Goal: Task Accomplishment & Management: Manage account settings

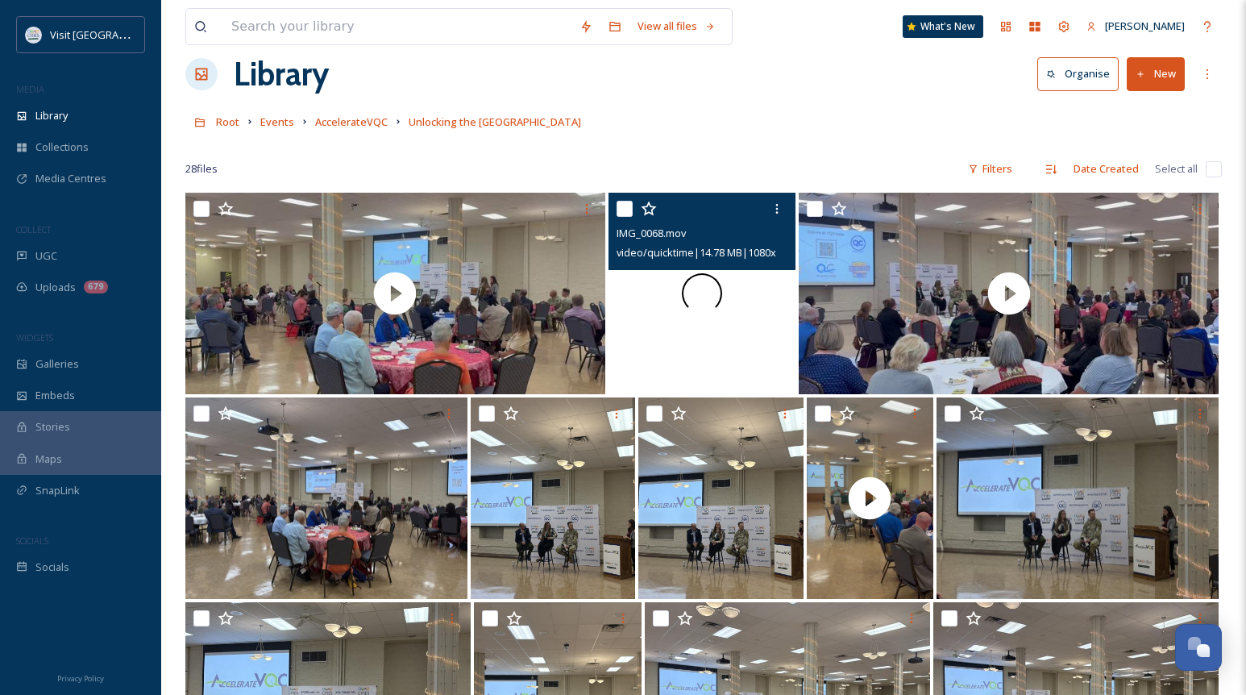
scroll to position [10, 0]
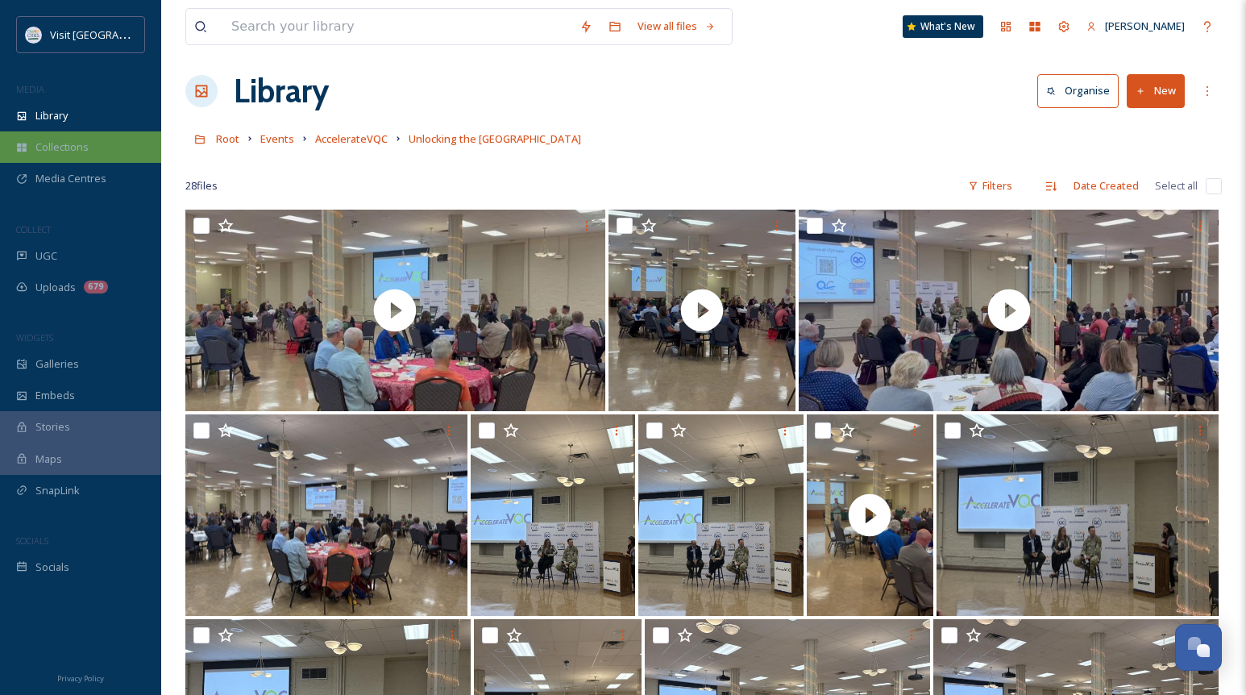
click at [69, 143] on span "Collections" at bounding box center [61, 146] width 53 height 15
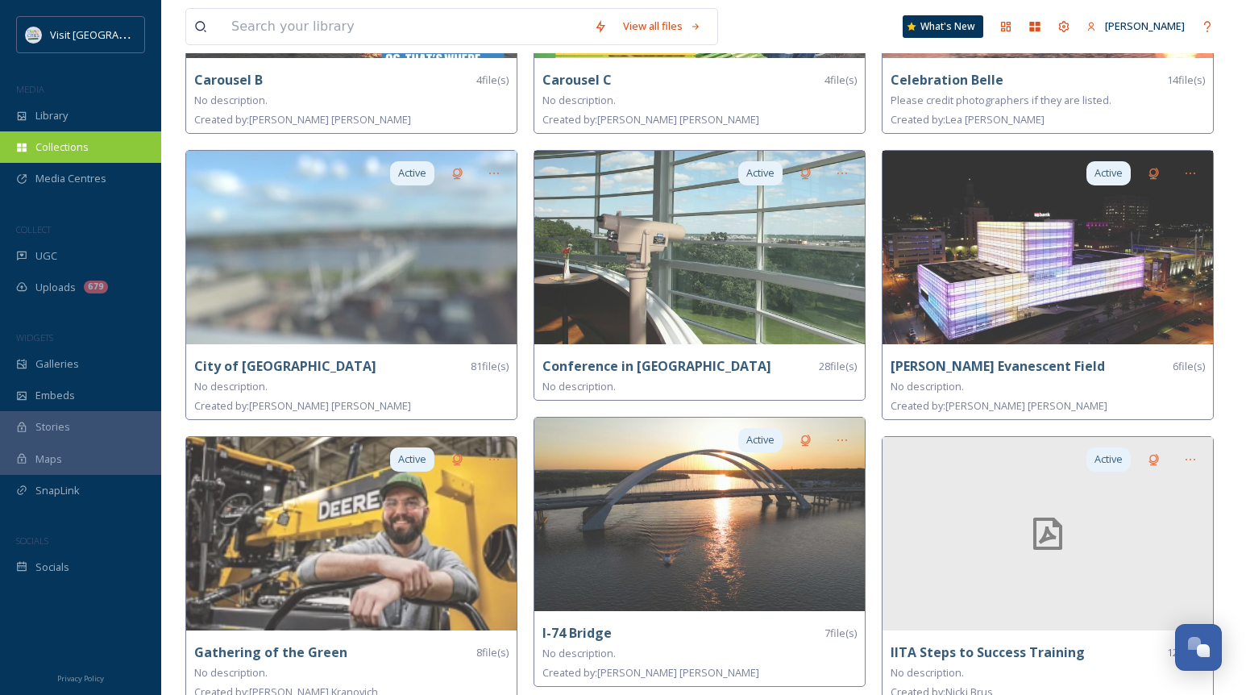
scroll to position [421, 0]
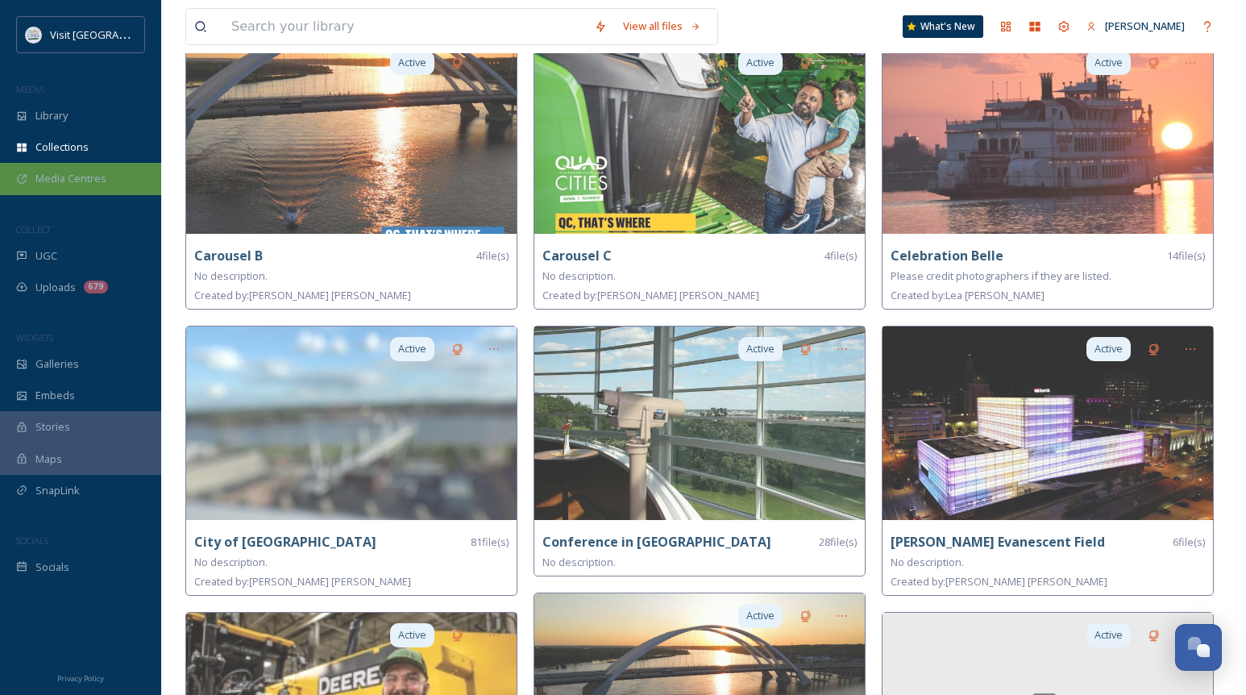
click at [63, 169] on div "Media Centres" at bounding box center [80, 178] width 161 height 31
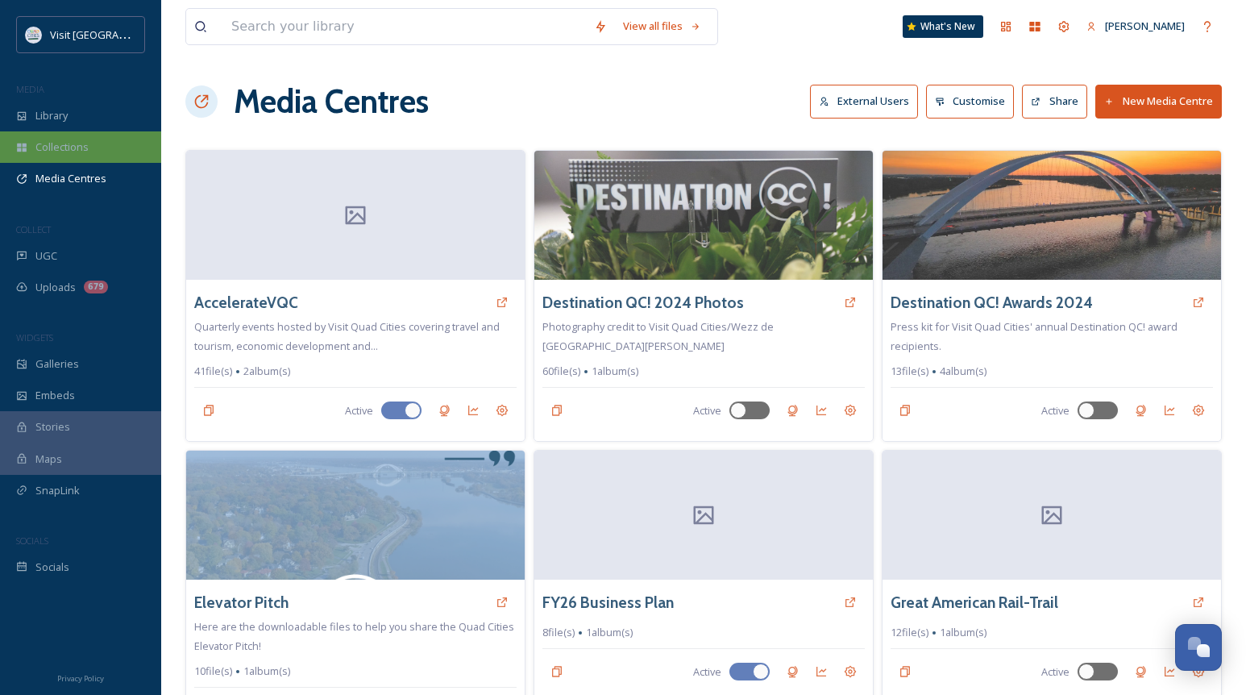
click at [57, 146] on span "Collections" at bounding box center [61, 146] width 53 height 15
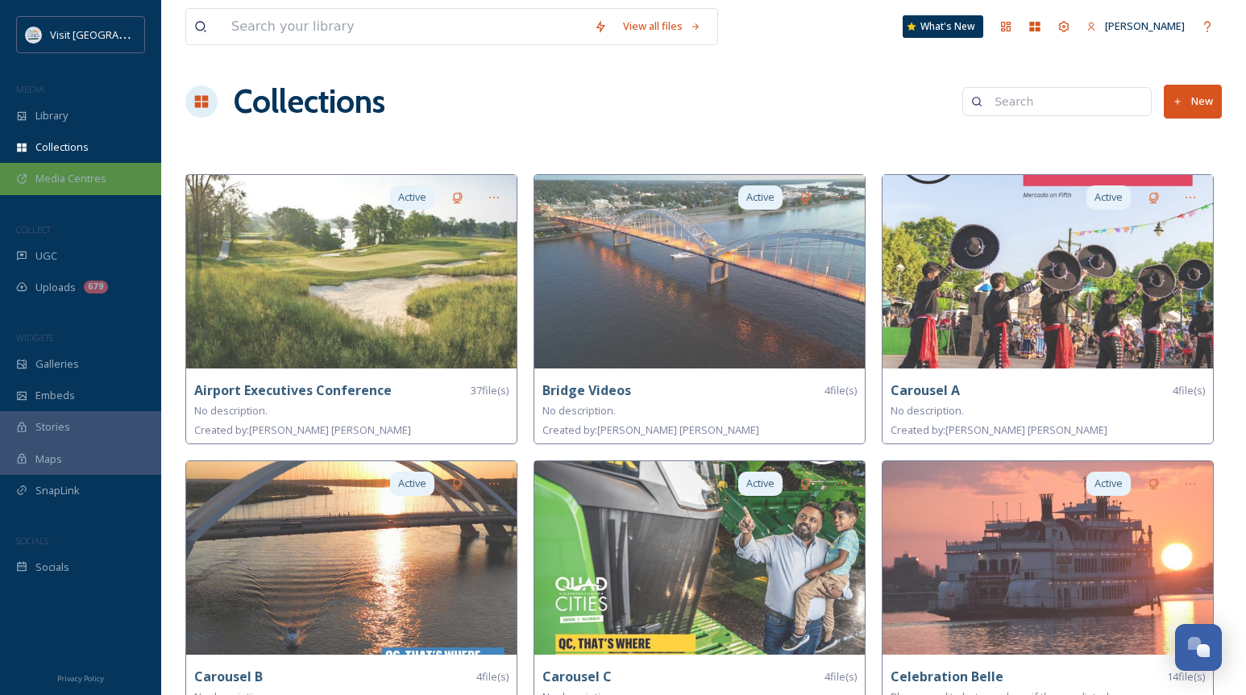
click at [73, 192] on div "Media Centres" at bounding box center [80, 178] width 161 height 31
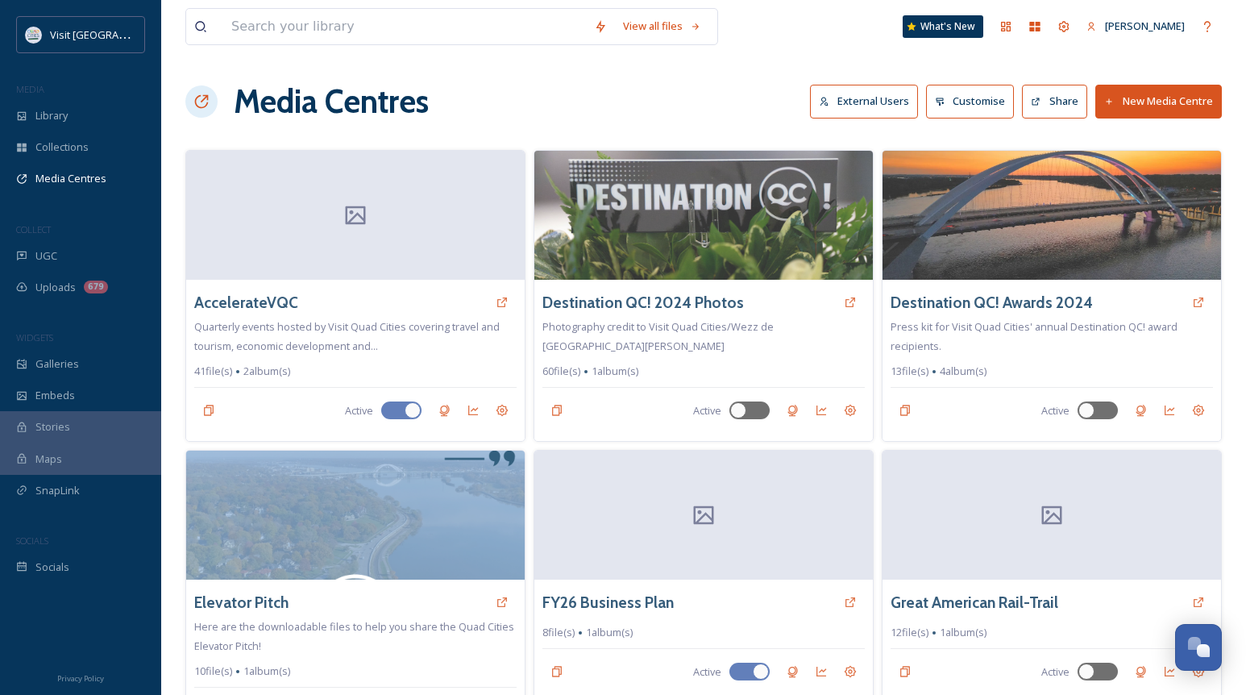
click at [1173, 100] on button "New Media Centre" at bounding box center [1158, 101] width 126 height 33
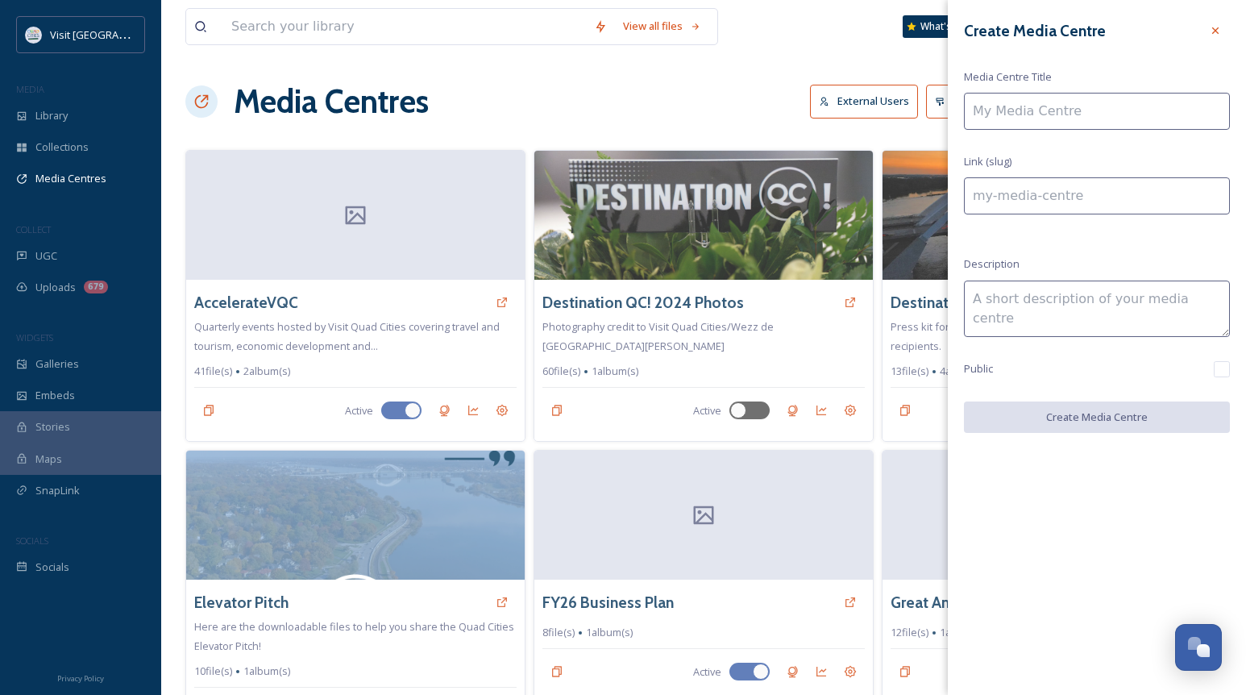
click at [1092, 115] on input at bounding box center [1097, 111] width 266 height 37
type input "U"
type input "u"
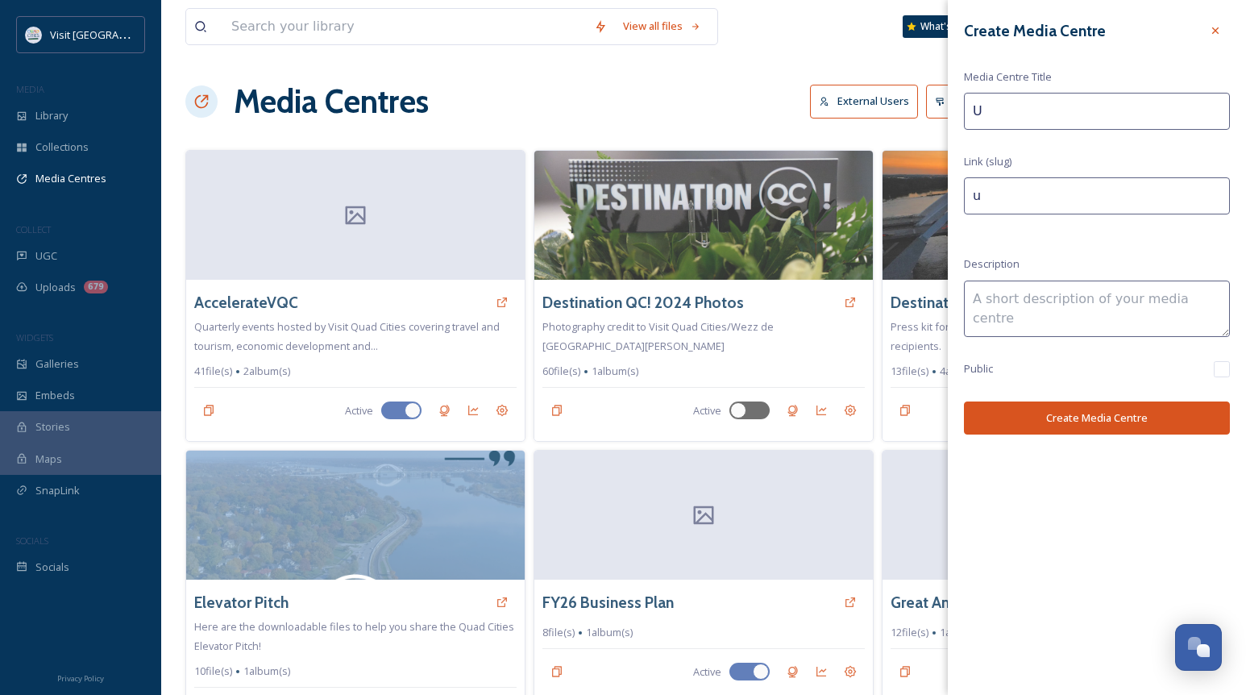
type input "Un"
type input "un"
type input "Unl"
type input "unl"
type input "Unlo"
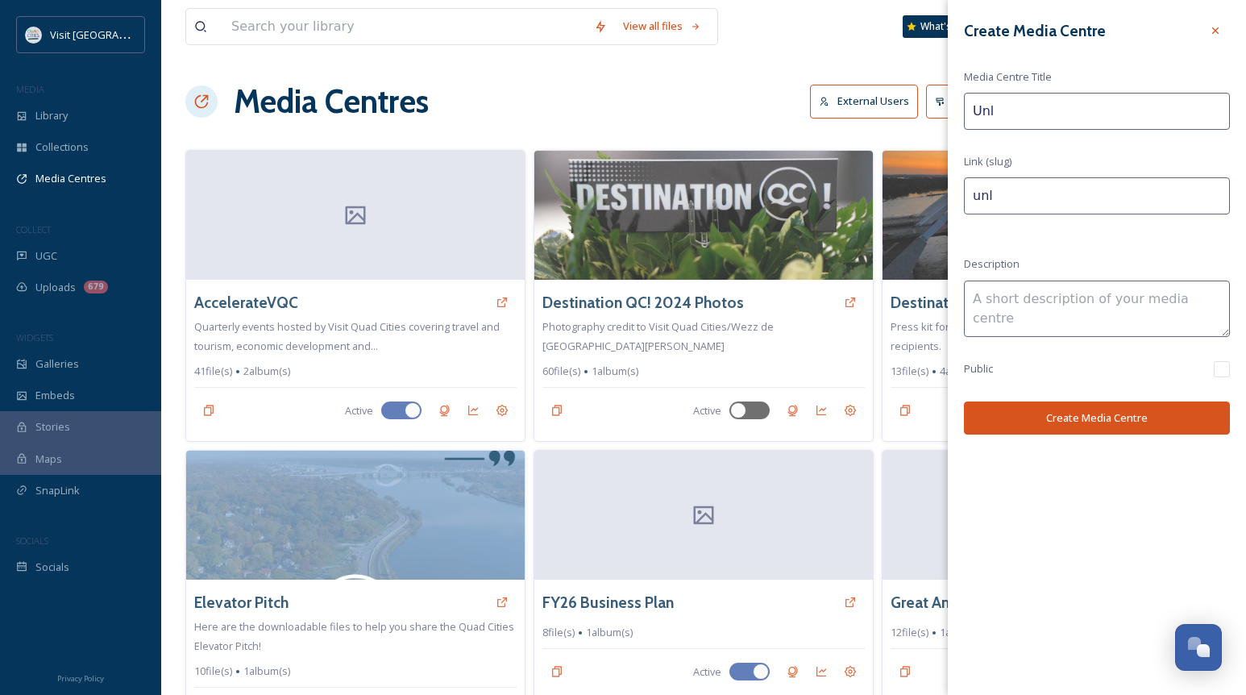
type input "unlo"
type input "Unloc"
type input "unloc"
type input "Unlock"
type input "unlock"
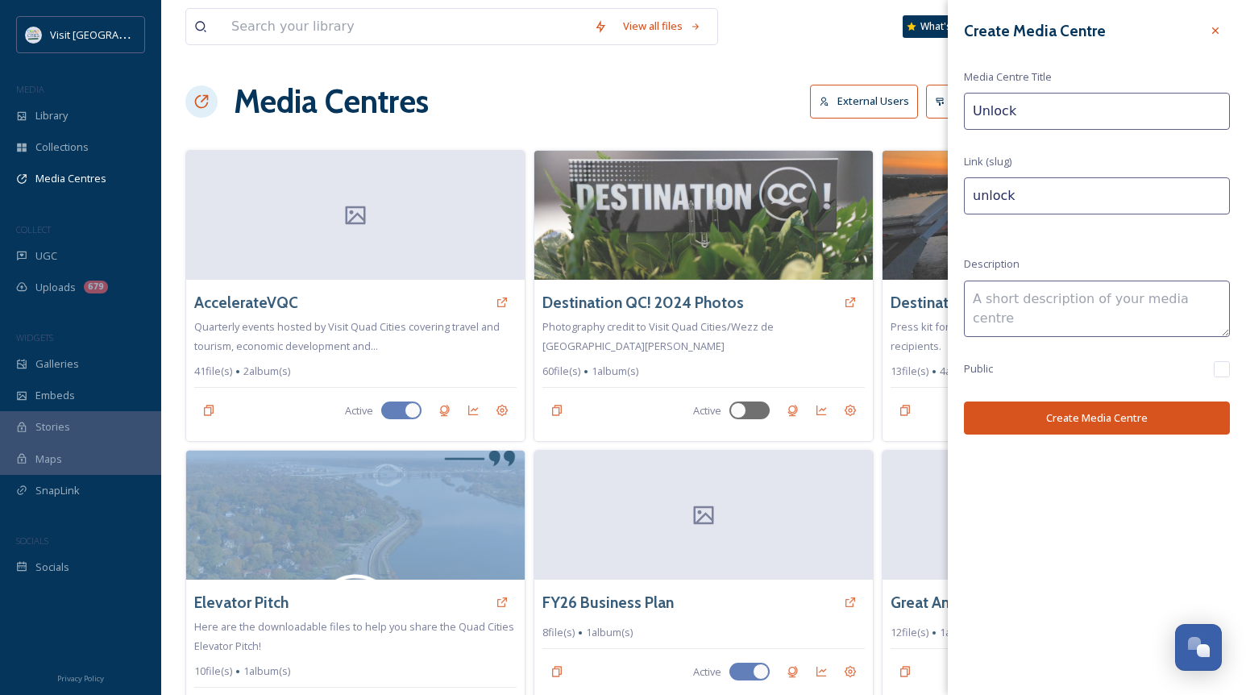
type input "Unlocki"
type input "unlocki"
type input "Unlockin"
type input "unlockin"
type input "Unlocking"
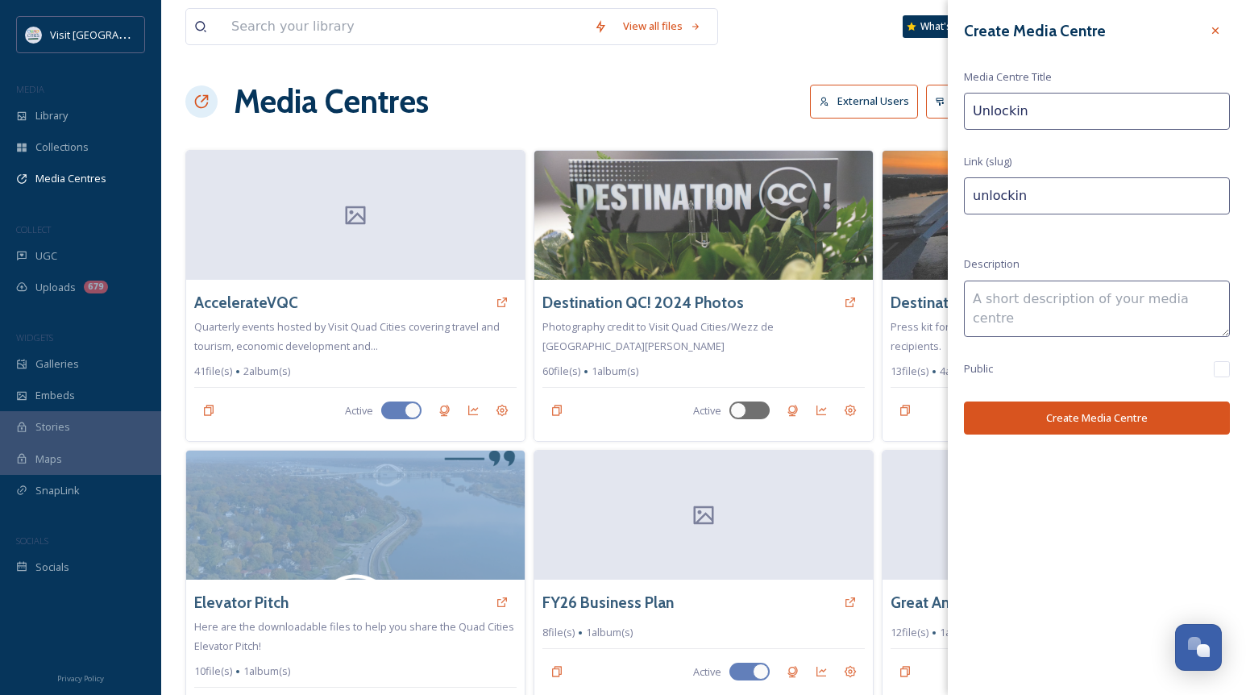
type input "unlocking"
type input "Unlocking"
type input "unlocking-"
type input "Unlocking t"
type input "unlocking-t"
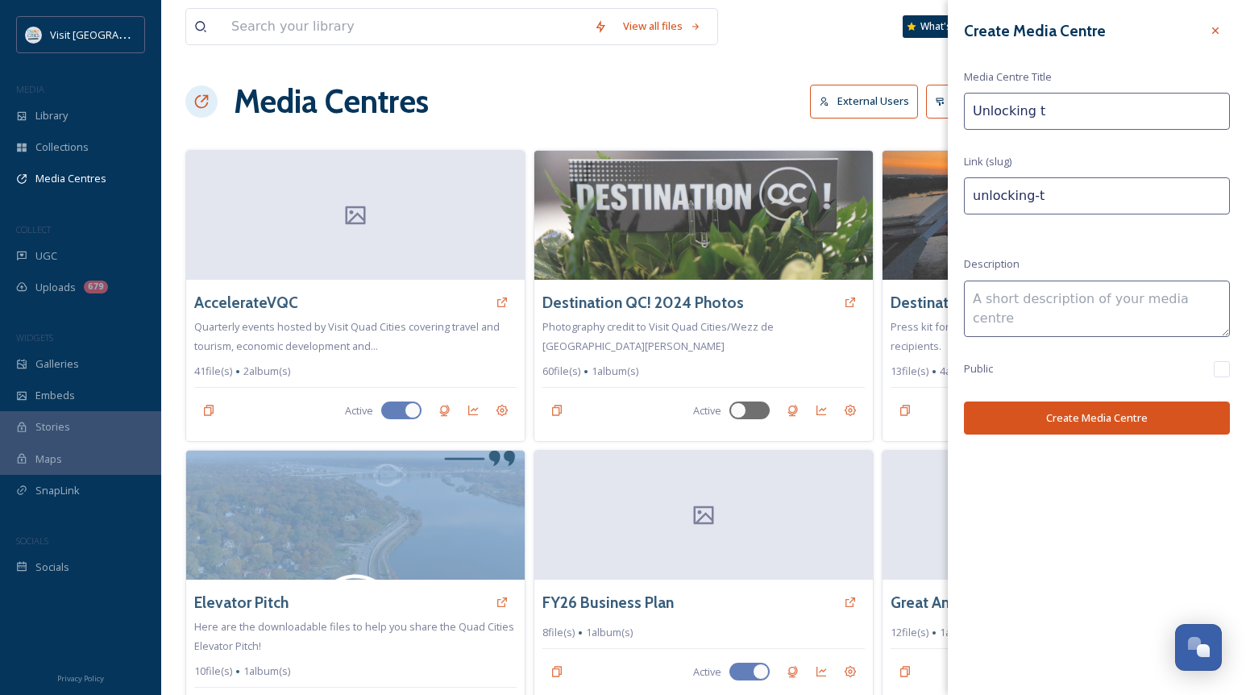
type input "Unlocking th"
type input "unlocking-th"
type input "Unlocking the"
type input "unlocking-the"
type input "Unlocking the"
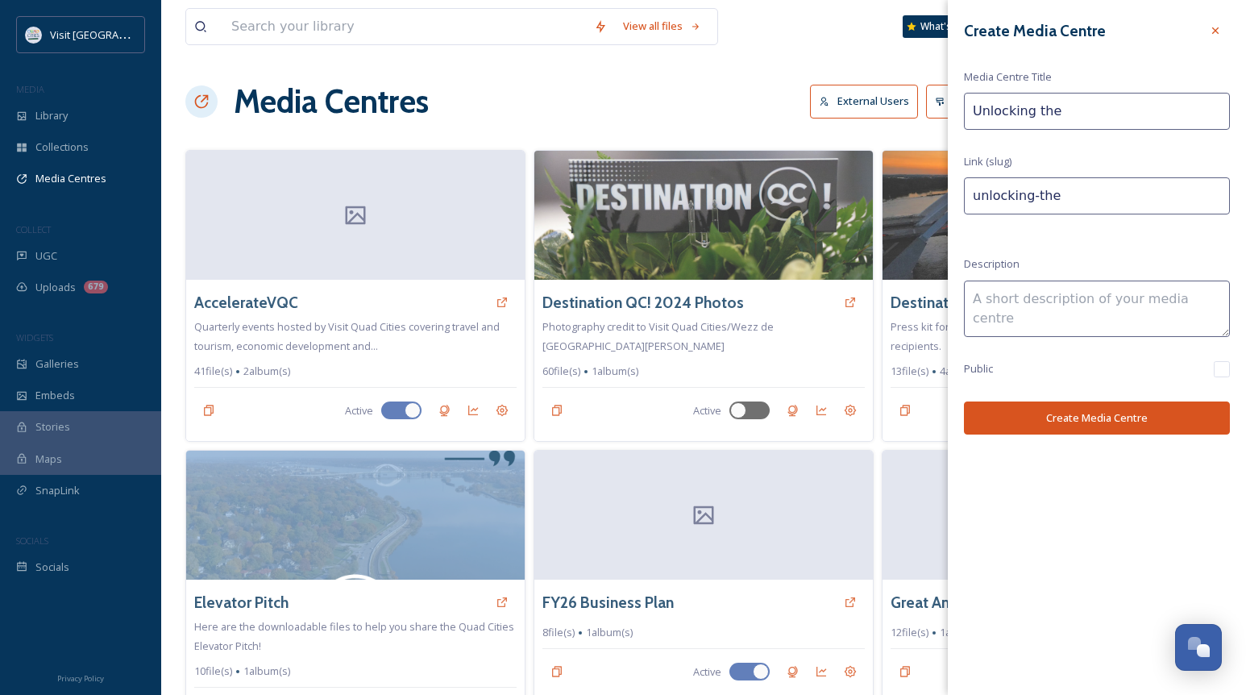
type input "unlocking-the-"
type input "Unlocking the A"
type input "unlocking-the-a"
type input "Unlocking the Ar"
type input "unlocking-the-ar"
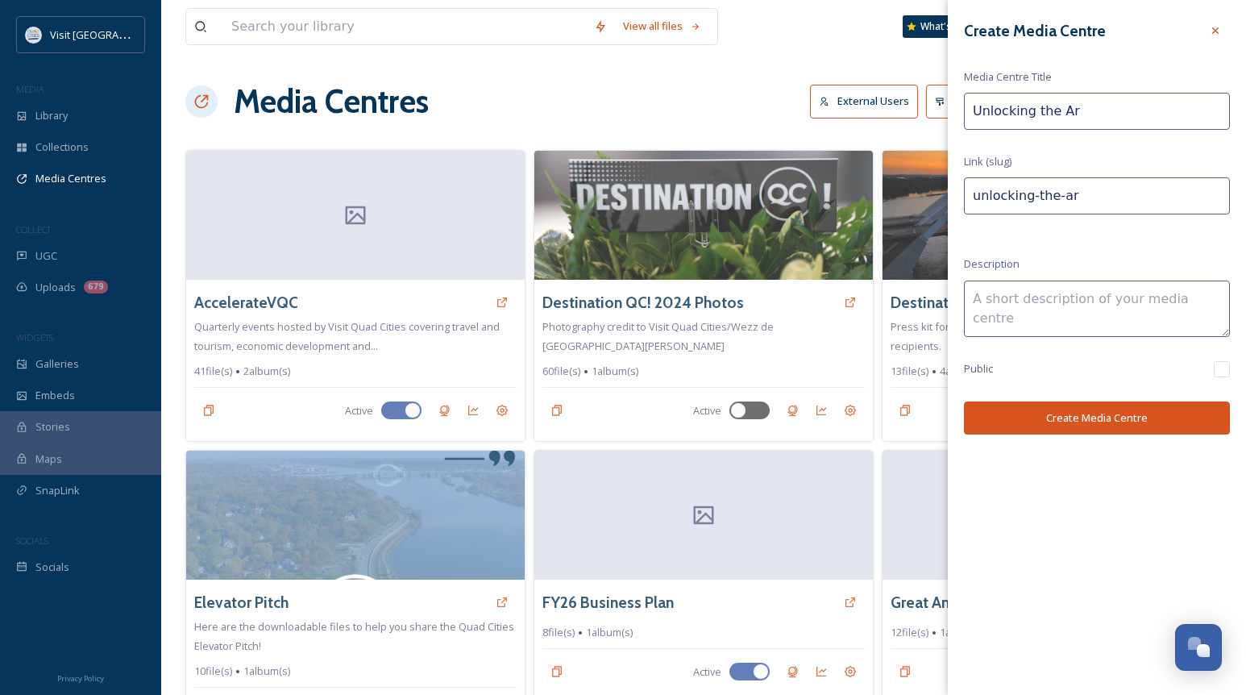
type input "Unlocking the Ars"
type input "unlocking-the-ars"
type input "Unlocking the Arse"
type input "unlocking-the-arse"
type input "Unlocking the Arsen"
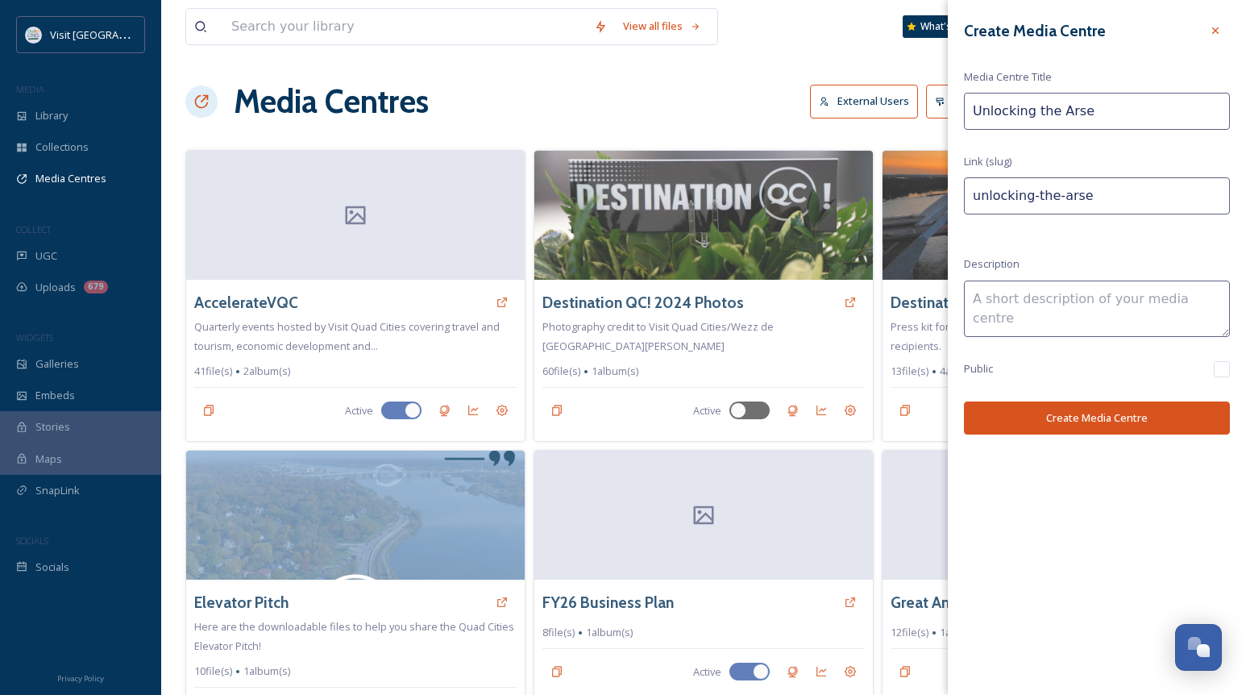
type input "unlocking-the-arsen"
type input "Unlocking the Arsena"
type input "unlocking-the-arsena"
type input "Unlocking the Arsenal"
type input "unlocking-the-arsenal"
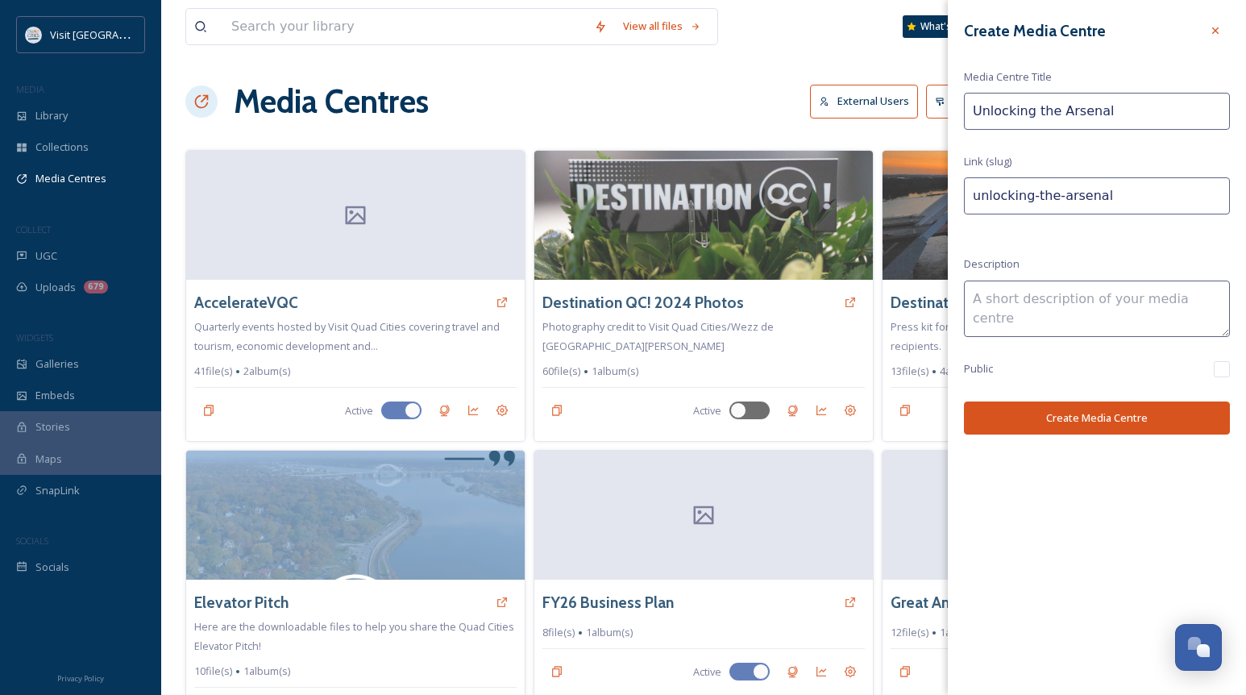
type input "Unlocking the Arsenal"
type input "unlocking-the-arsenal-"
type input "Unlocking the Arsenal"
type input "unlocking-the-arsenal"
type input "Unlocking the Arsenal"
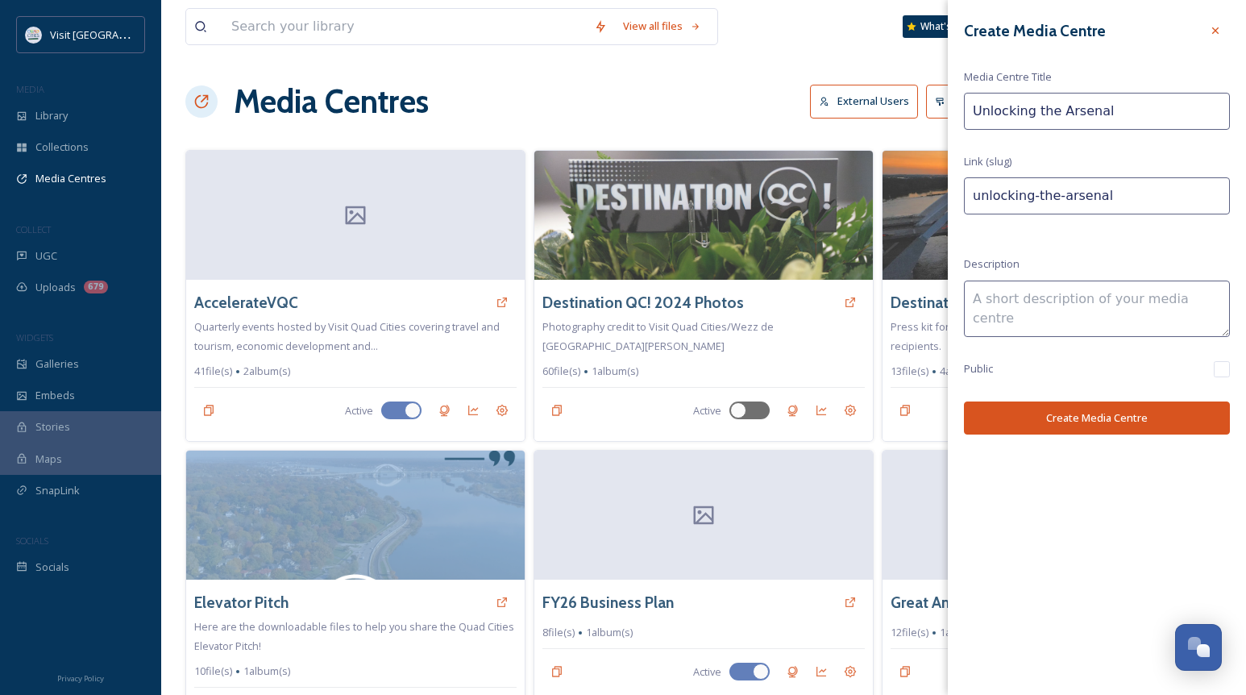
click at [1106, 421] on button "Create Media Centre" at bounding box center [1097, 417] width 266 height 33
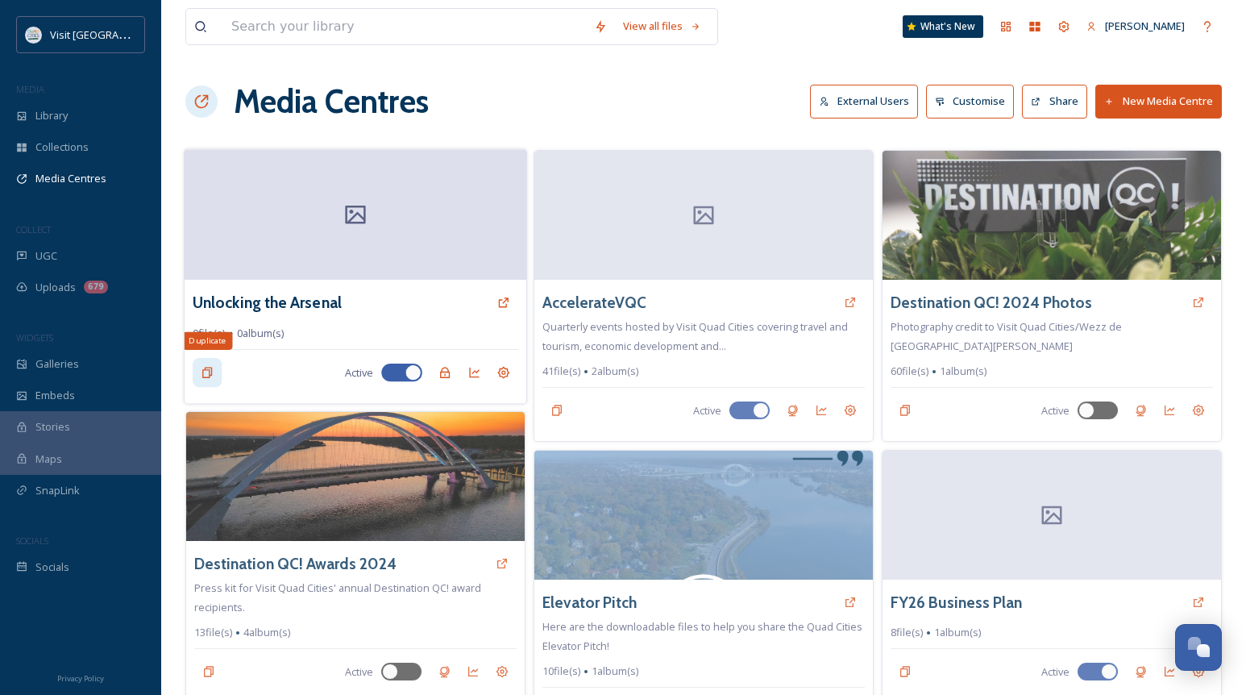
click at [205, 371] on icon at bounding box center [207, 372] width 13 height 13
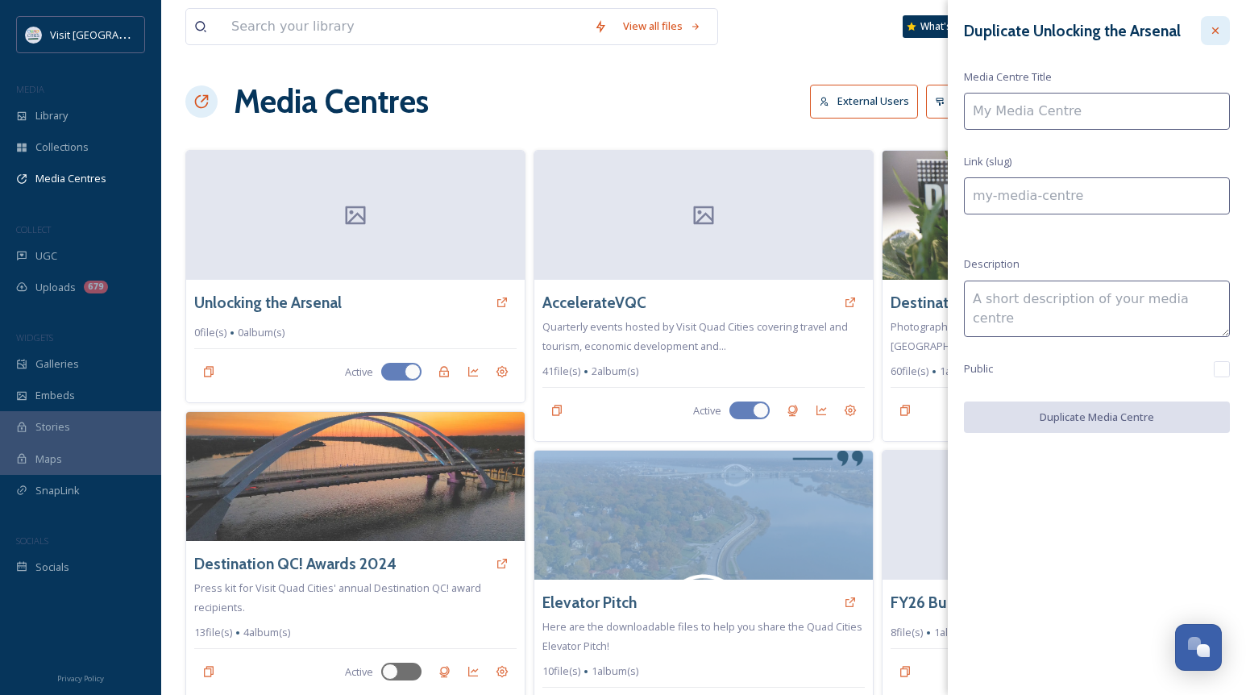
click at [1209, 27] on icon at bounding box center [1215, 30] width 13 height 13
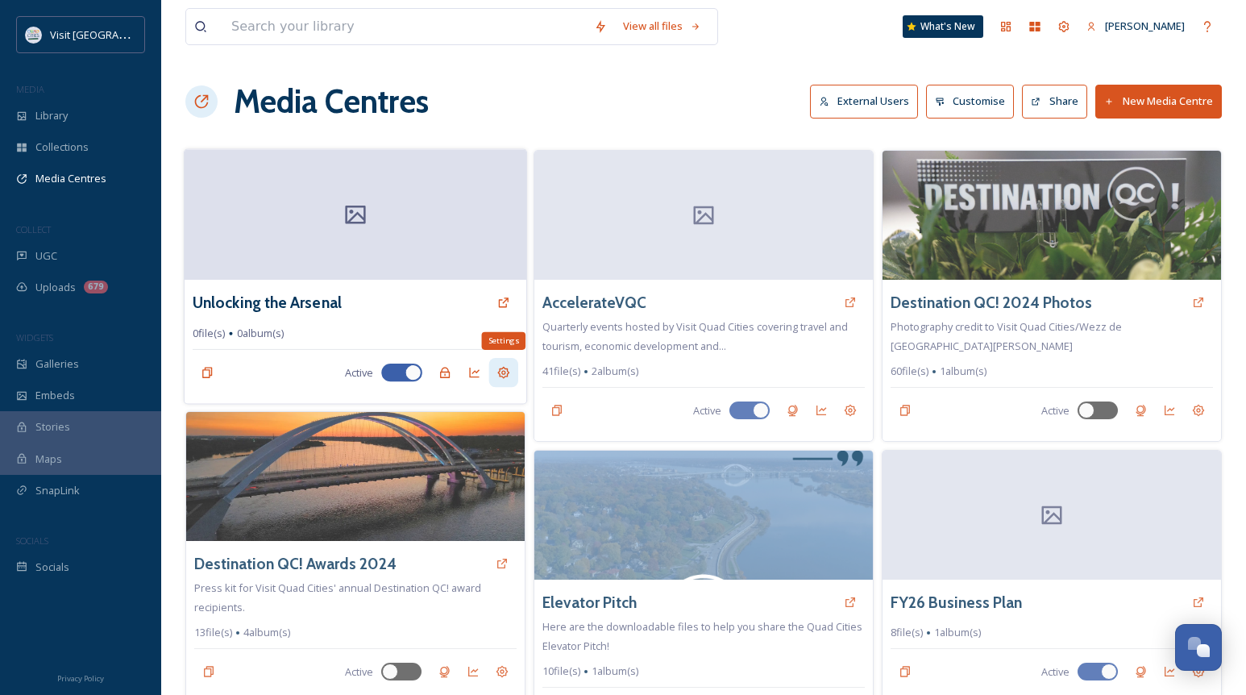
click at [508, 372] on icon at bounding box center [503, 372] width 13 height 13
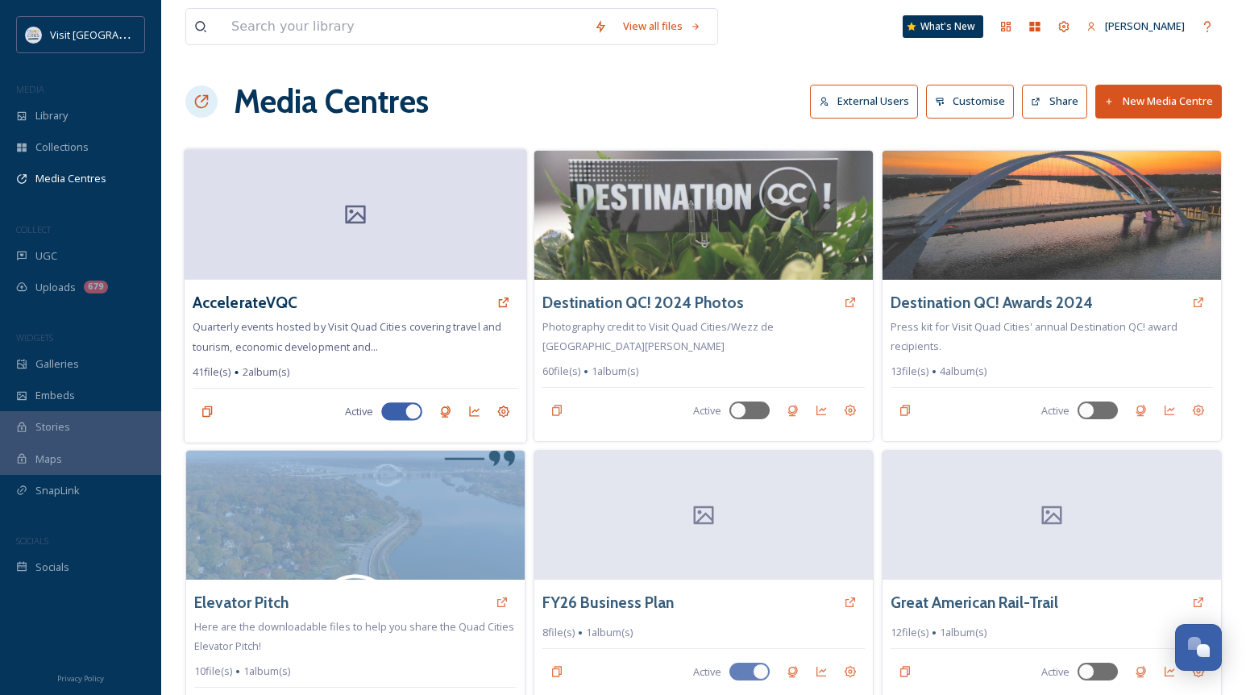
click at [426, 290] on div "AccelerateVQC" at bounding box center [356, 302] width 326 height 29
click at [399, 219] on div at bounding box center [356, 214] width 342 height 131
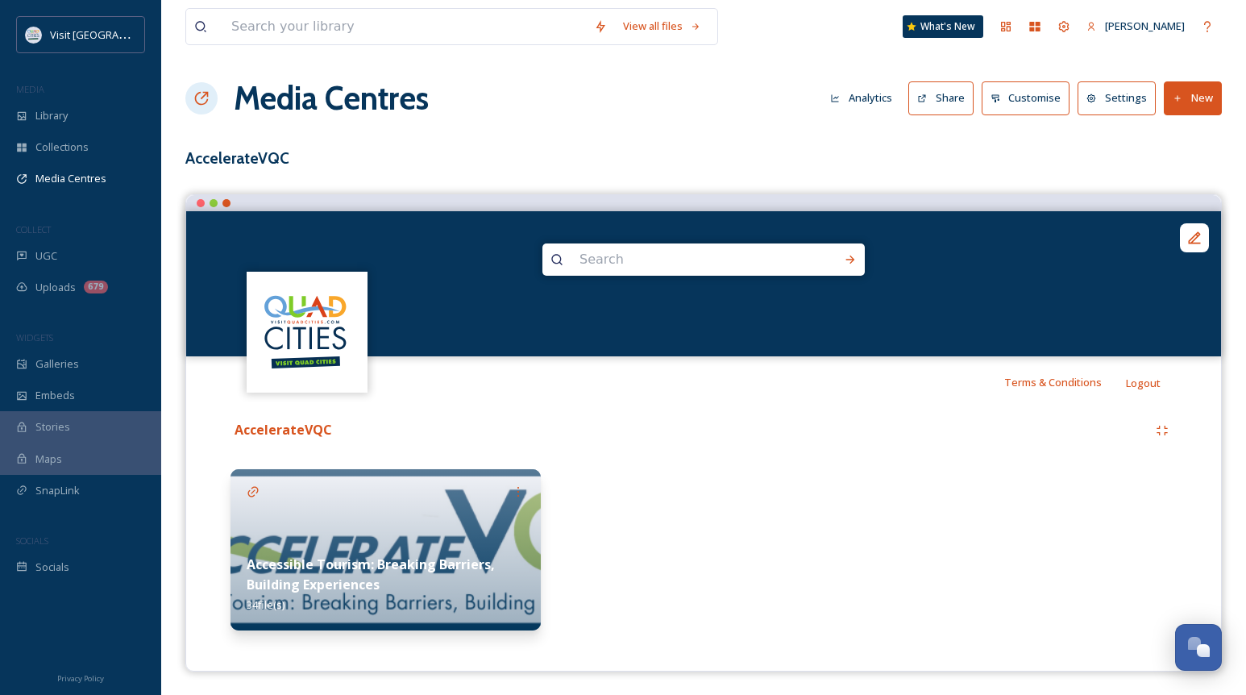
scroll to position [4, 0]
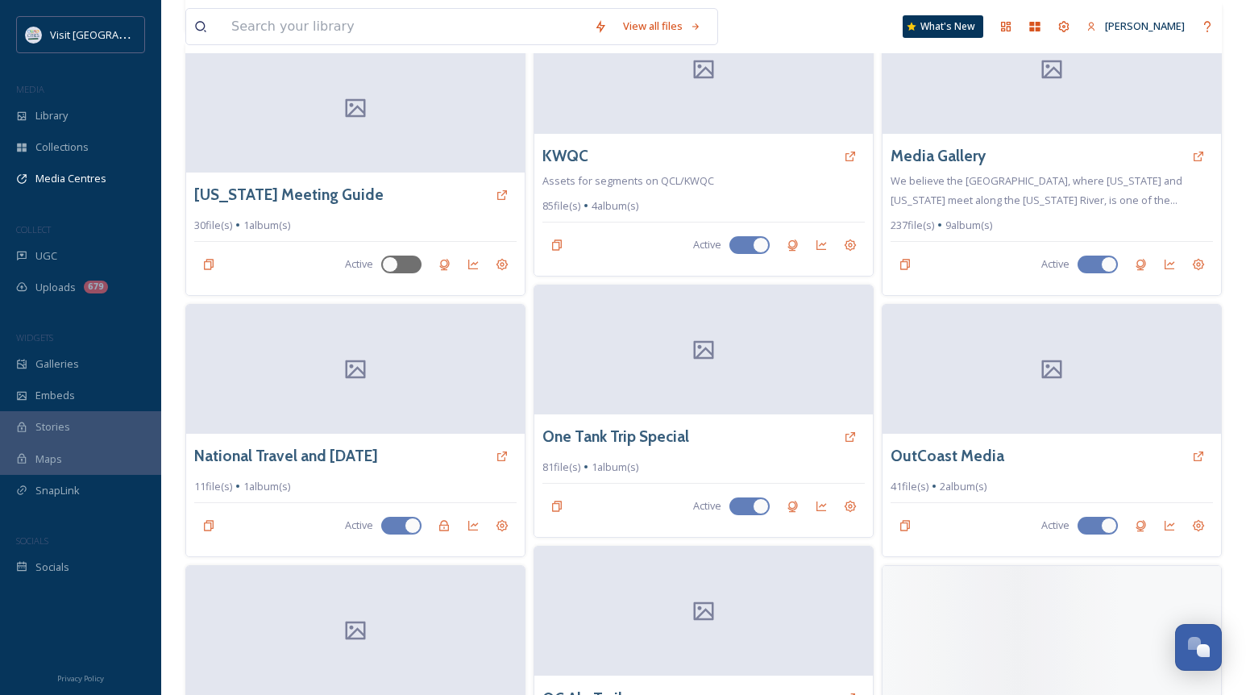
scroll to position [1209, 0]
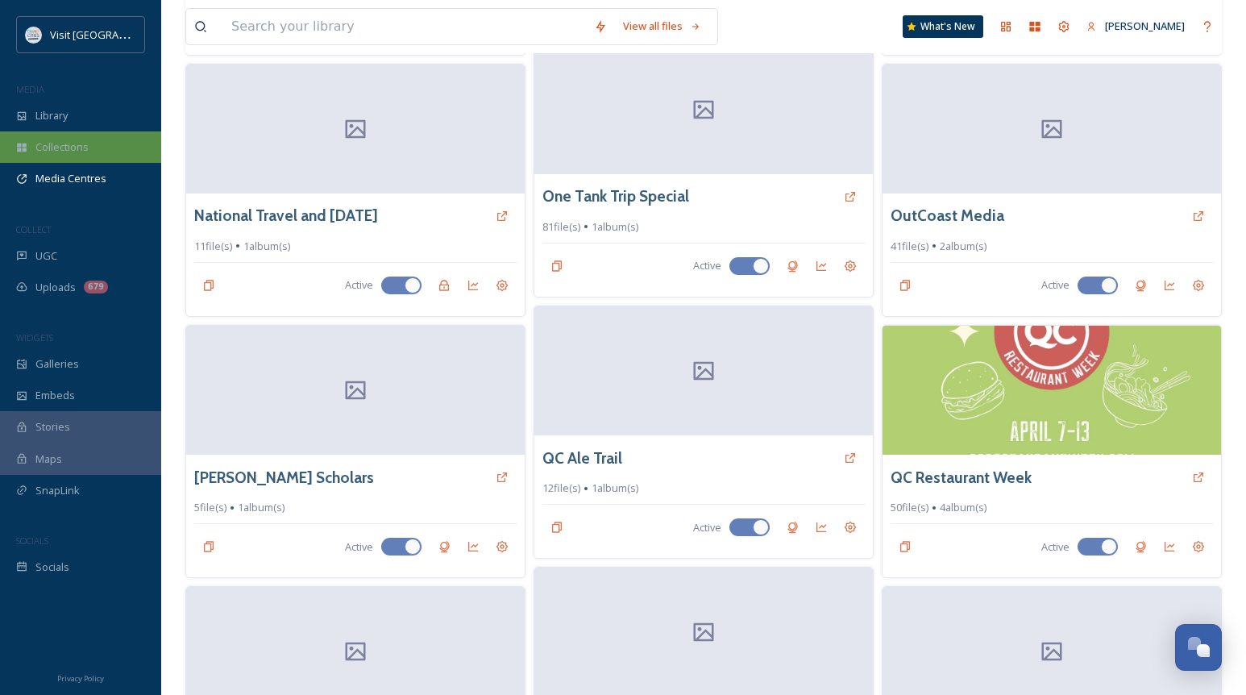
click at [82, 136] on div "Collections" at bounding box center [80, 146] width 161 height 31
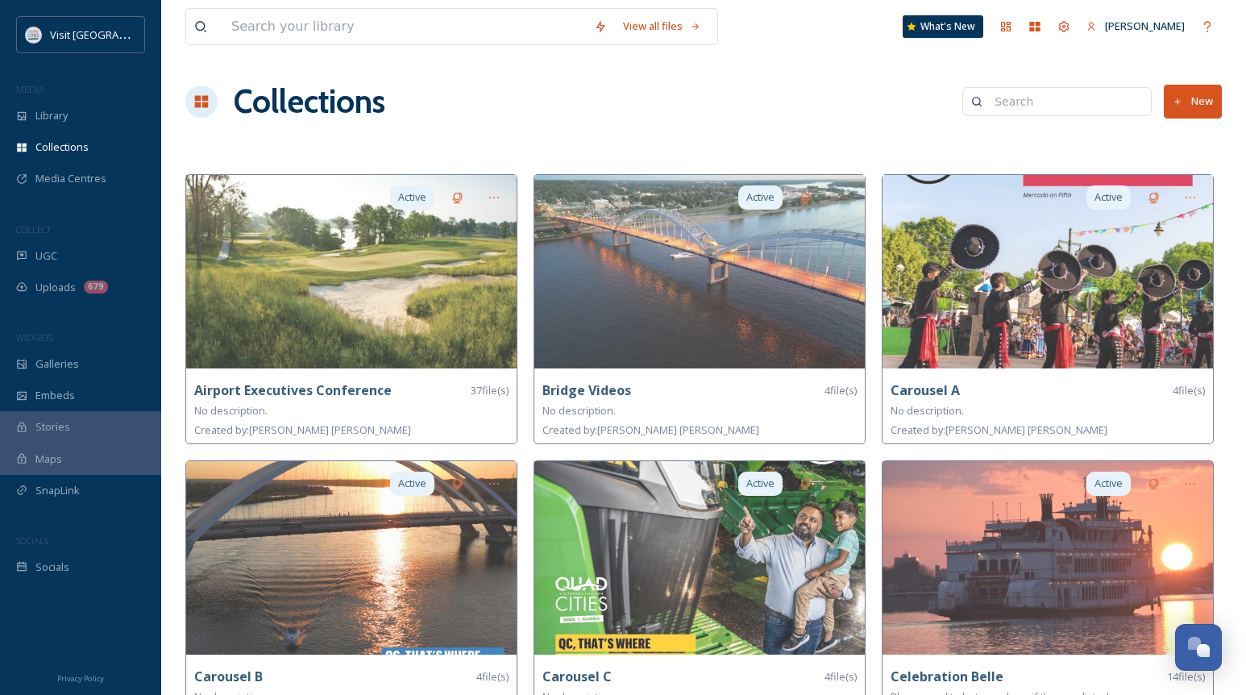
click at [1184, 102] on button "New" at bounding box center [1192, 101] width 58 height 33
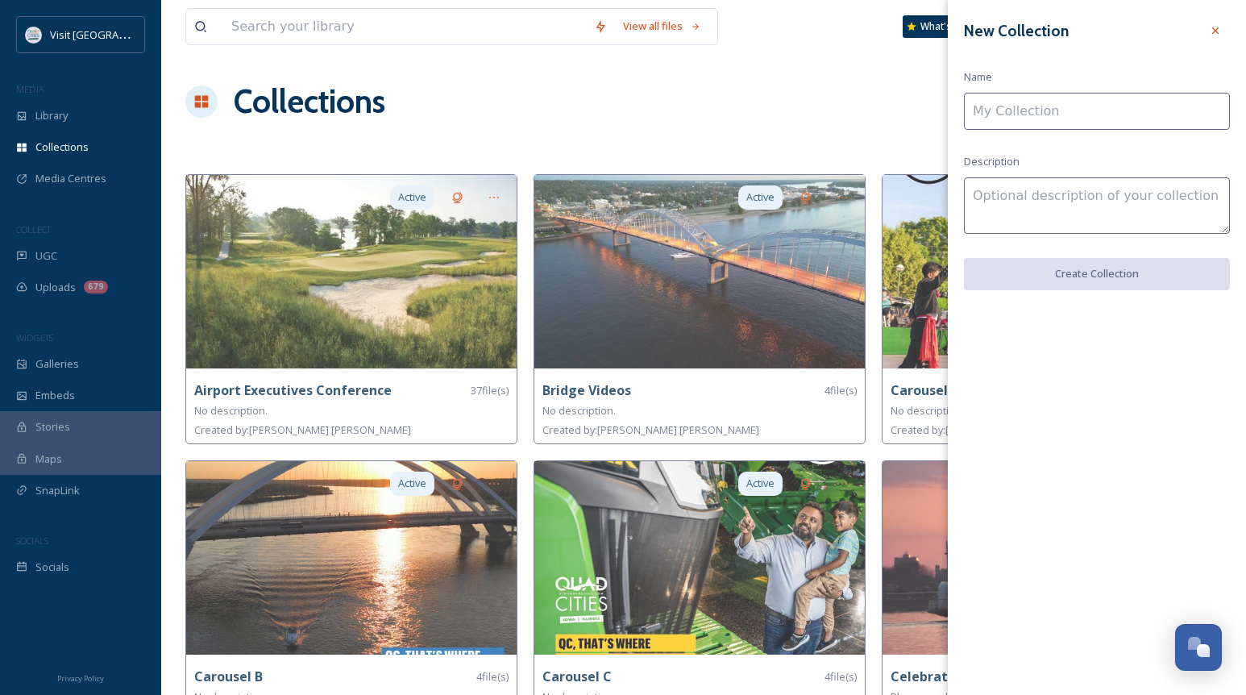
click at [1064, 102] on input at bounding box center [1097, 111] width 266 height 37
click at [1039, 74] on div "New Collection Name Description Create Collection" at bounding box center [1097, 153] width 298 height 306
click at [1014, 116] on input at bounding box center [1097, 111] width 266 height 37
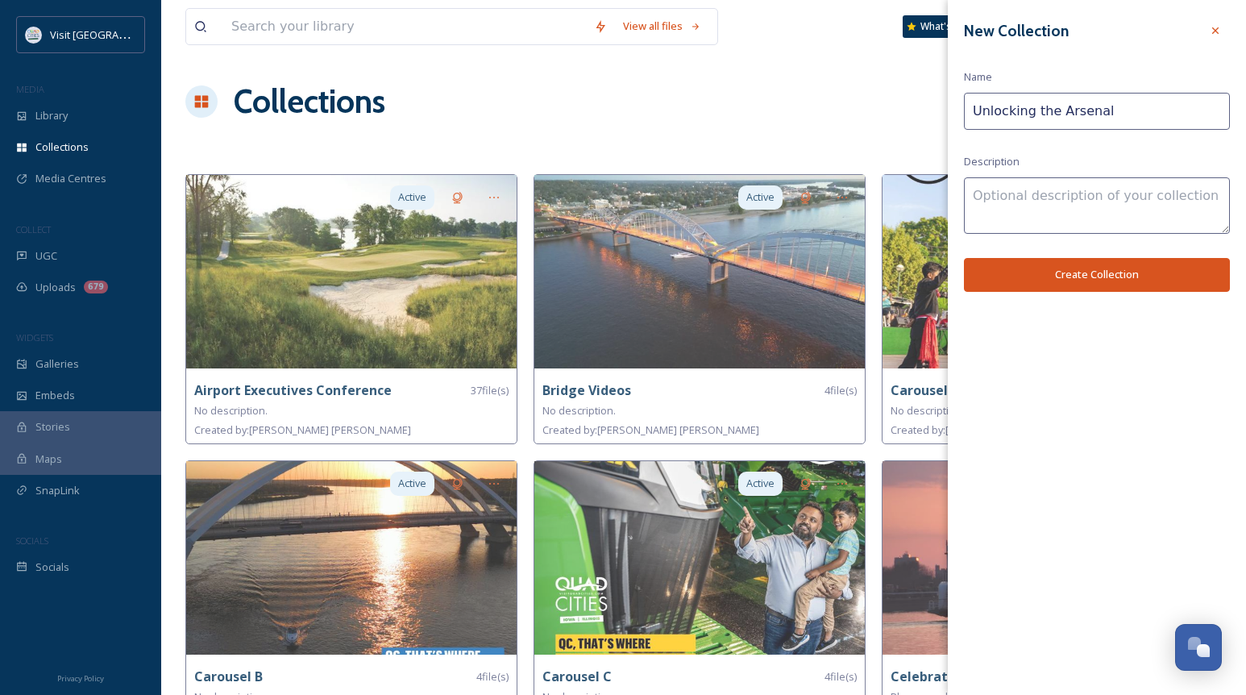
type input "Unlocking the Arsenal"
click at [1133, 283] on button "Create Collection" at bounding box center [1097, 274] width 266 height 33
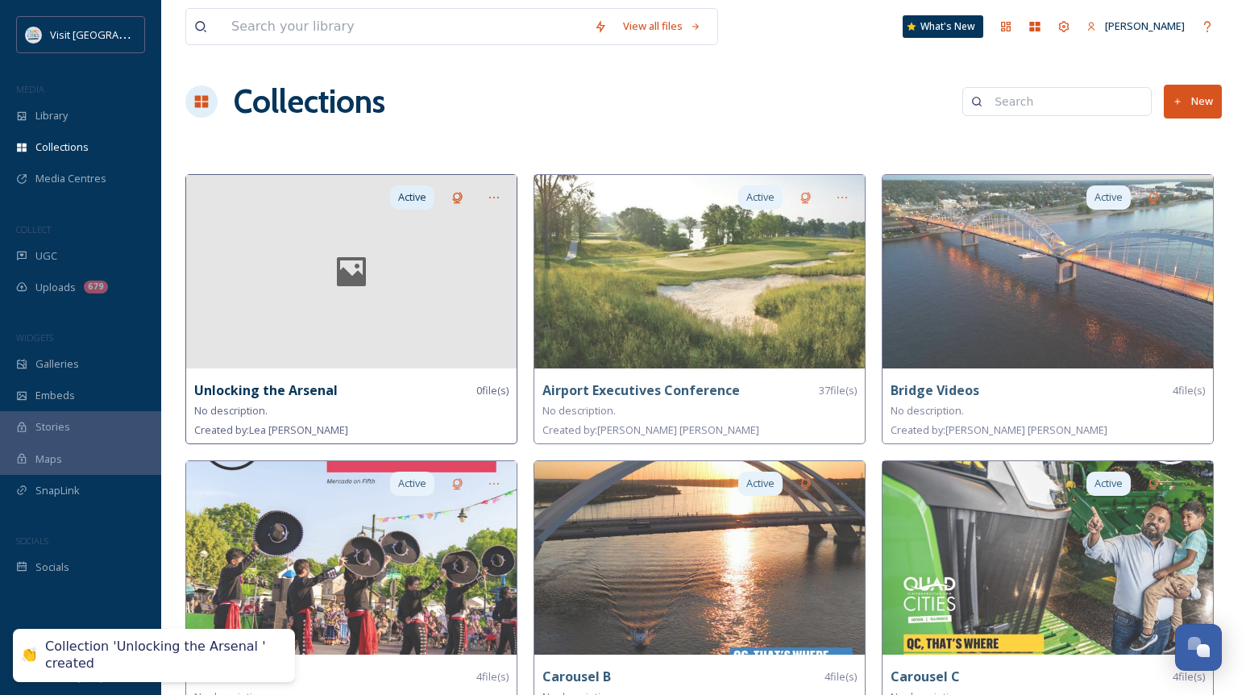
click at [338, 341] on div at bounding box center [351, 271] width 330 height 193
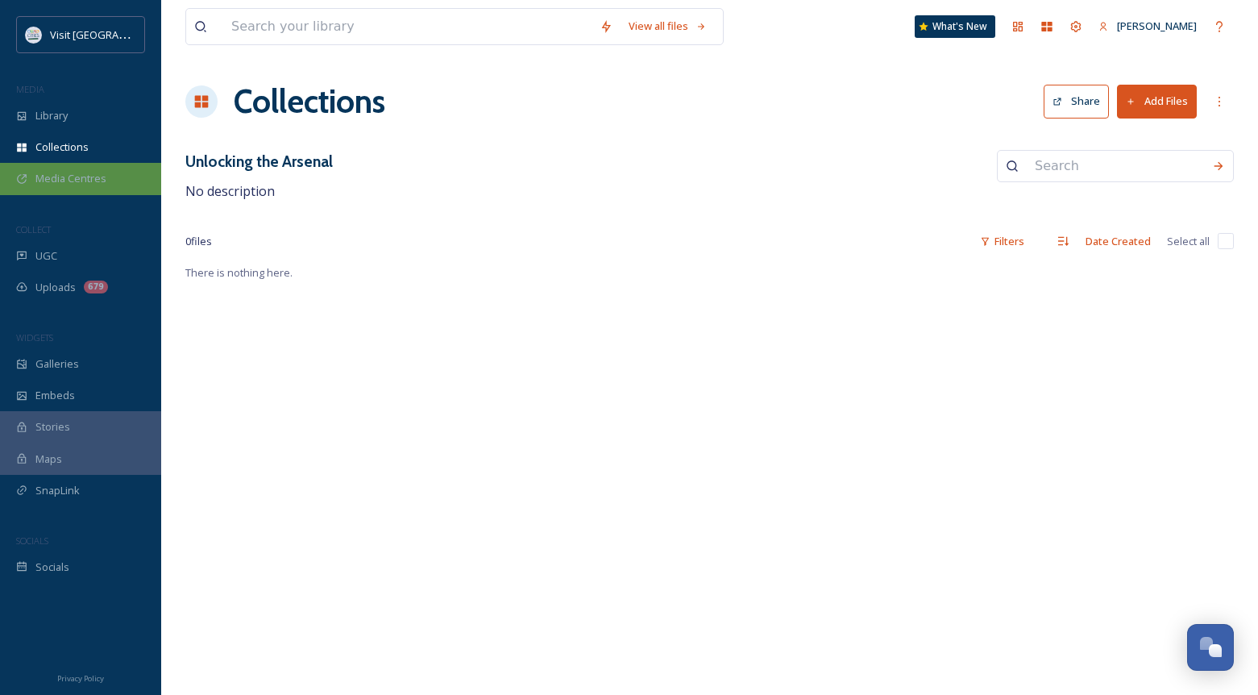
click at [93, 182] on span "Media Centres" at bounding box center [70, 178] width 71 height 15
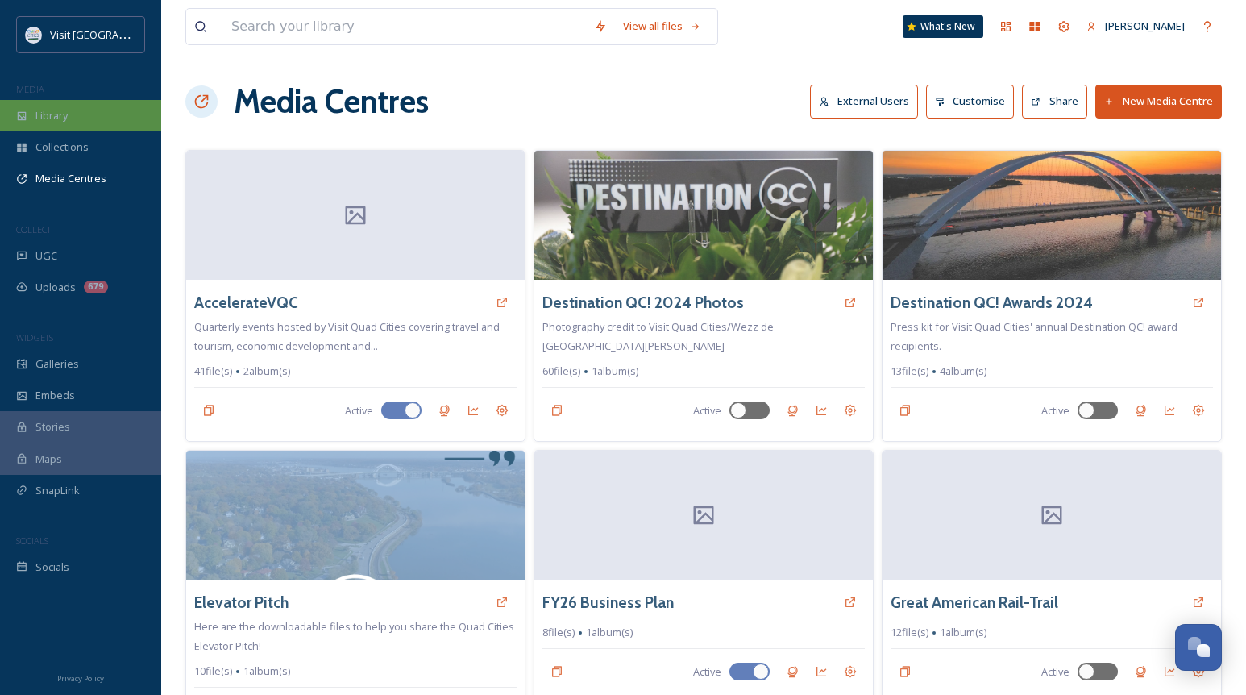
click at [76, 120] on div "Library" at bounding box center [80, 115] width 161 height 31
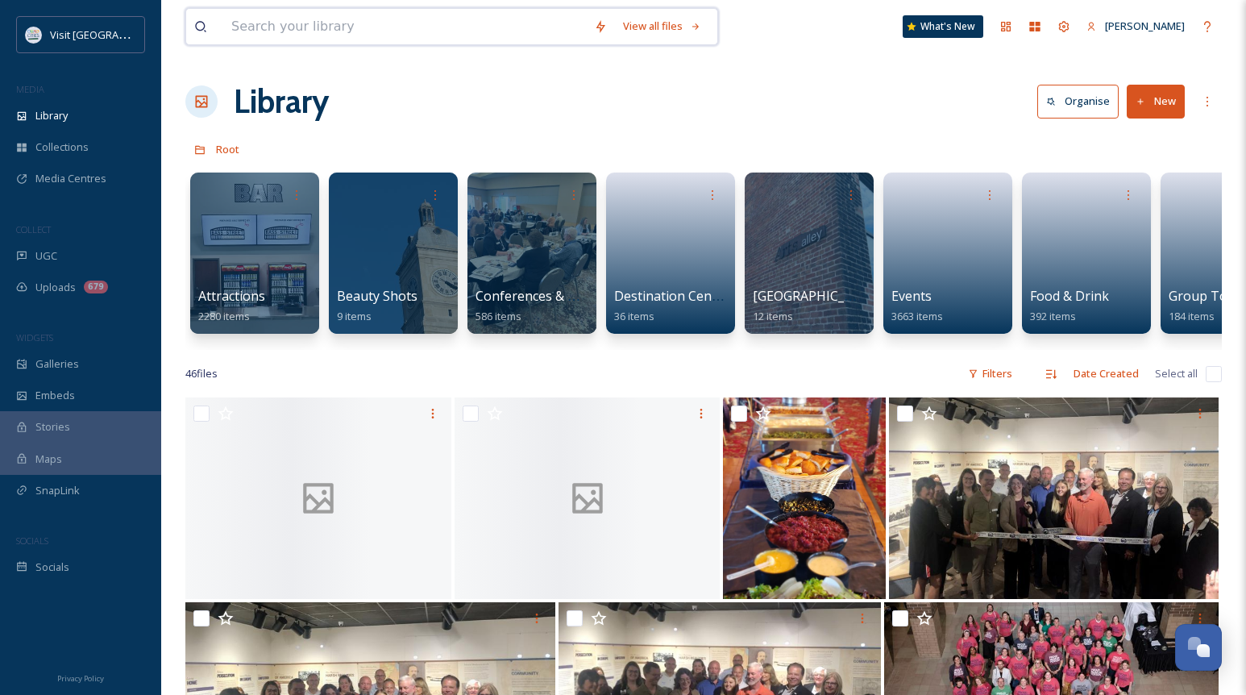
click at [287, 11] on input at bounding box center [404, 26] width 363 height 35
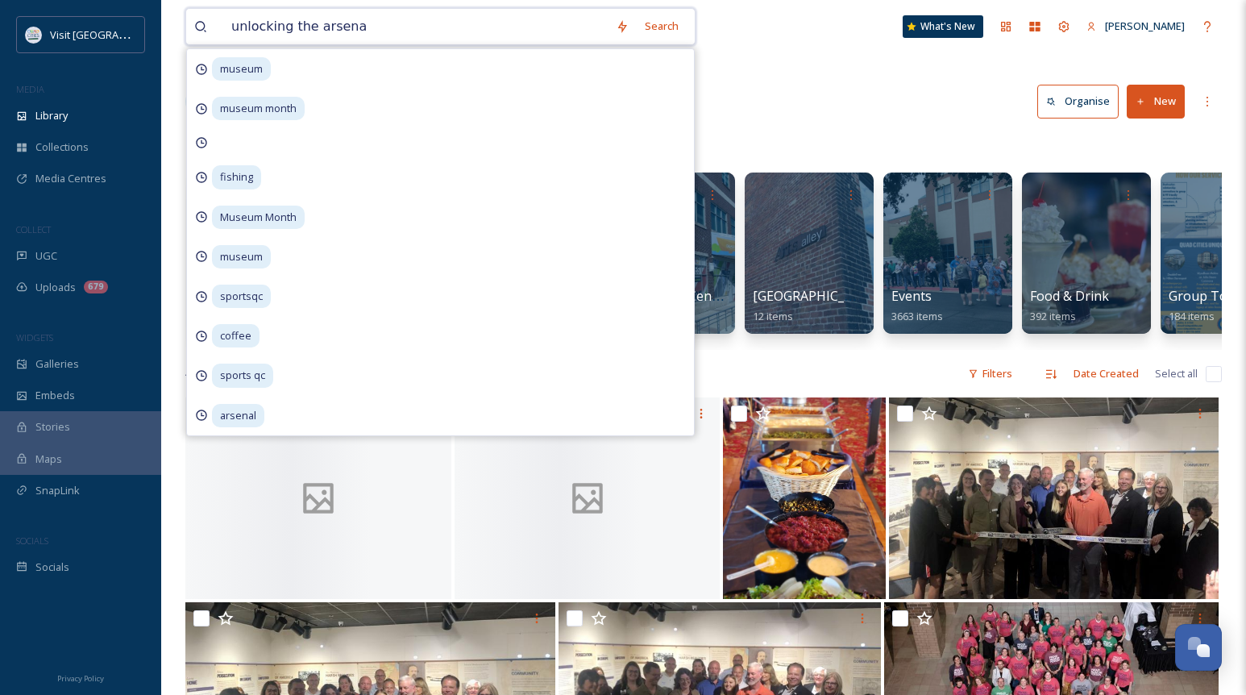
type input "unlocking the arsenal"
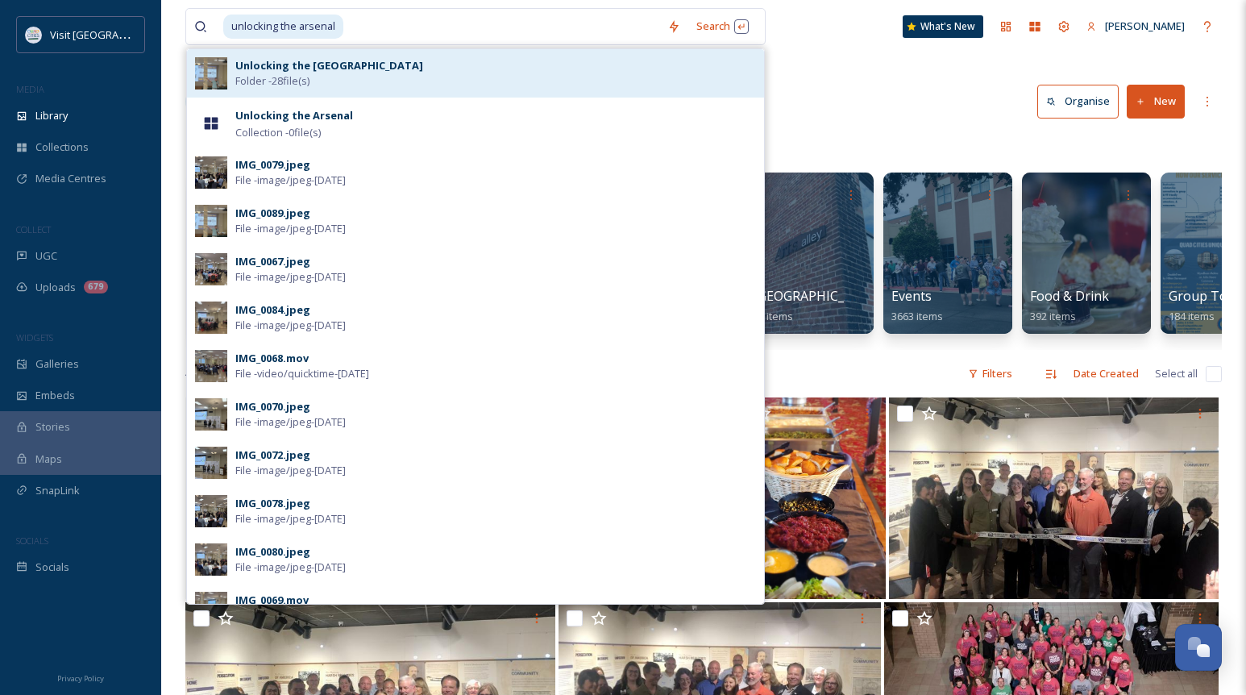
click at [359, 69] on strong "Unlocking the [GEOGRAPHIC_DATA]" at bounding box center [329, 65] width 188 height 15
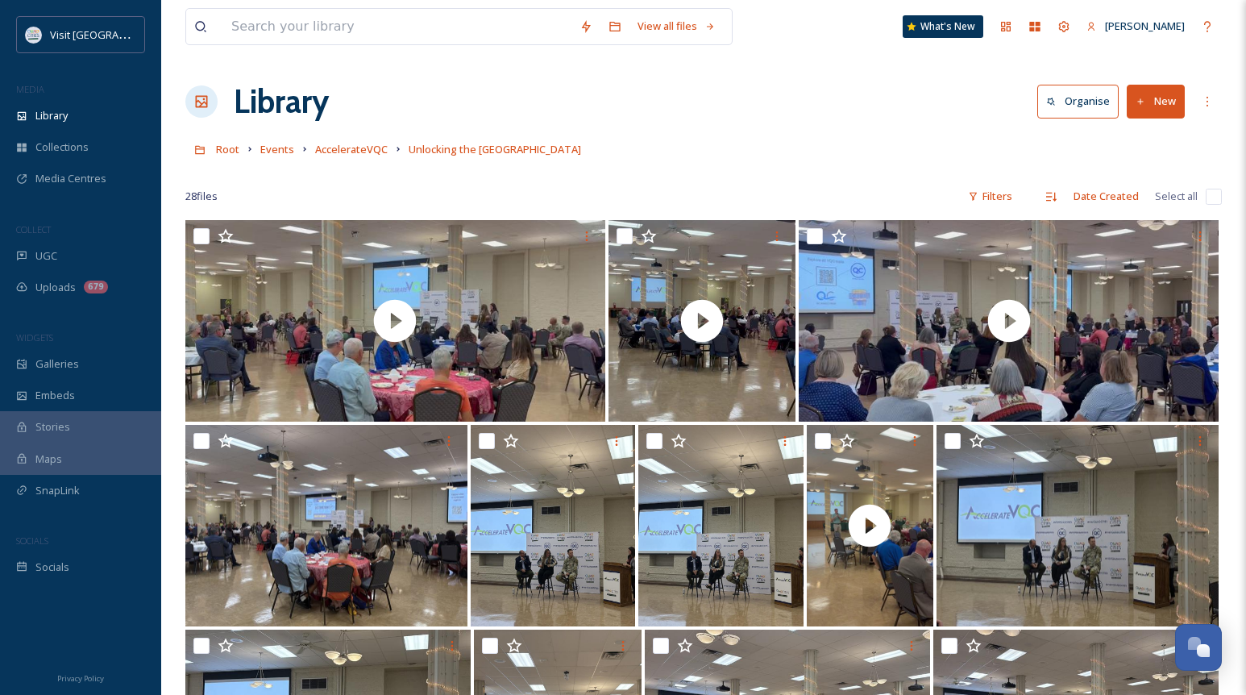
click at [1209, 190] on input "checkbox" at bounding box center [1213, 197] width 16 height 16
checkbox input "true"
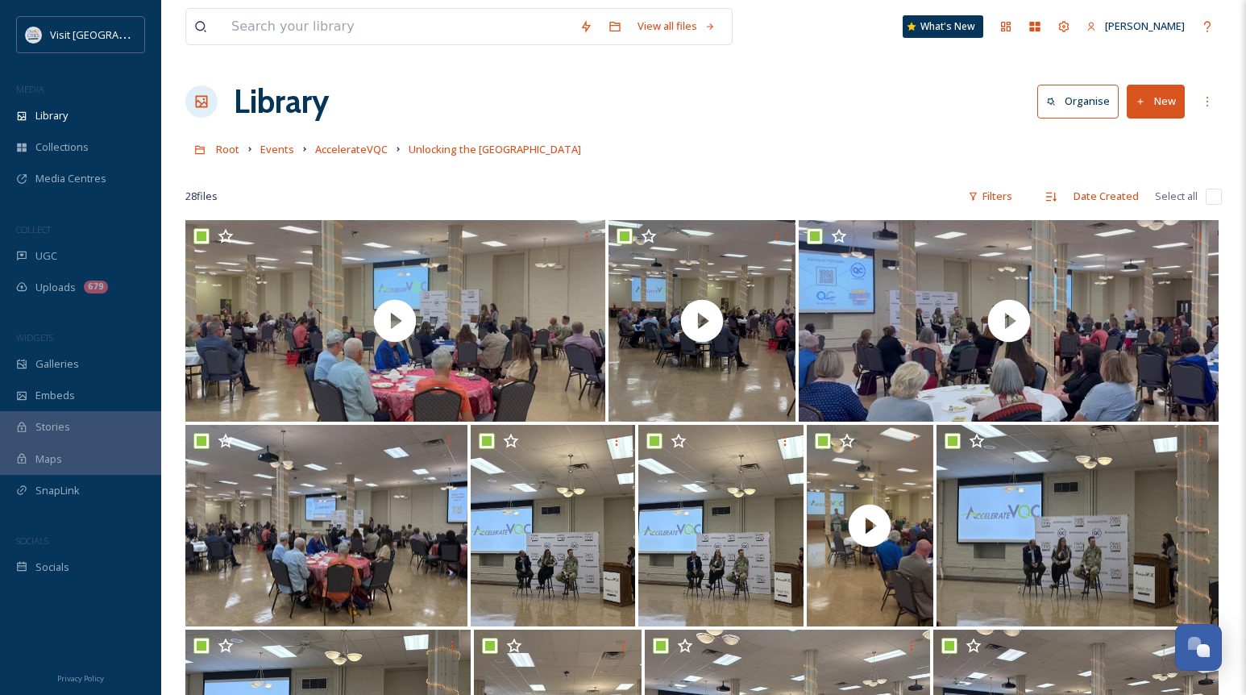
checkbox input "true"
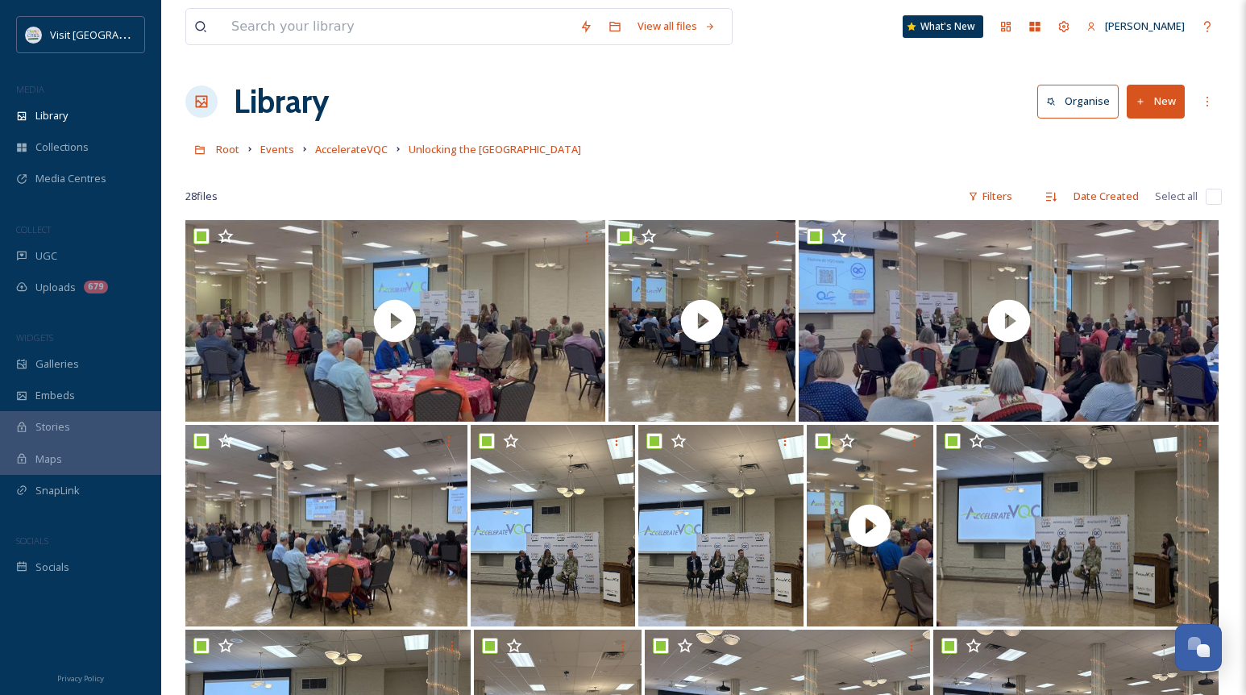
checkbox input "true"
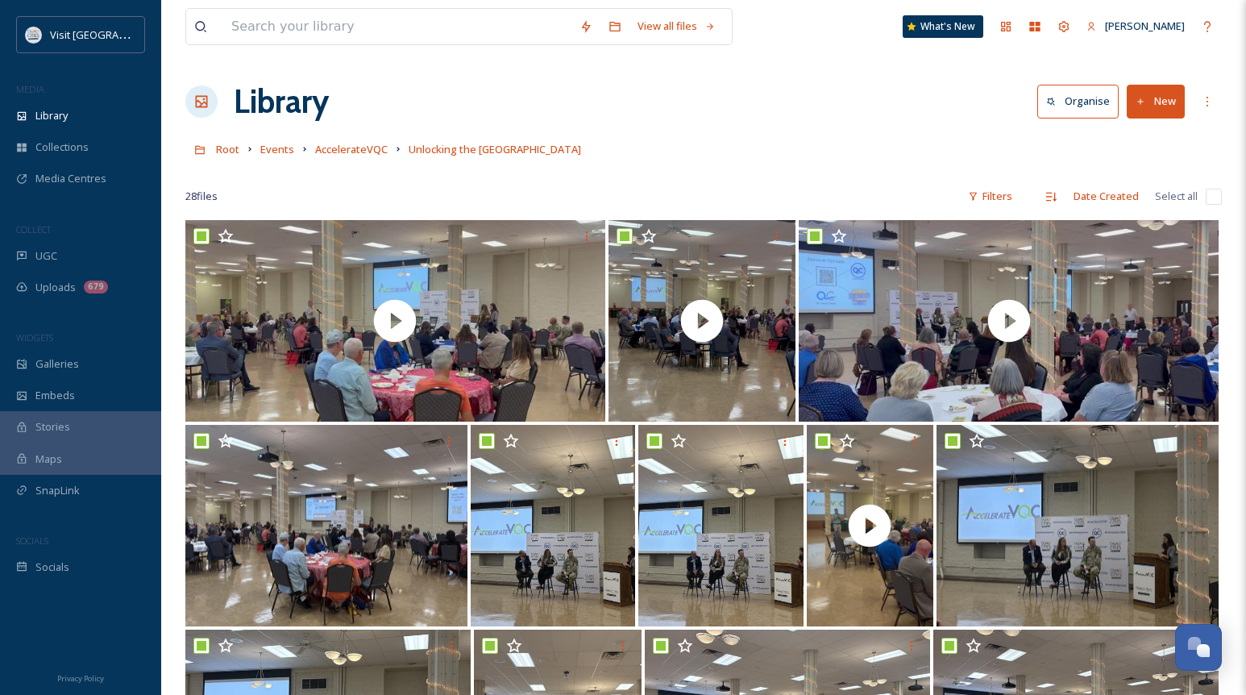
checkbox input "true"
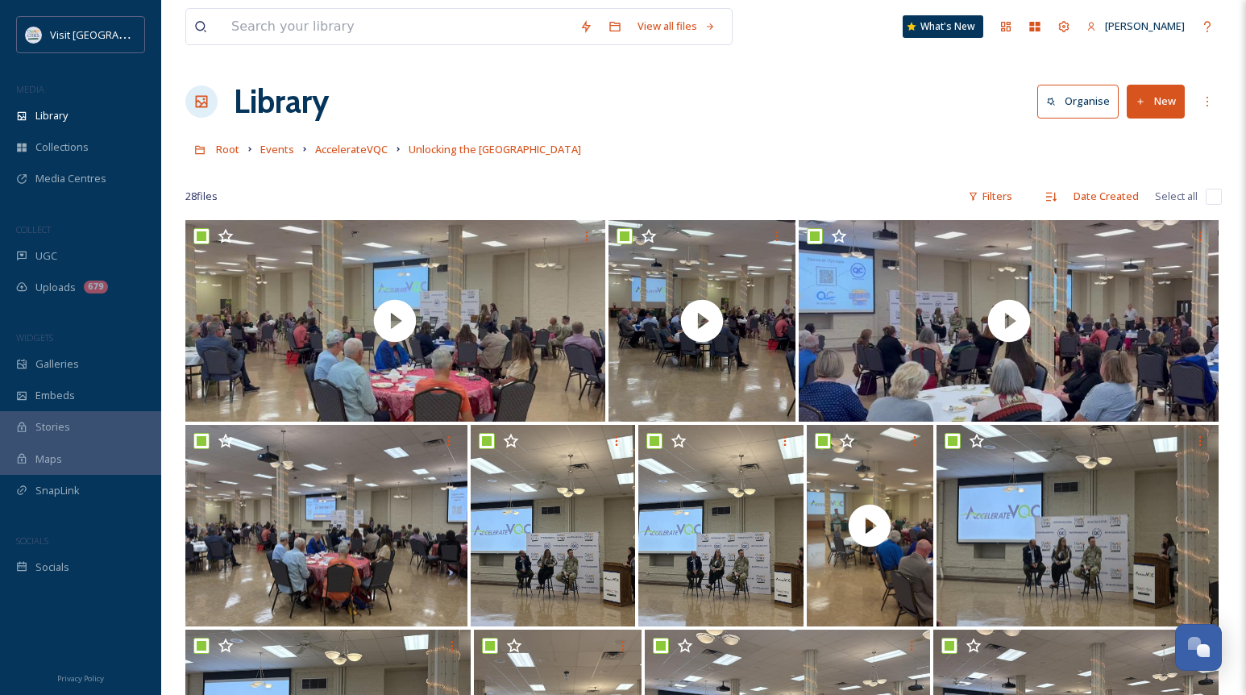
checkbox input "true"
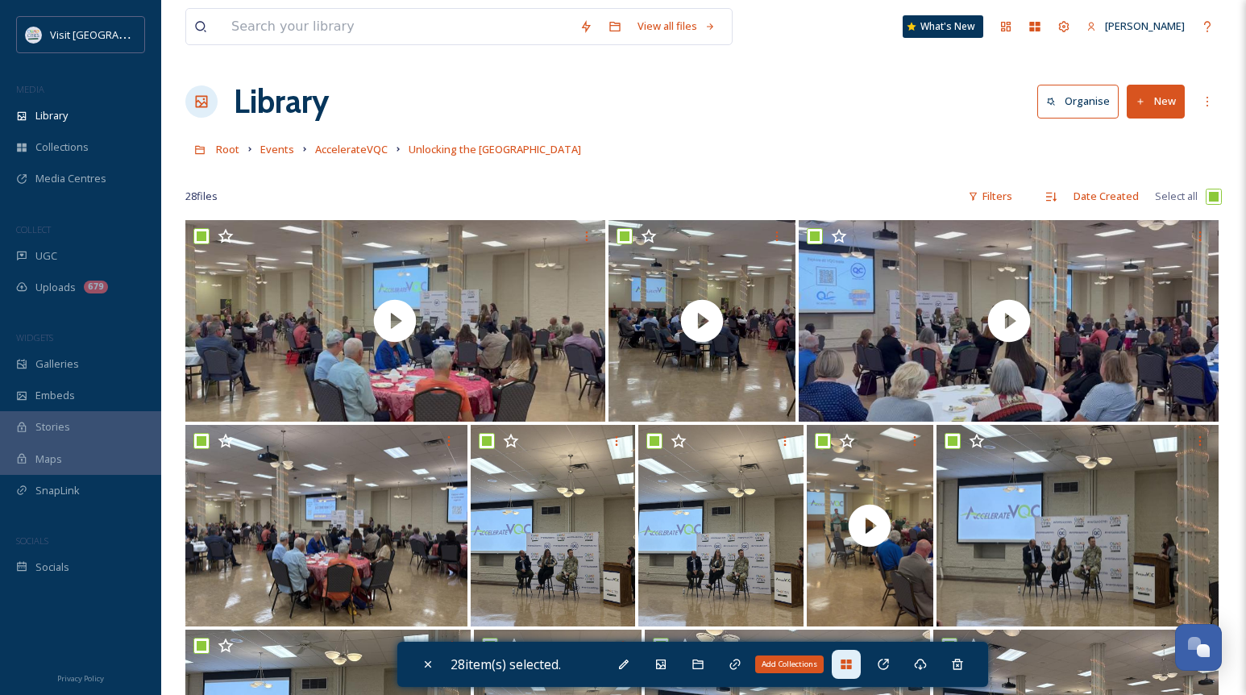
click at [861, 665] on div "Add Collections" at bounding box center [846, 663] width 29 height 29
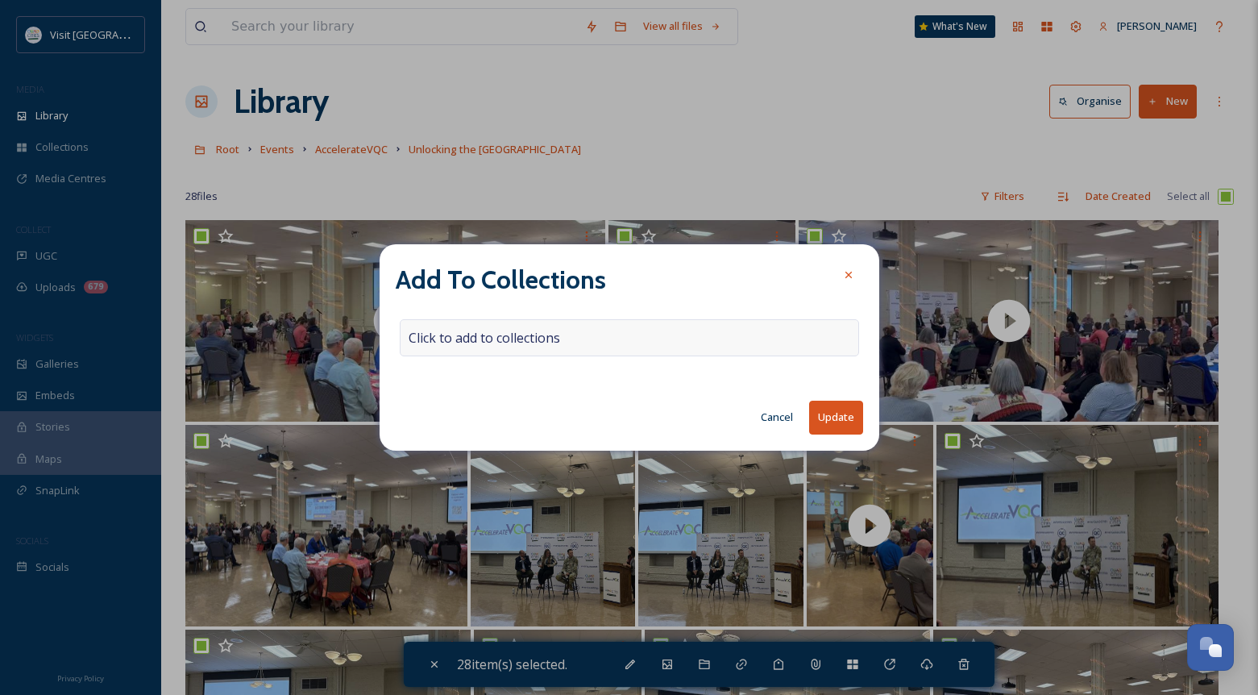
click at [560, 330] on span "Click to add to collections" at bounding box center [484, 337] width 151 height 19
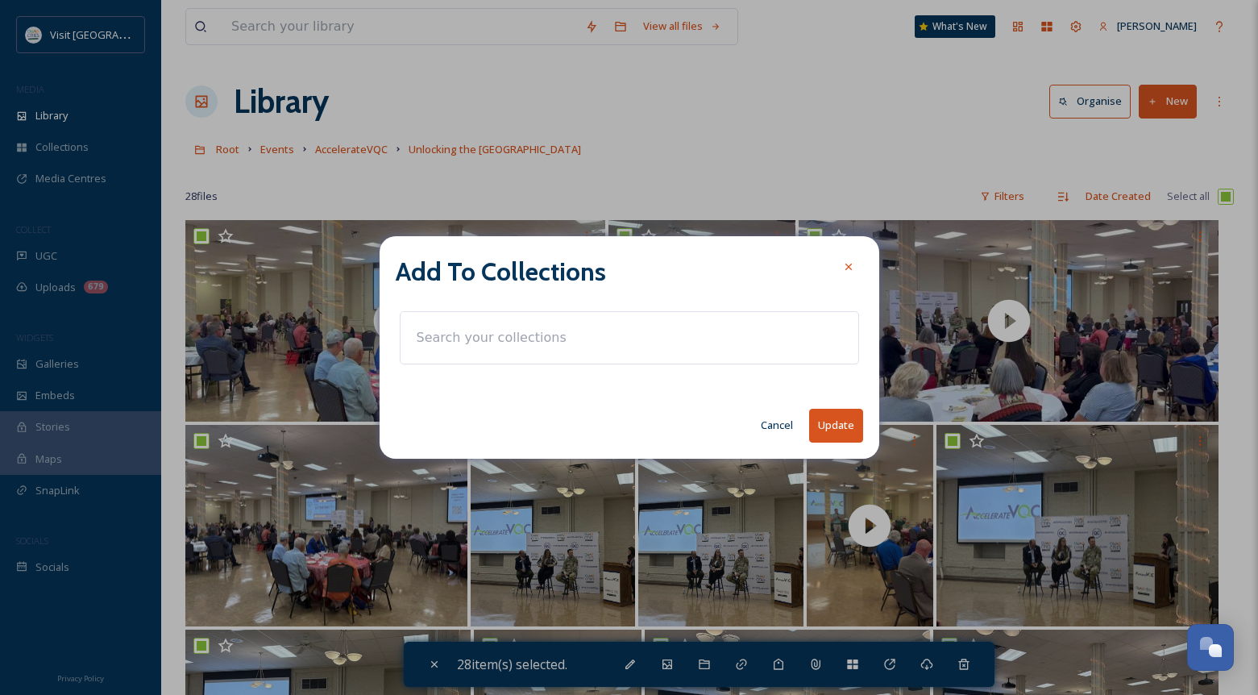
click at [548, 345] on input at bounding box center [497, 337] width 177 height 35
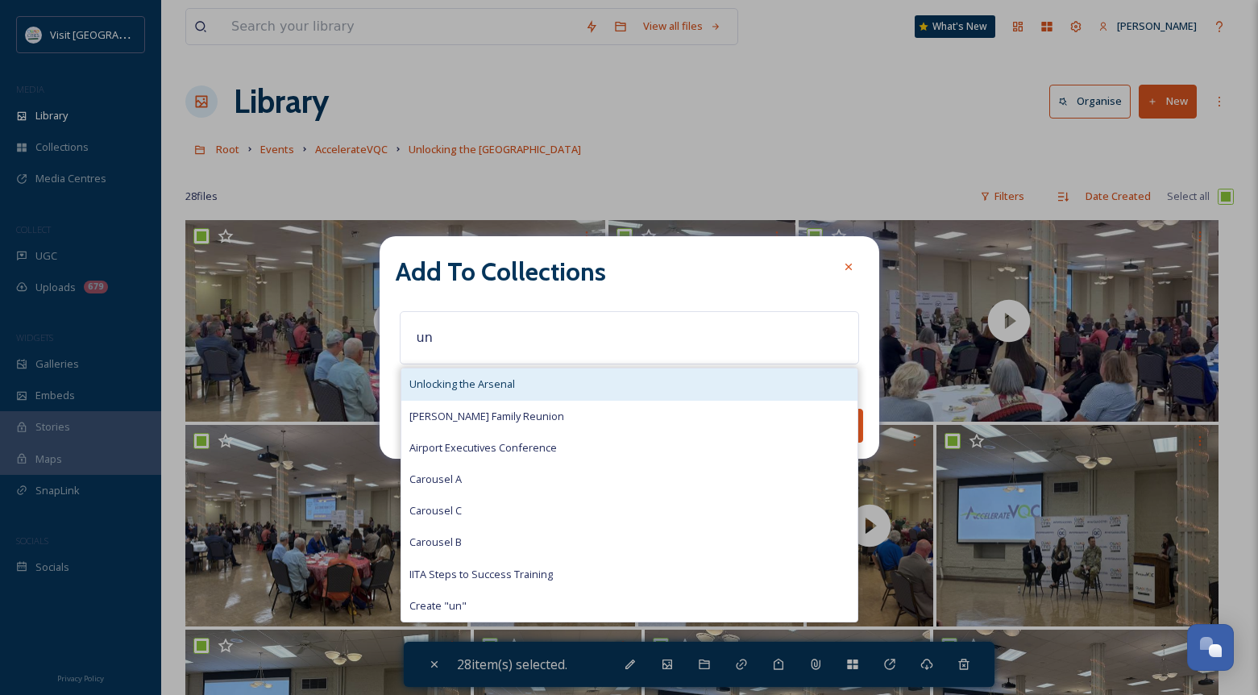
type input "un"
click at [525, 397] on div "Unlocking the Arsenal" at bounding box center [629, 383] width 456 height 31
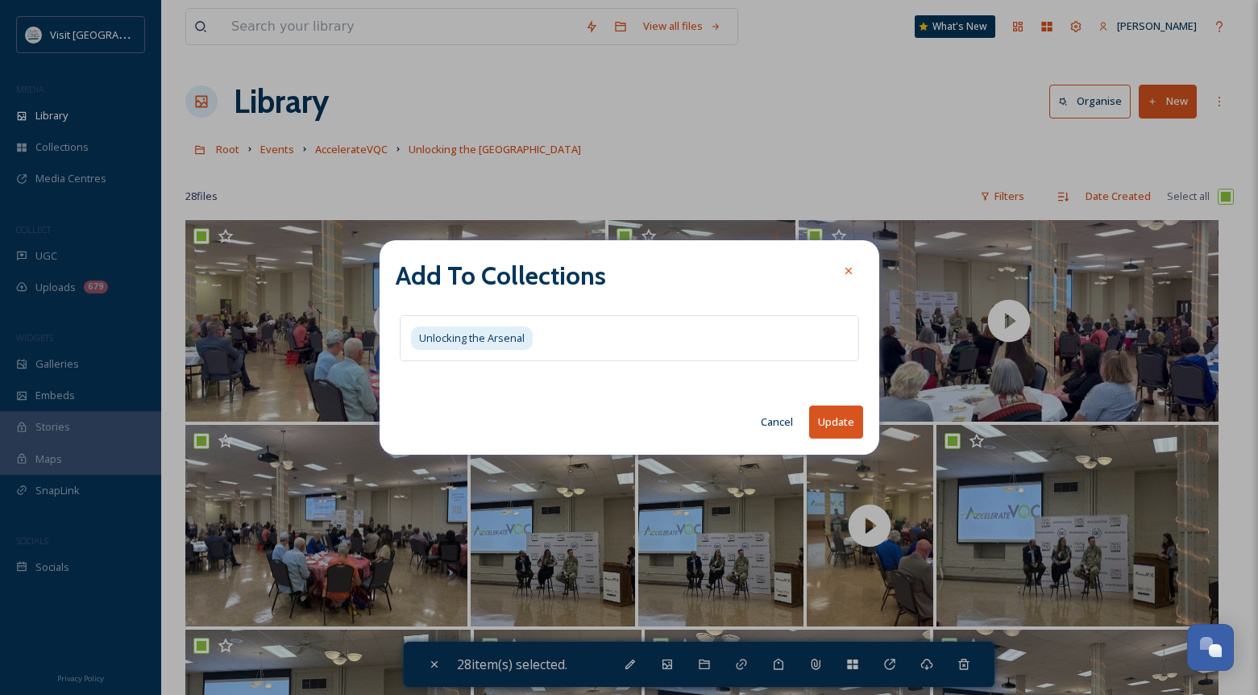
click at [840, 423] on button "Update" at bounding box center [836, 421] width 54 height 33
checkbox input "false"
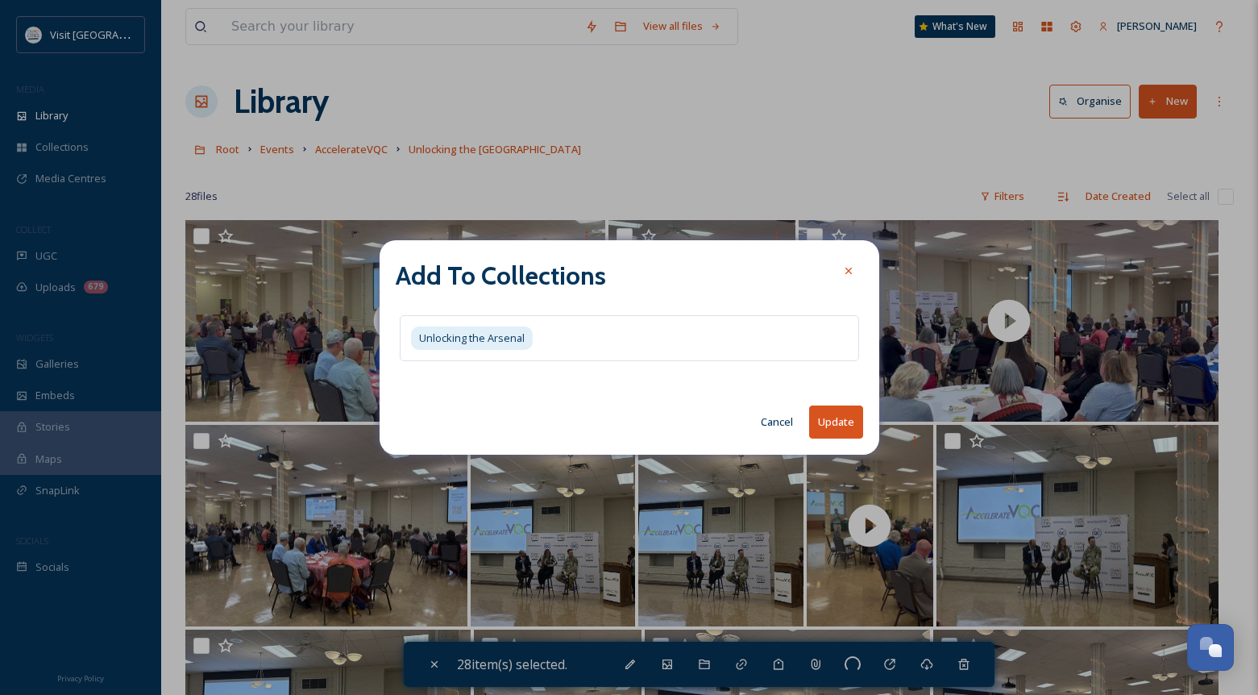
checkbox input "false"
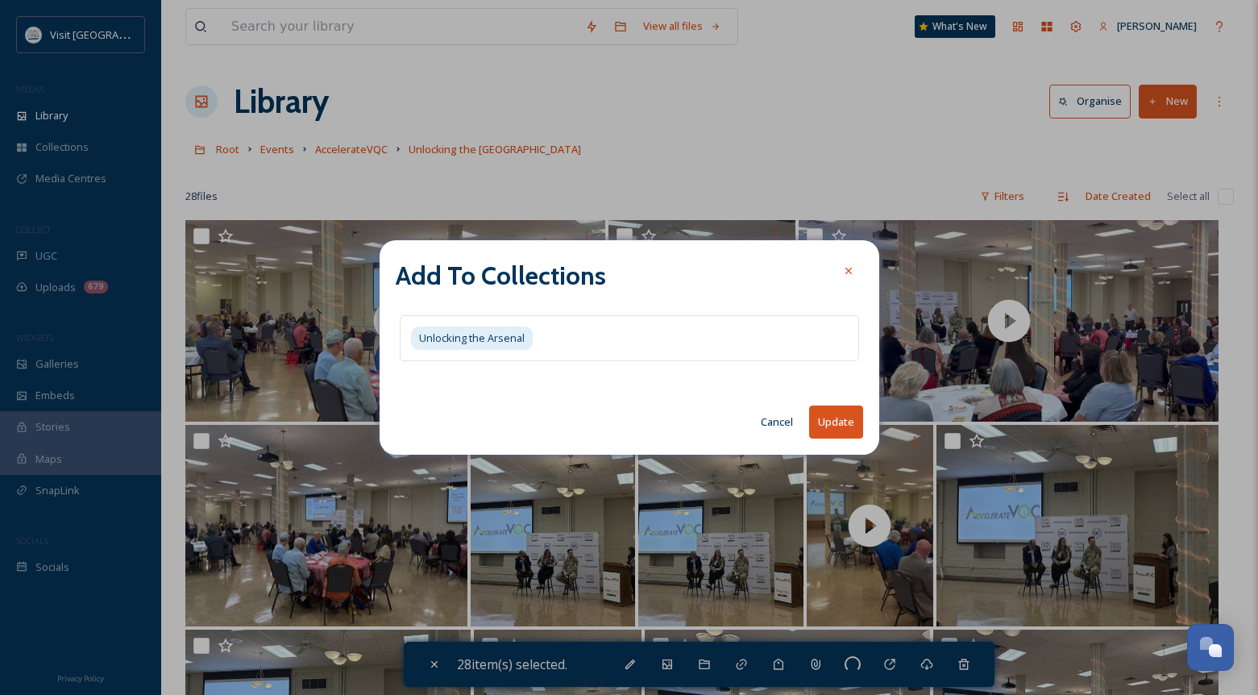
checkbox input "false"
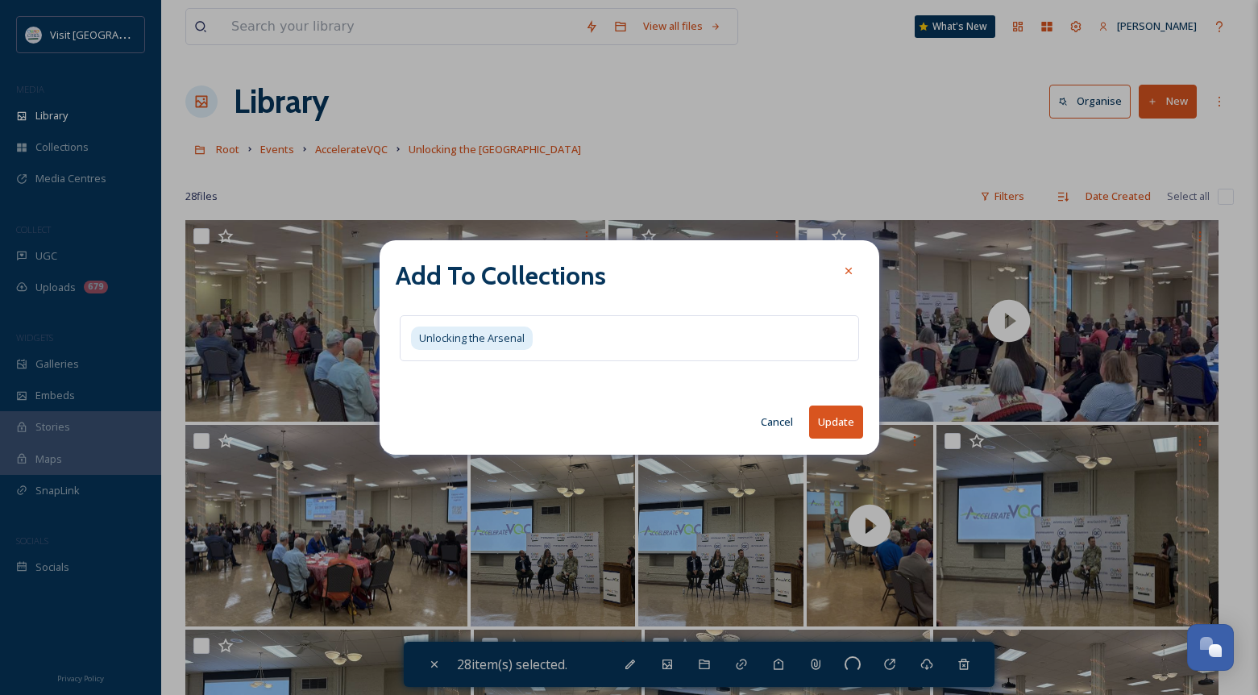
checkbox input "false"
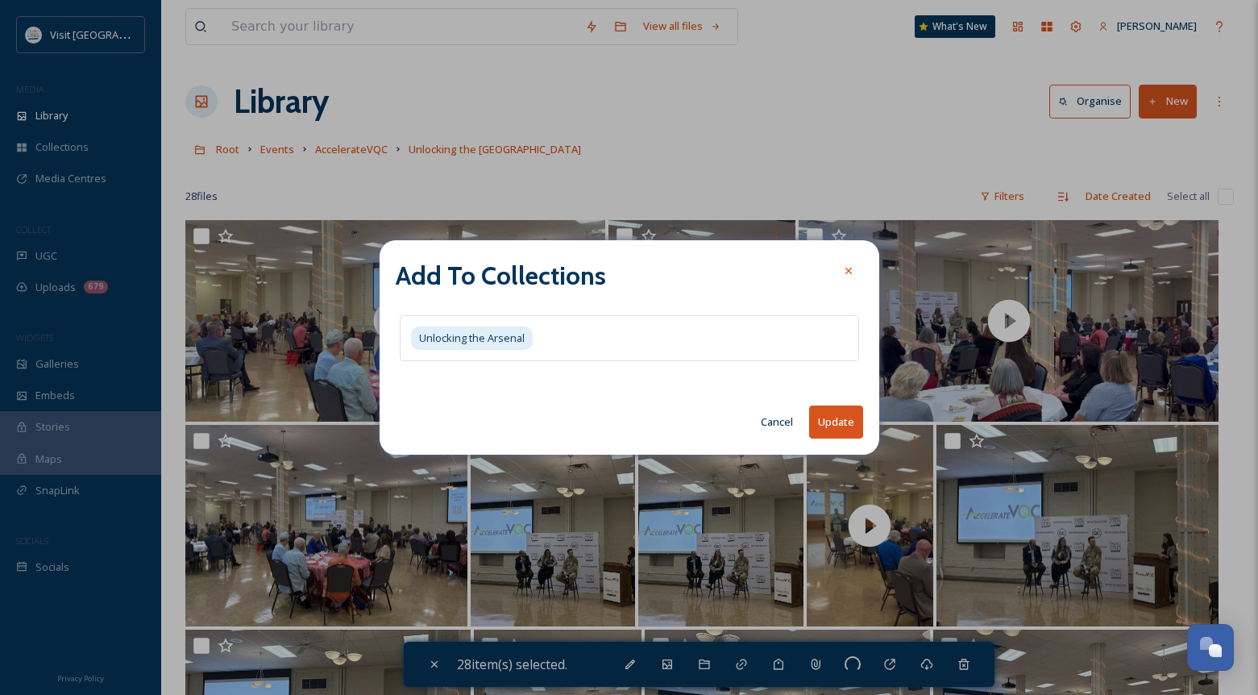
checkbox input "false"
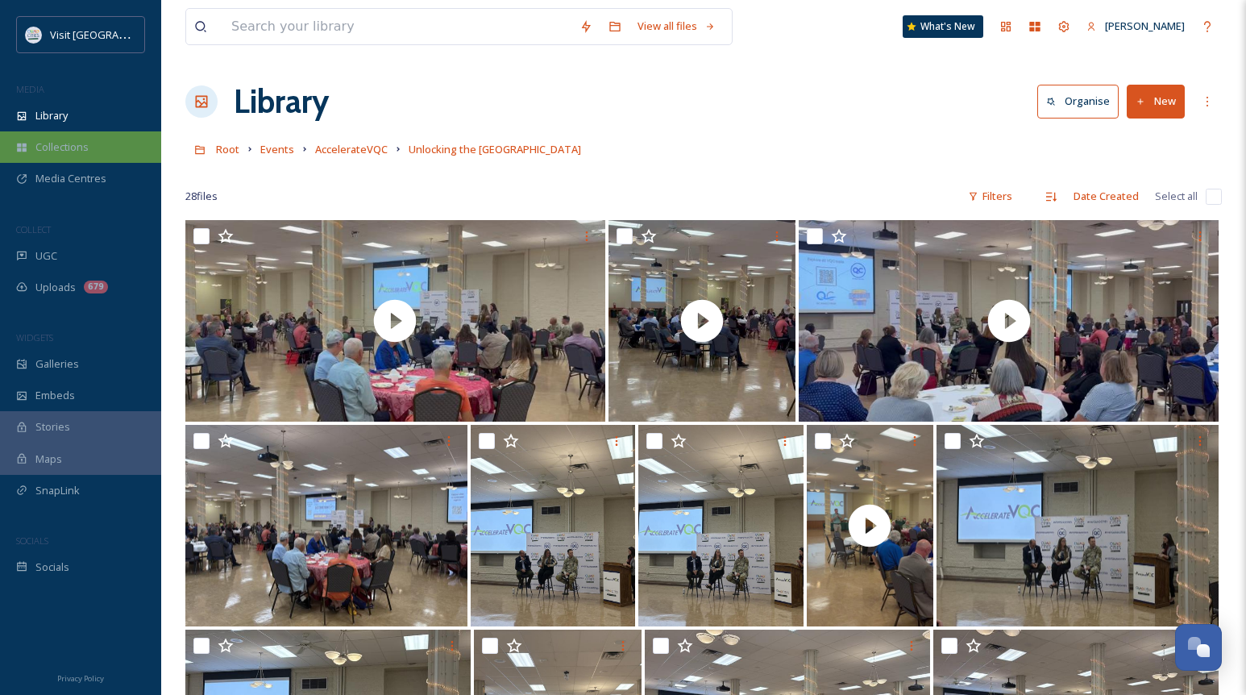
click at [48, 149] on span "Collections" at bounding box center [61, 146] width 53 height 15
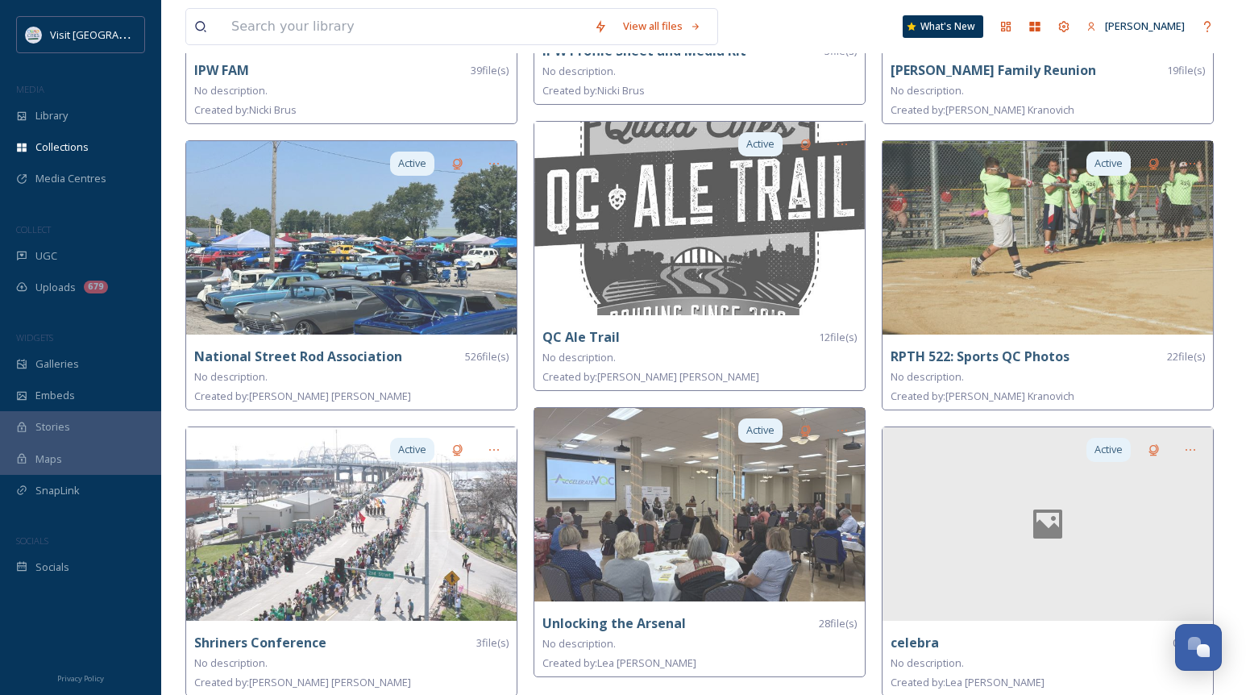
scroll to position [1468, 0]
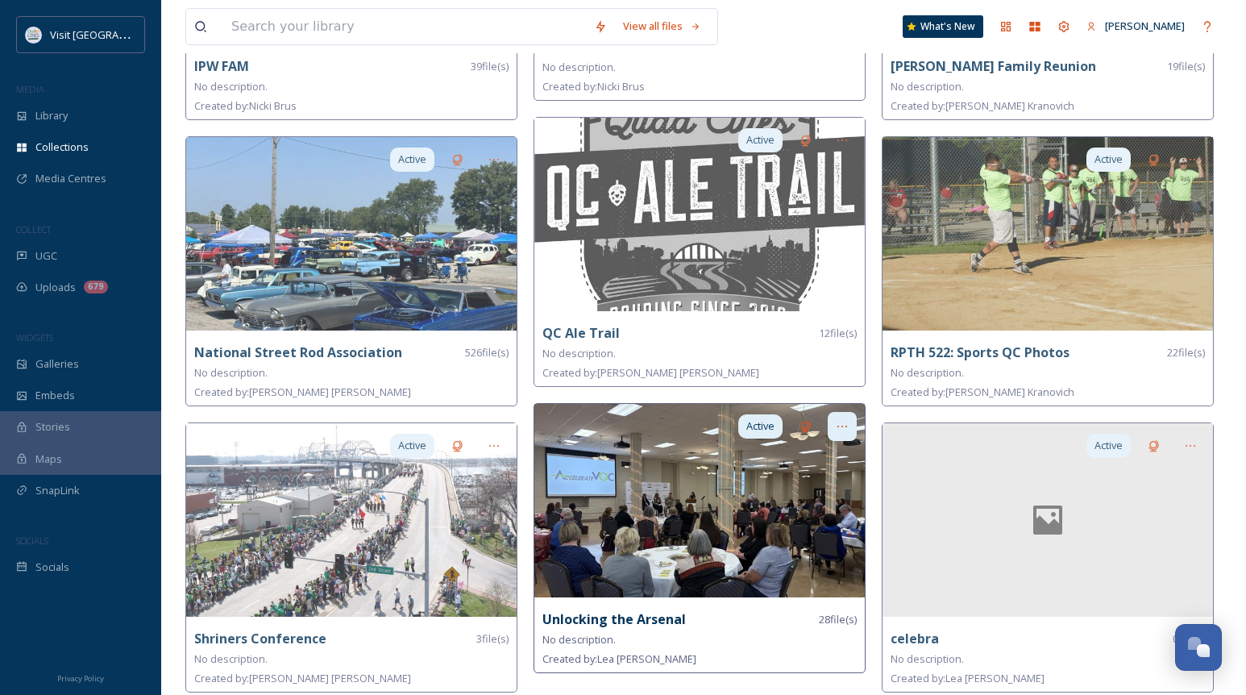
click at [840, 420] on icon at bounding box center [842, 426] width 13 height 13
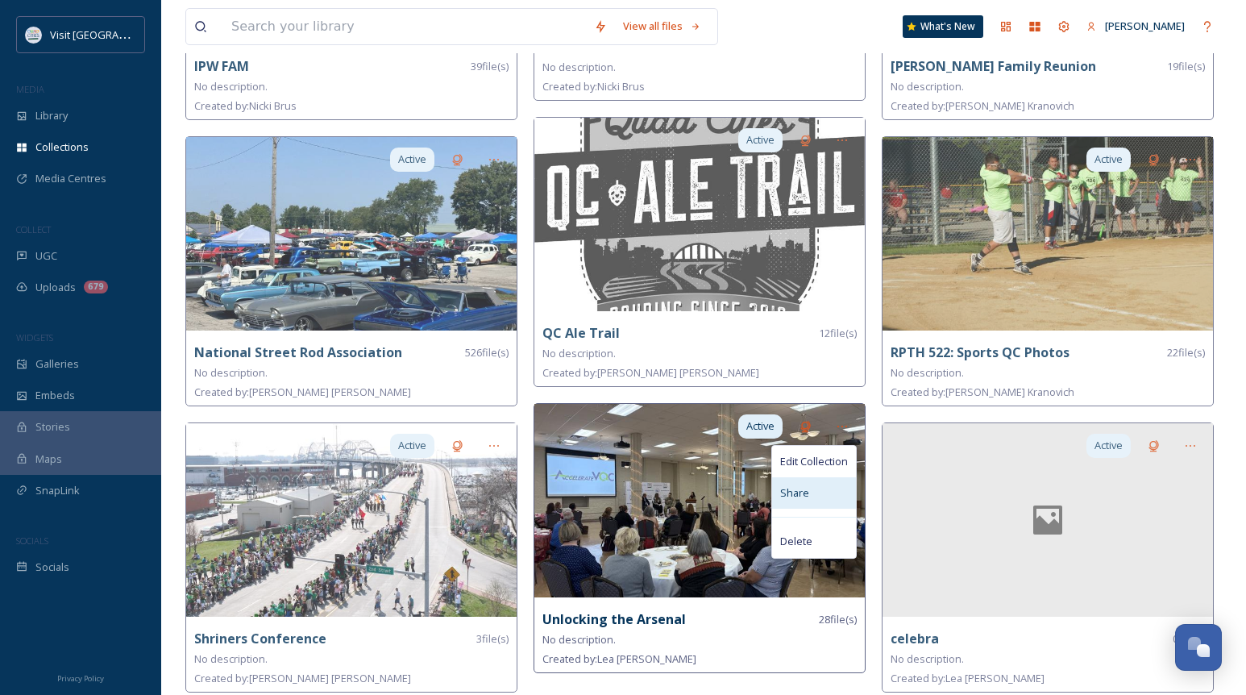
click at [822, 492] on div "Share" at bounding box center [814, 492] width 84 height 31
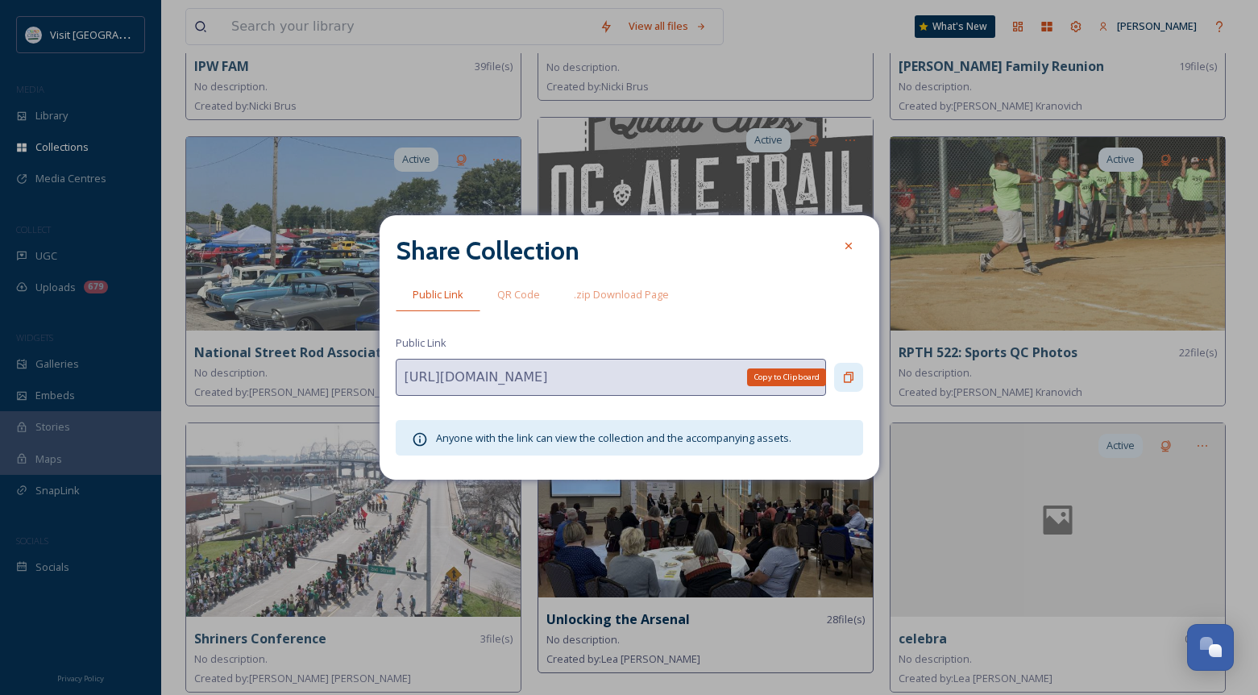
click at [856, 375] on div "Copy to Clipboard" at bounding box center [848, 377] width 29 height 29
click at [846, 245] on icon at bounding box center [848, 245] width 13 height 13
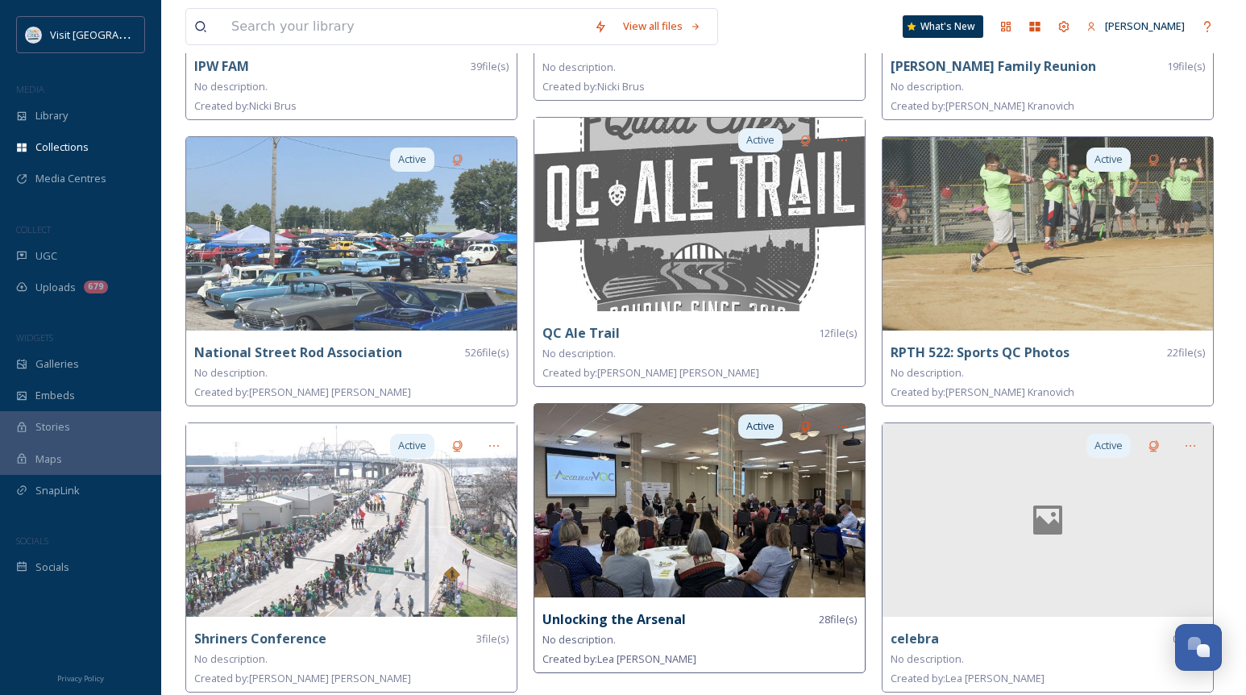
click at [790, 620] on div "Unlocking the Arsenal 28 file(s)" at bounding box center [699, 619] width 314 height 20
click at [637, 620] on strong "Unlocking the Arsenal" at bounding box center [613, 619] width 143 height 18
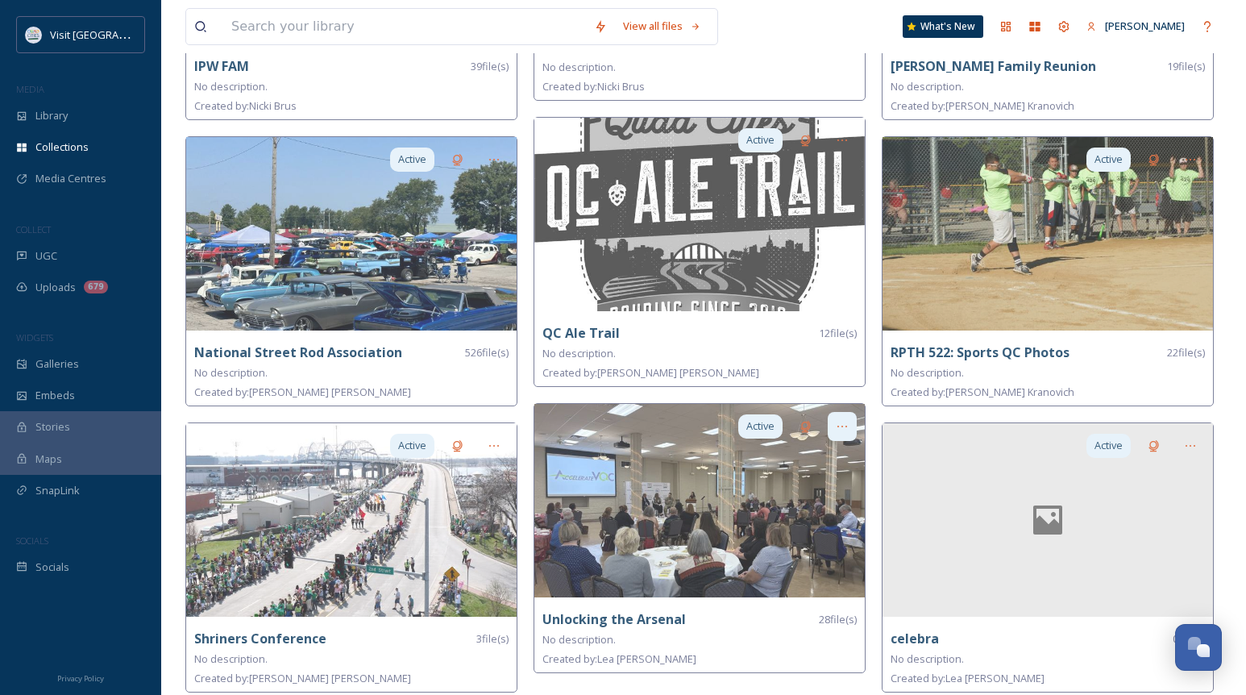
click at [844, 421] on icon at bounding box center [842, 426] width 13 height 13
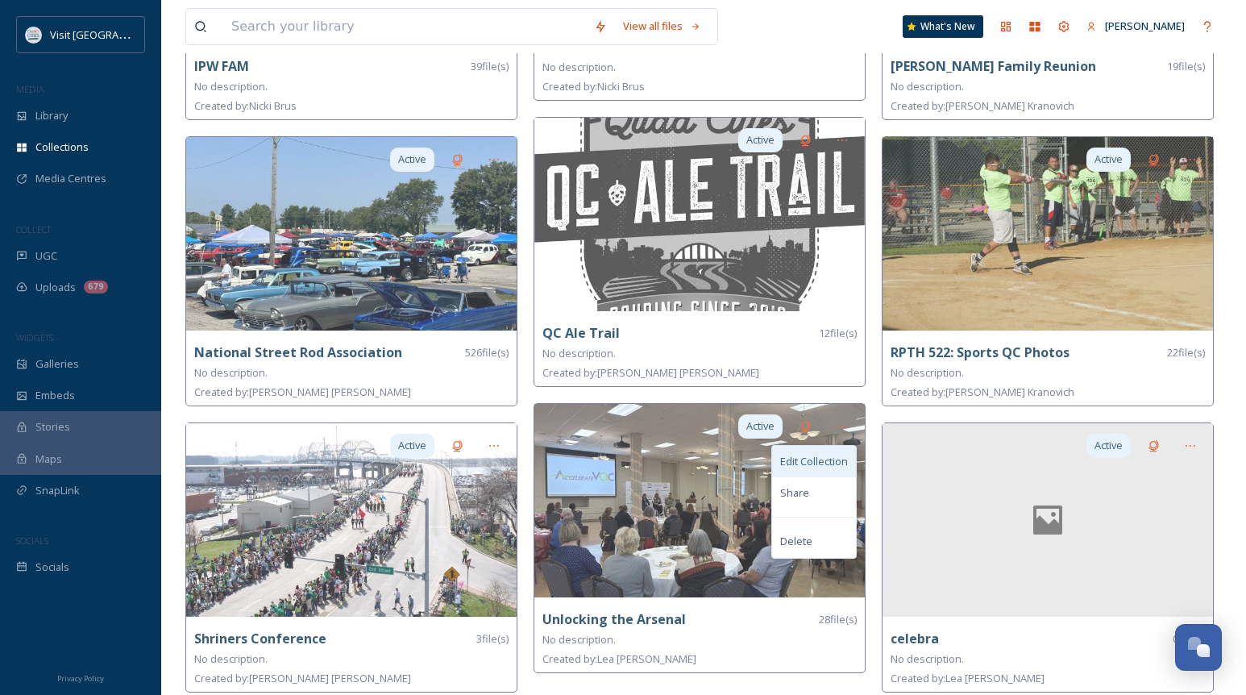
click at [817, 458] on span "Edit Collection" at bounding box center [814, 461] width 68 height 15
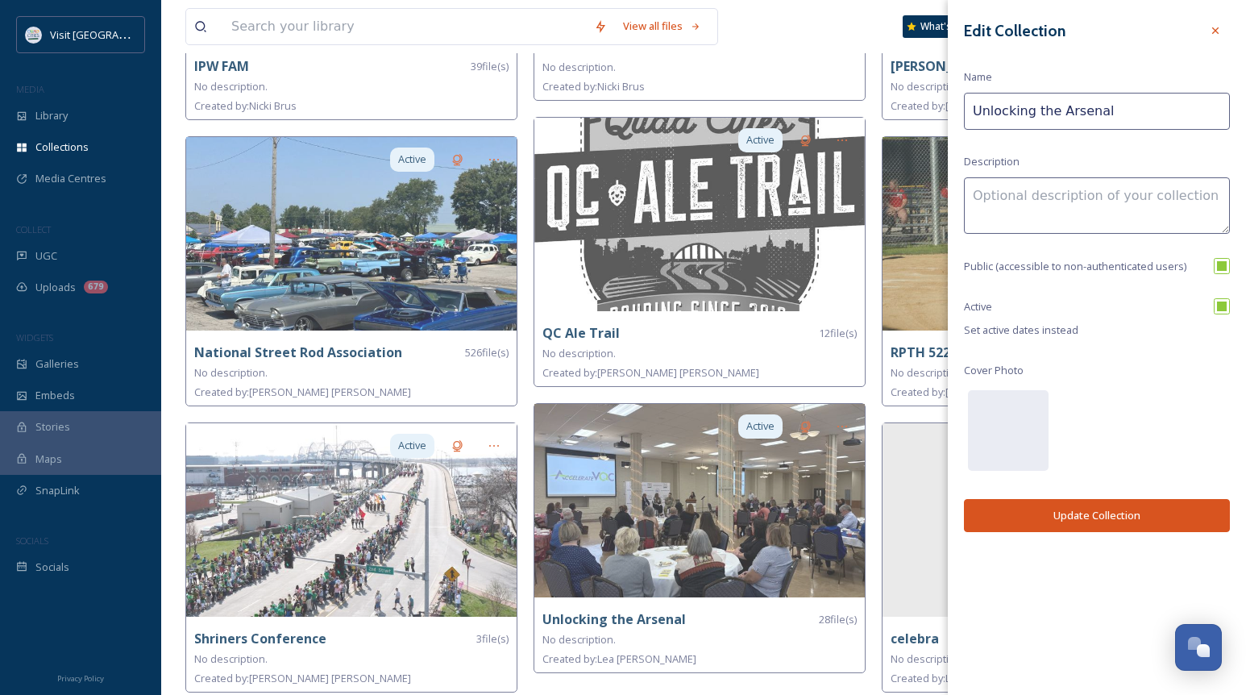
click at [1221, 269] on input "checkbox" at bounding box center [1221, 266] width 16 height 16
click at [1217, 260] on input "checkbox" at bounding box center [1221, 266] width 16 height 16
checkbox input "true"
click at [1208, 31] on div at bounding box center [1215, 30] width 29 height 29
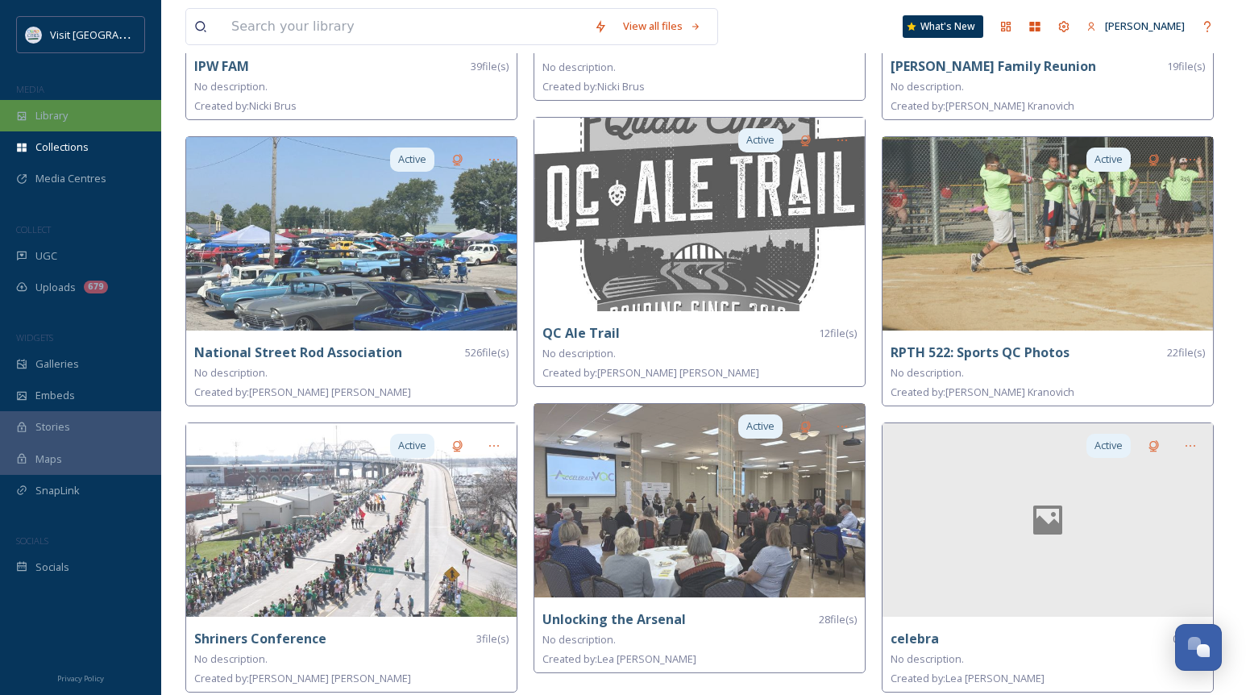
click at [94, 108] on div "Library" at bounding box center [80, 115] width 161 height 31
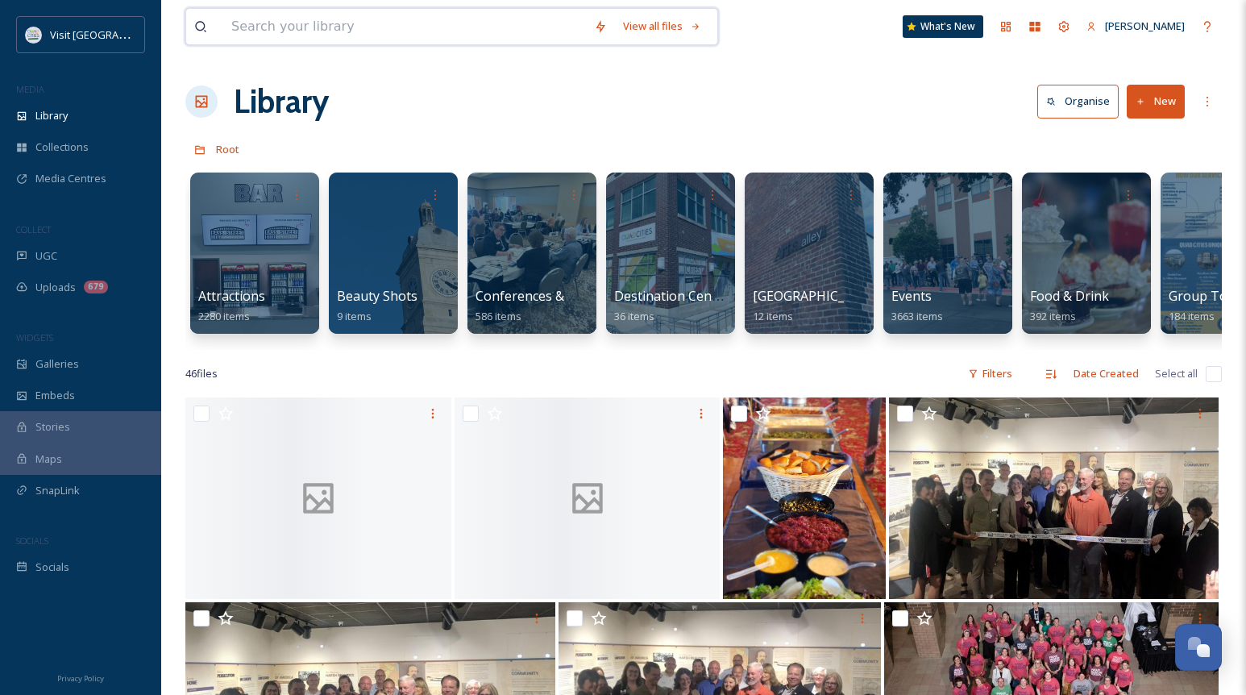
click at [301, 28] on input at bounding box center [404, 26] width 363 height 35
click at [301, 31] on input "unlo" at bounding box center [415, 26] width 384 height 35
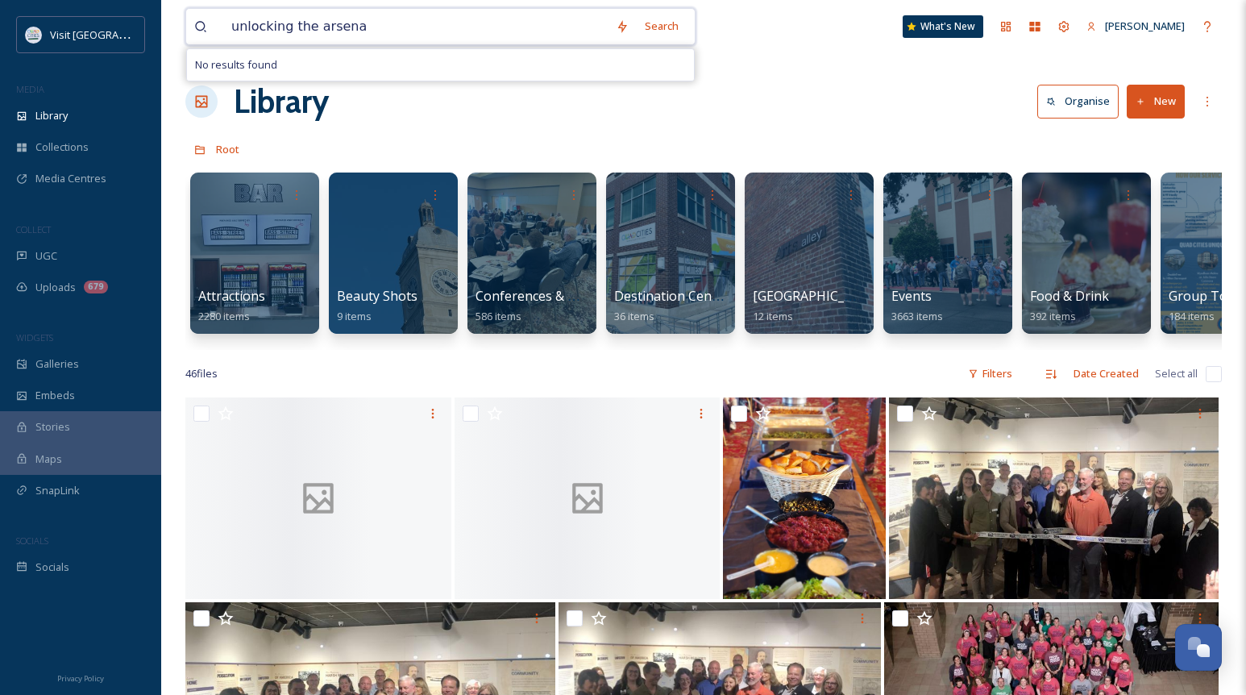
type input "unlocking the arsenal"
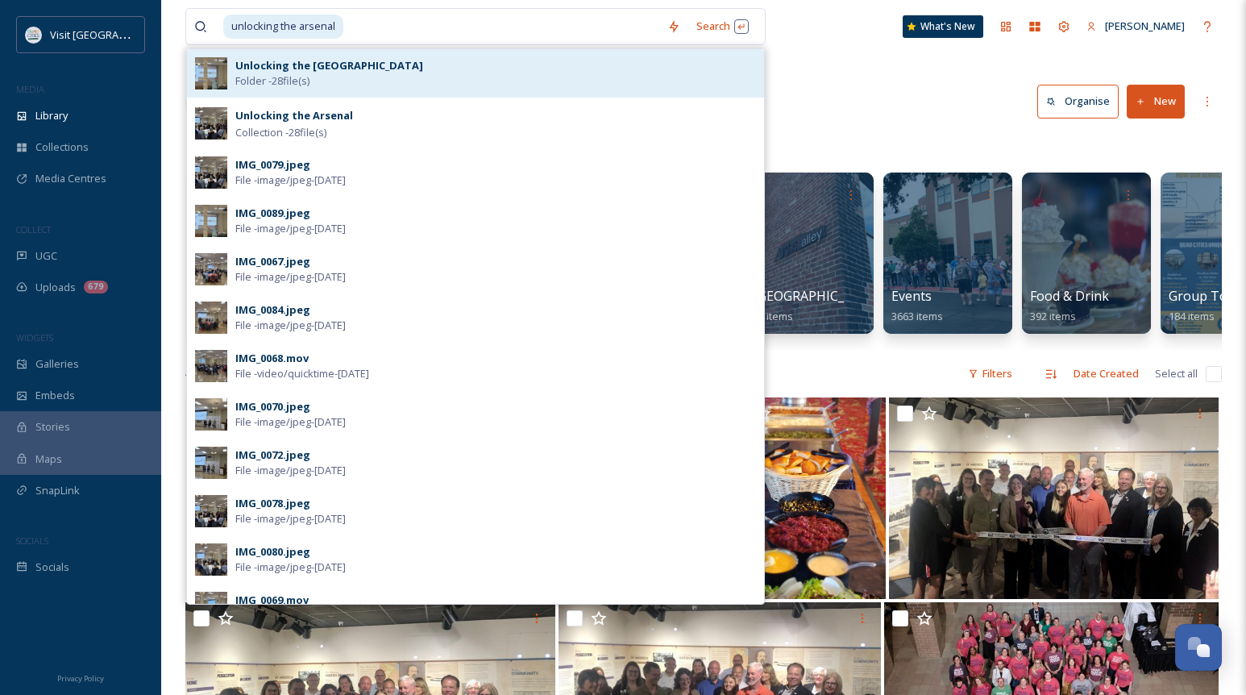
click at [330, 77] on div "Unlocking the Rock Island Arsenal Folder - 28 file(s)" at bounding box center [495, 73] width 520 height 31
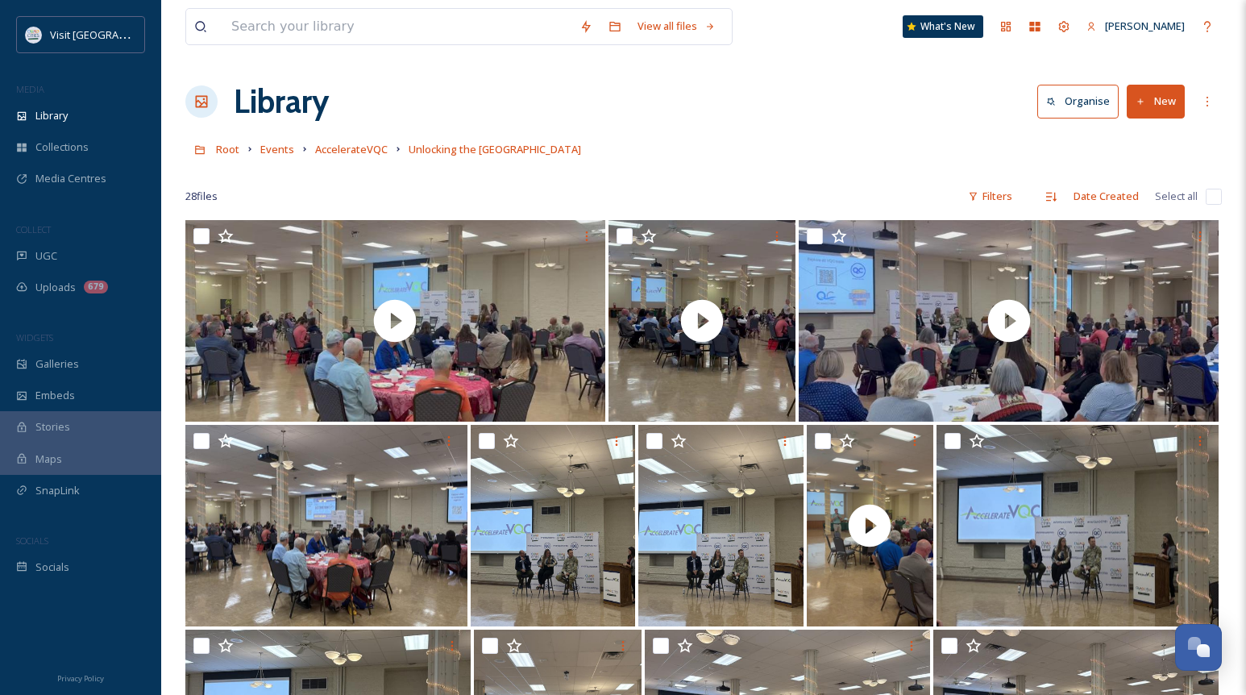
click at [1159, 98] on button "New" at bounding box center [1155, 101] width 58 height 33
click at [1126, 142] on span "File Upload" at bounding box center [1148, 138] width 53 height 15
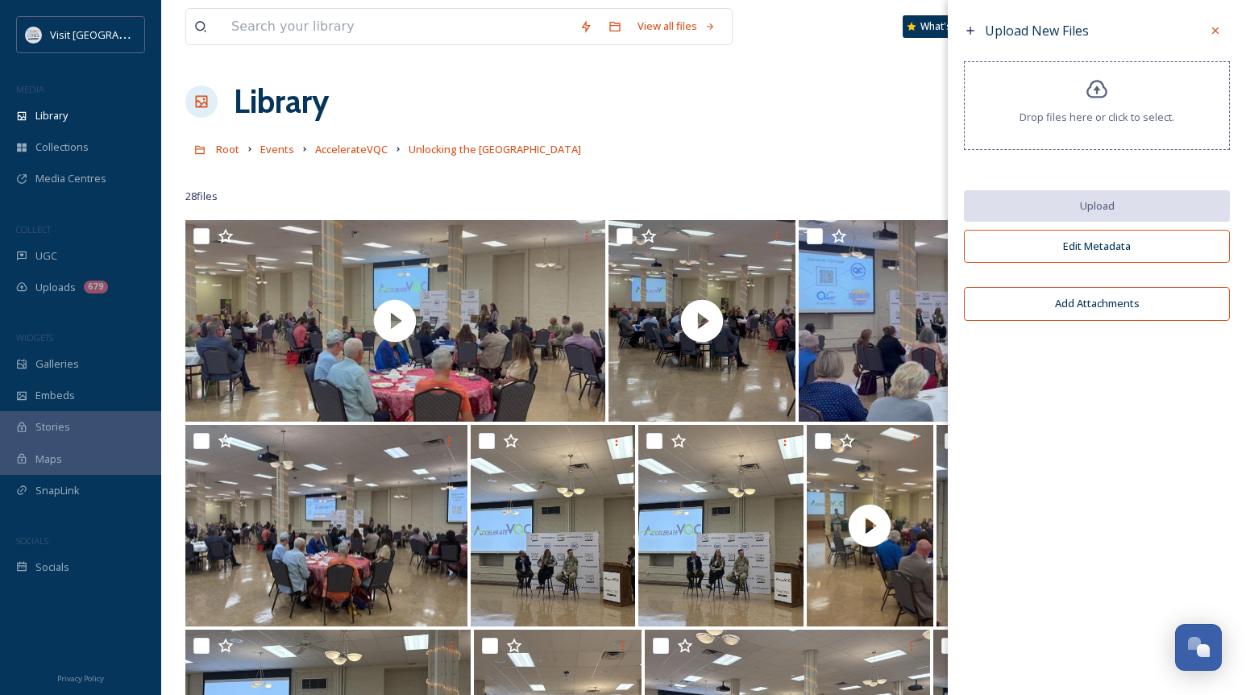
click at [1055, 93] on div "Drop files here or click to select." at bounding box center [1097, 105] width 266 height 89
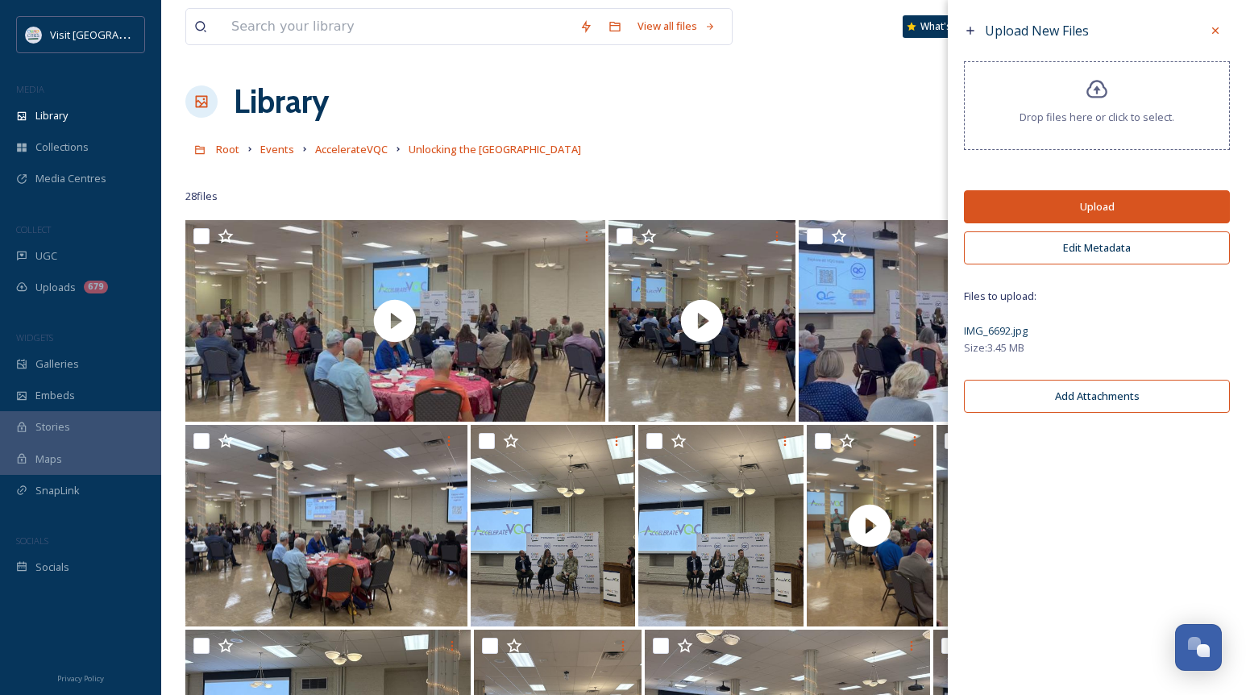
click at [1069, 210] on button "Upload" at bounding box center [1097, 206] width 266 height 33
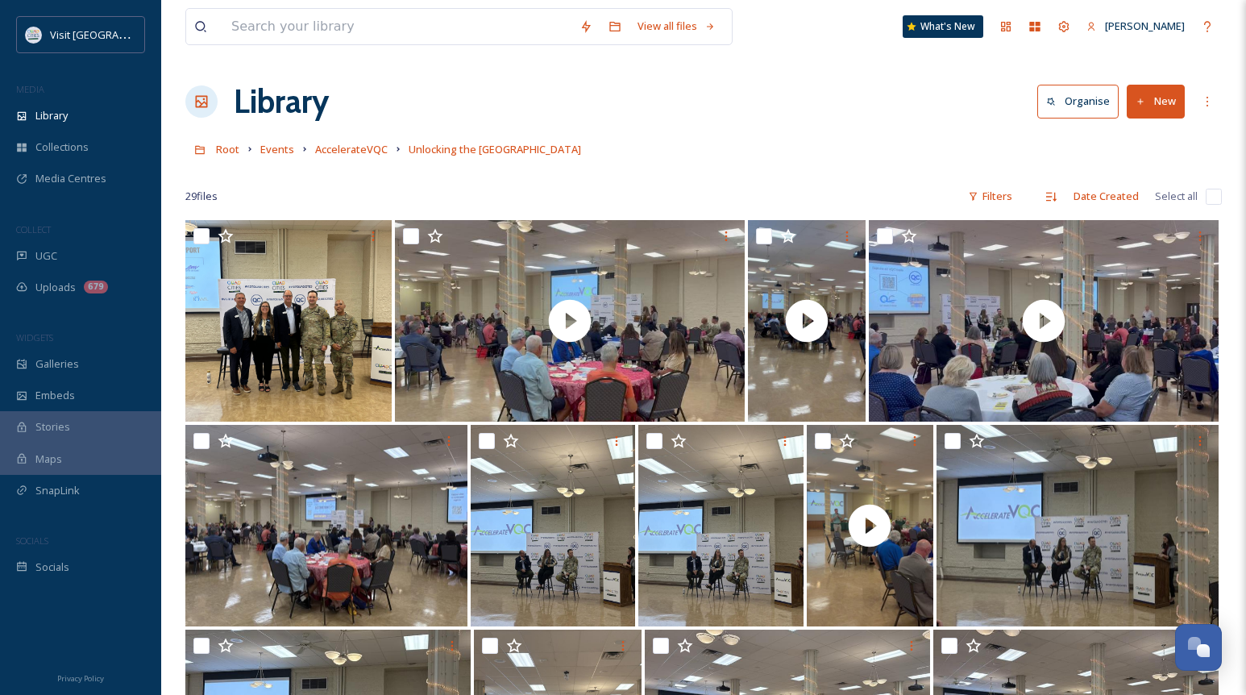
click at [763, 118] on div "Library Organise New" at bounding box center [703, 101] width 1036 height 48
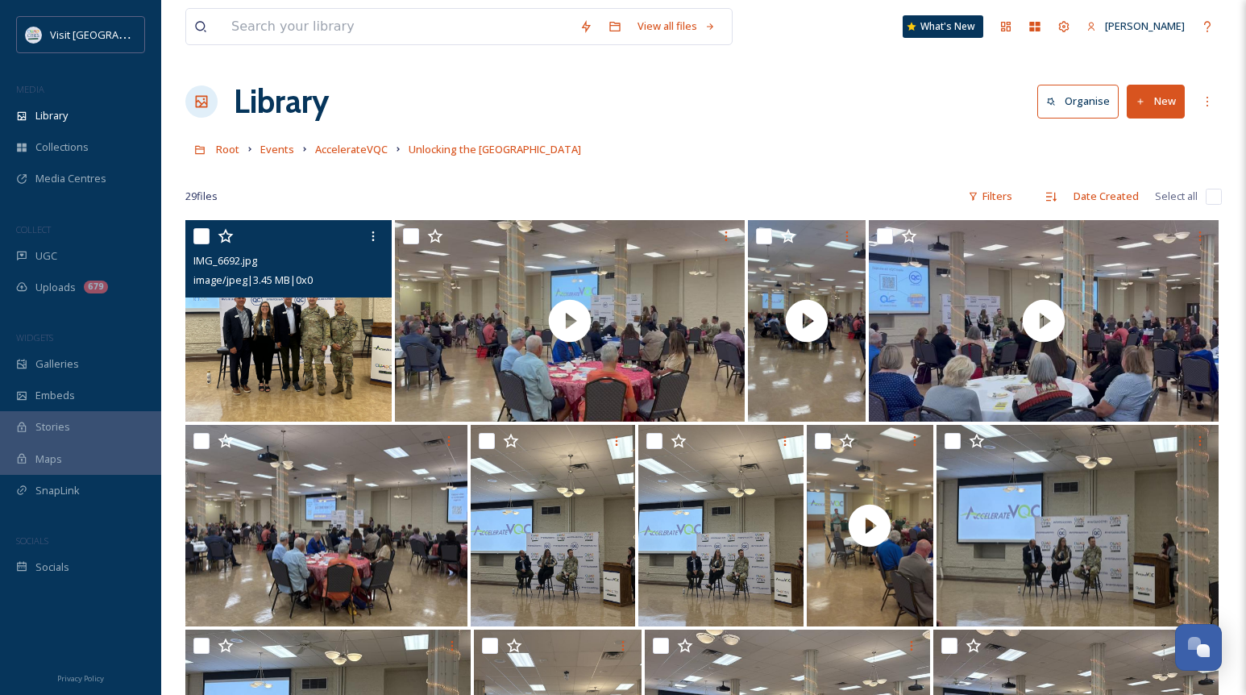
click at [204, 235] on input "checkbox" at bounding box center [201, 236] width 16 height 16
checkbox input "true"
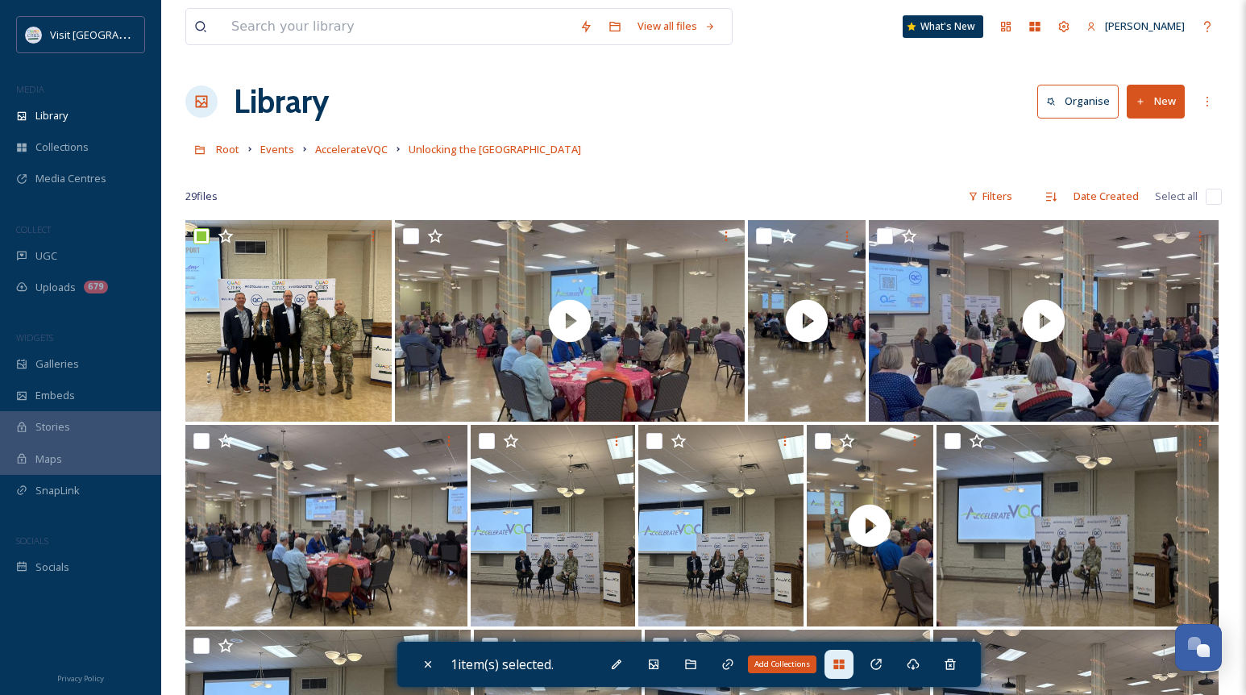
click at [838, 663] on icon at bounding box center [838, 663] width 13 height 13
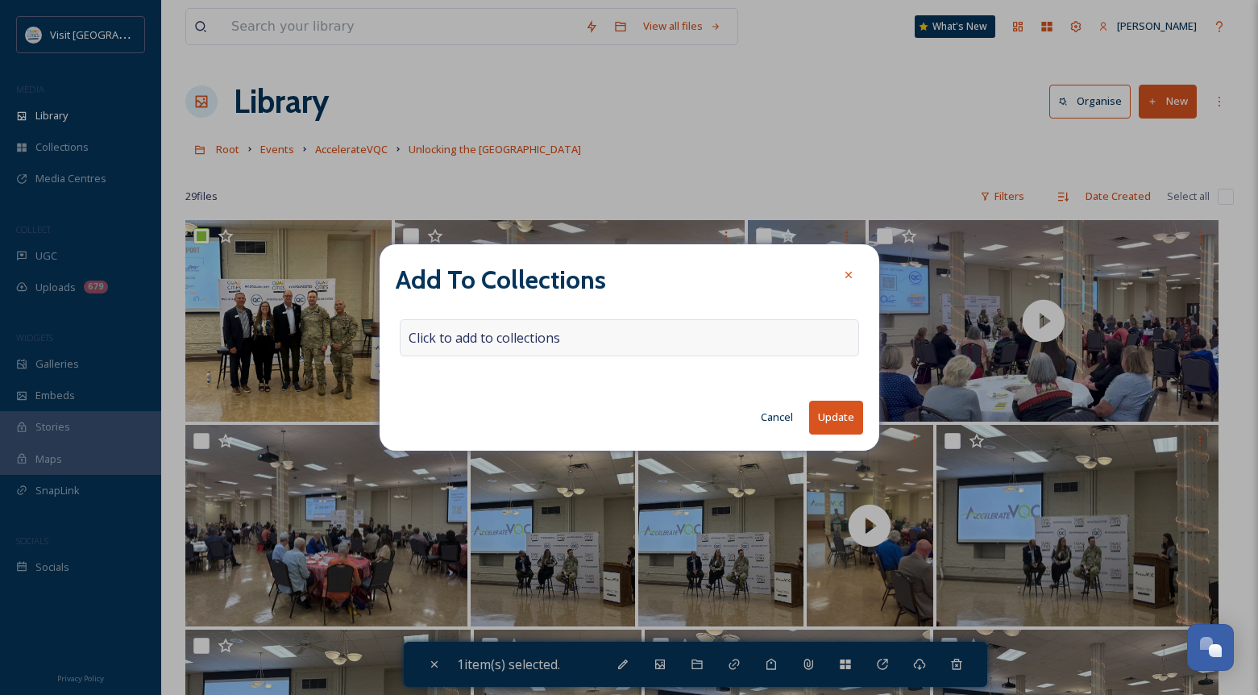
click at [550, 349] on div "Click to add to collections" at bounding box center [629, 337] width 459 height 37
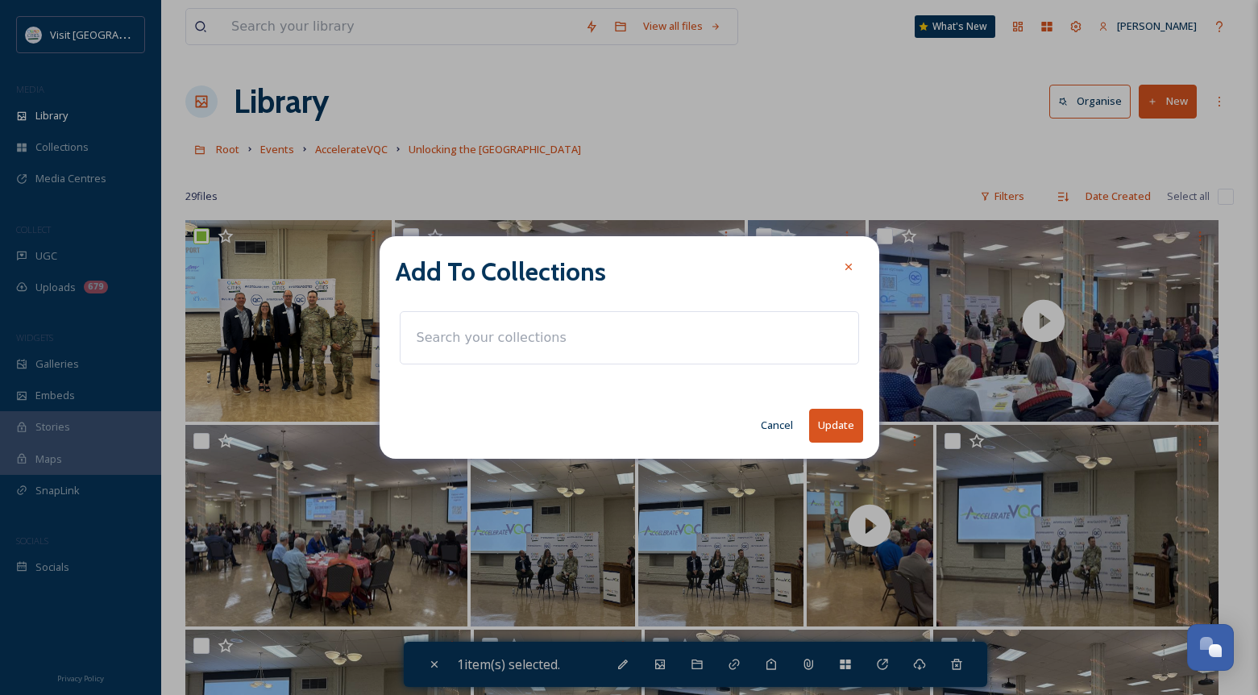
click at [531, 338] on input at bounding box center [497, 337] width 177 height 35
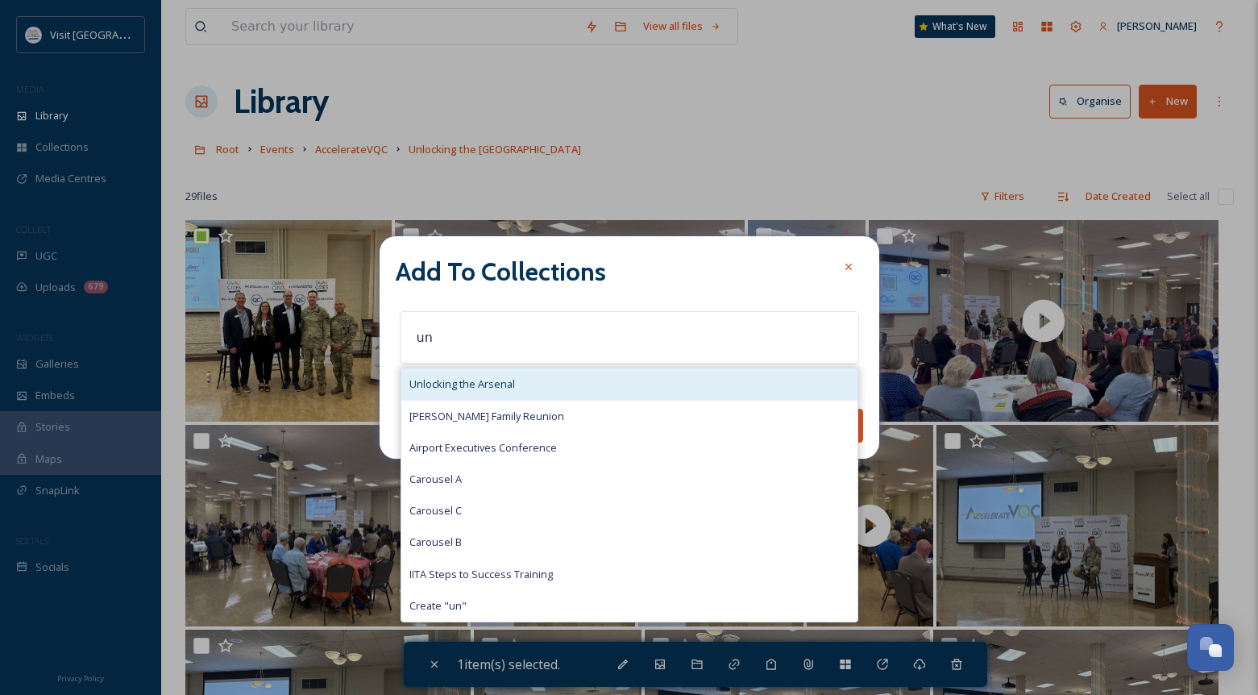
type input "un"
click at [505, 382] on span "Unlocking the Arsenal" at bounding box center [462, 383] width 106 height 15
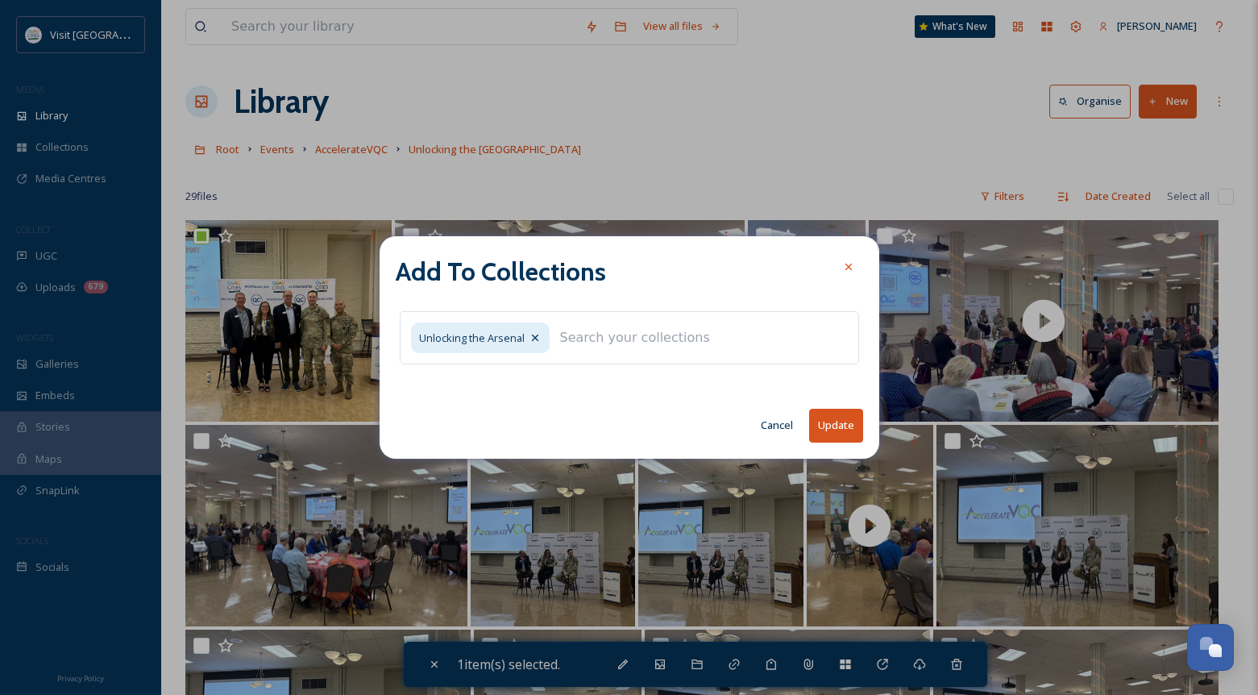
click at [836, 414] on button "Update" at bounding box center [836, 425] width 54 height 33
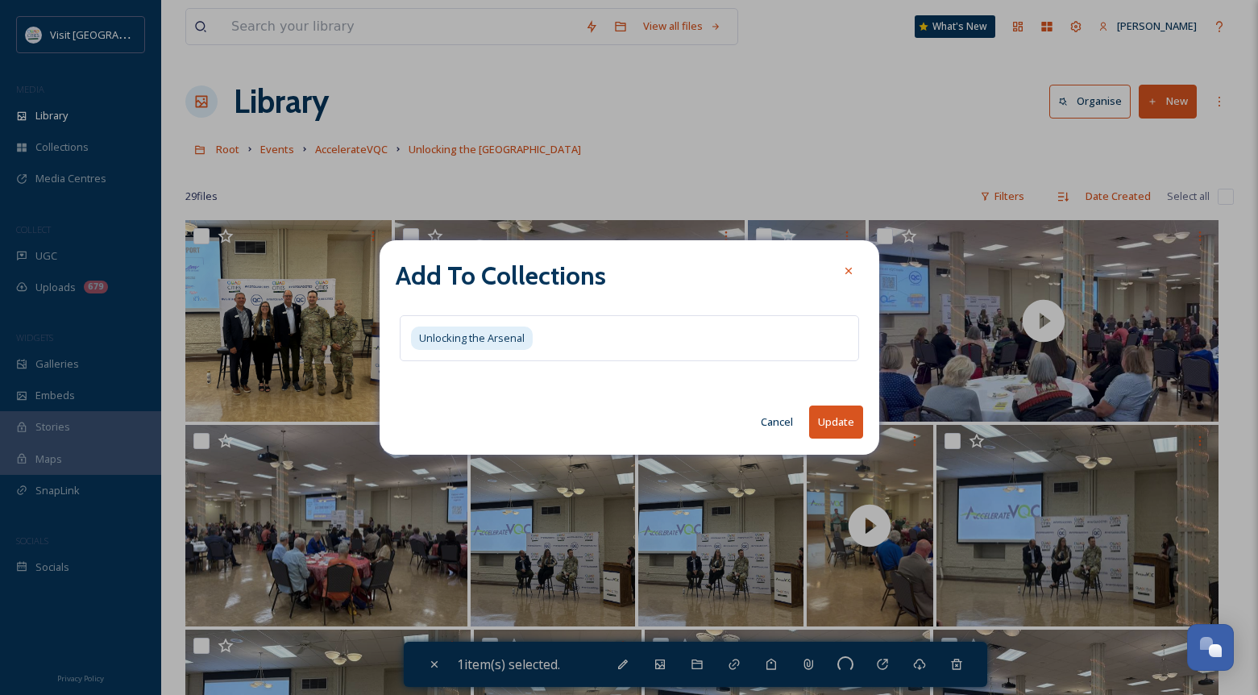
checkbox input "false"
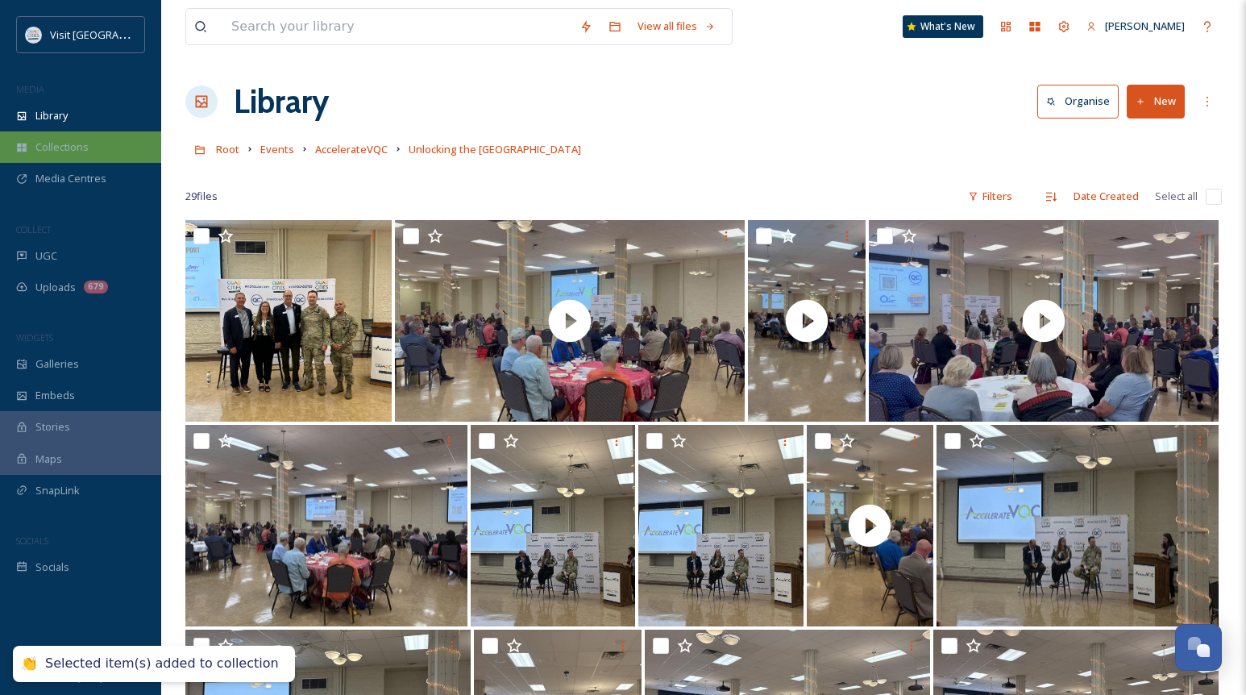
click at [60, 158] on div "Collections" at bounding box center [80, 146] width 161 height 31
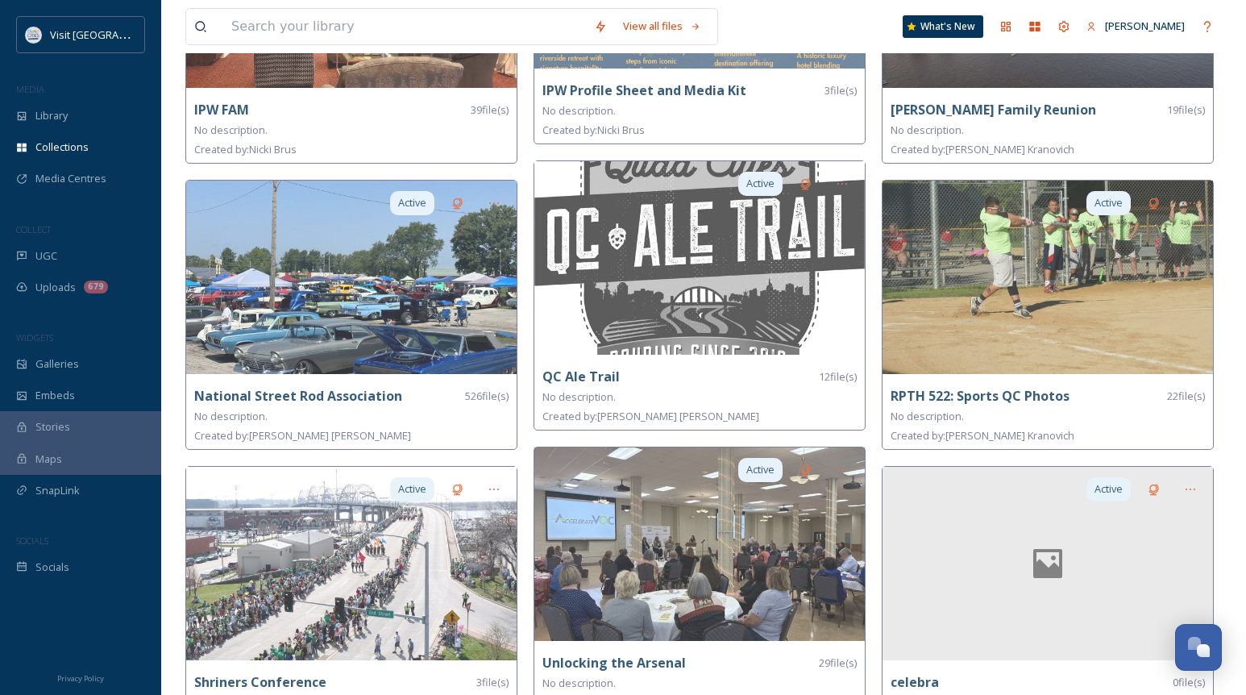
scroll to position [1468, 0]
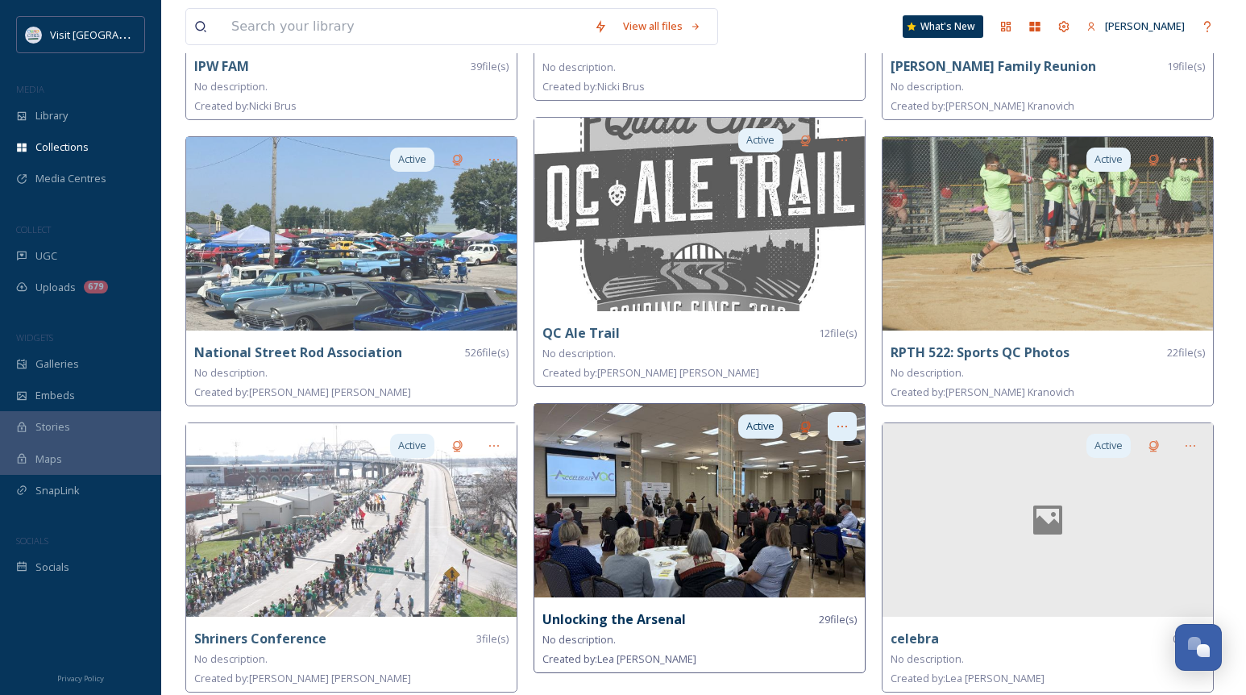
click at [841, 420] on icon at bounding box center [842, 426] width 13 height 13
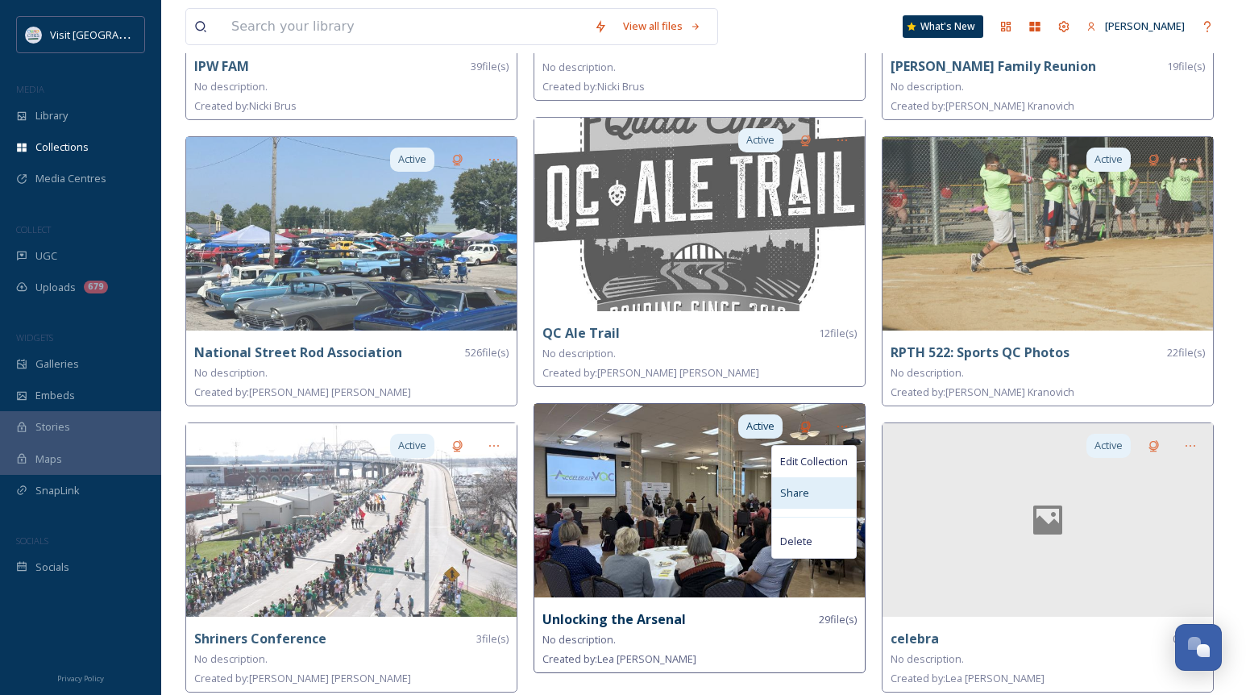
click at [807, 490] on span "Share" at bounding box center [794, 492] width 29 height 15
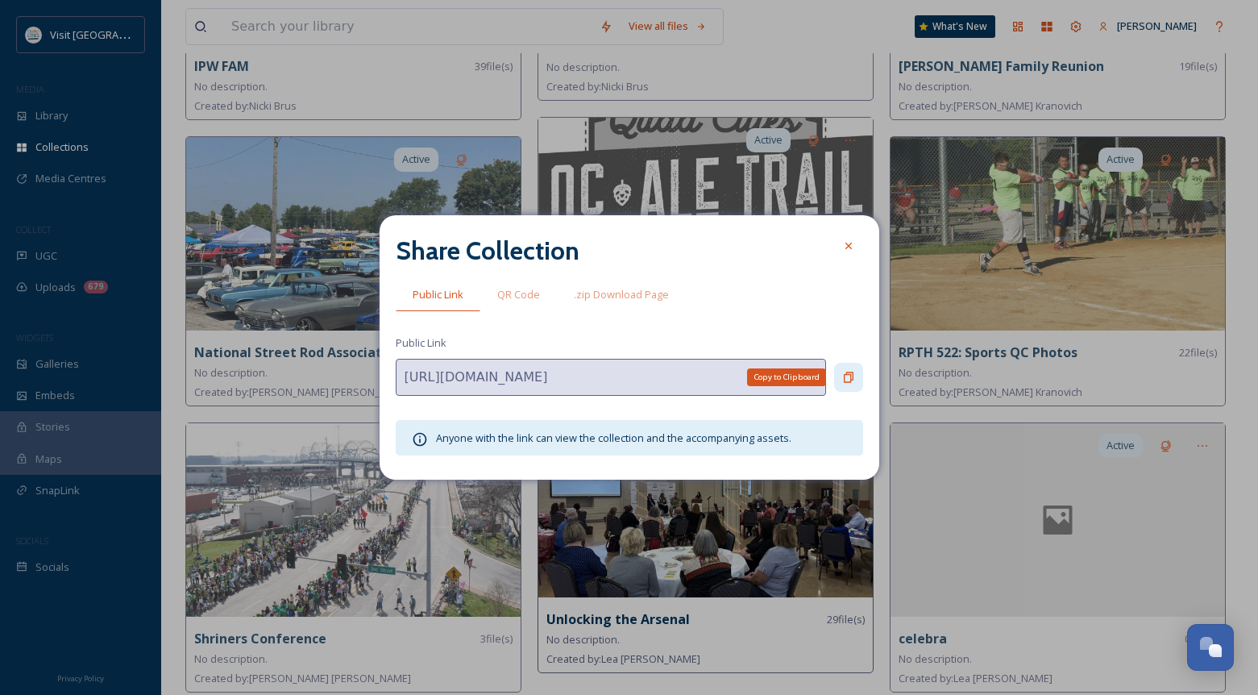
click at [848, 375] on icon at bounding box center [848, 377] width 13 height 13
click at [845, 241] on icon at bounding box center [848, 245] width 13 height 13
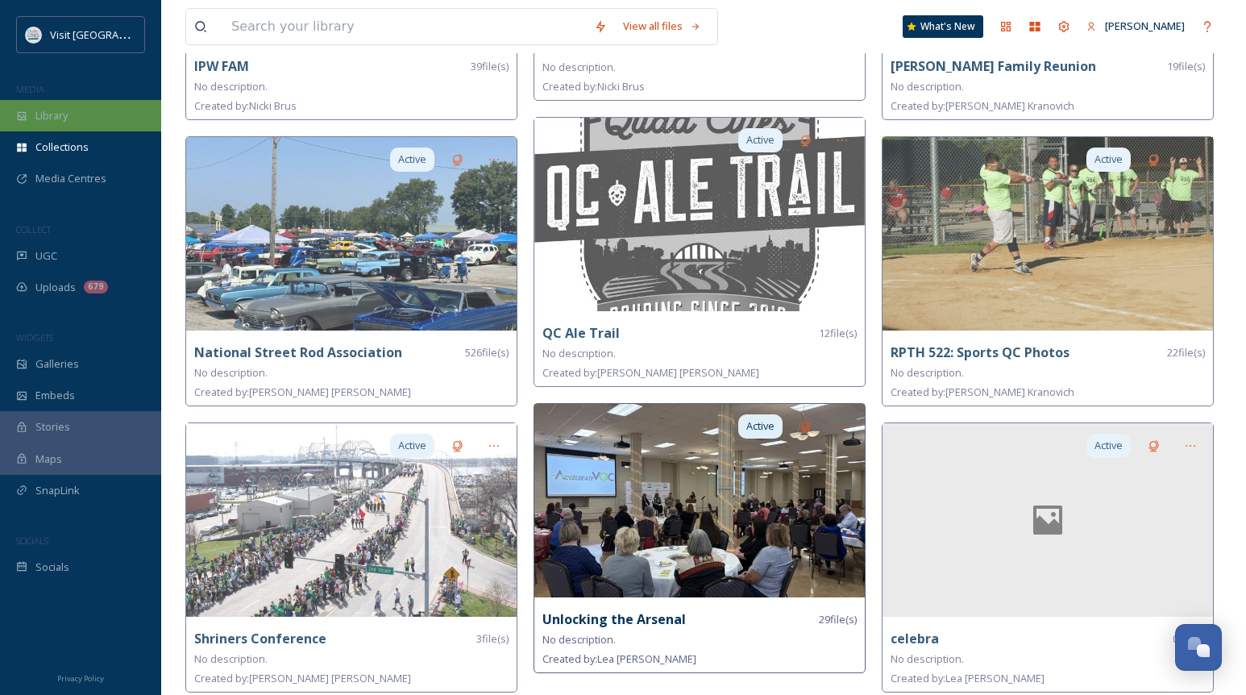
click at [88, 112] on div "Library" at bounding box center [80, 115] width 161 height 31
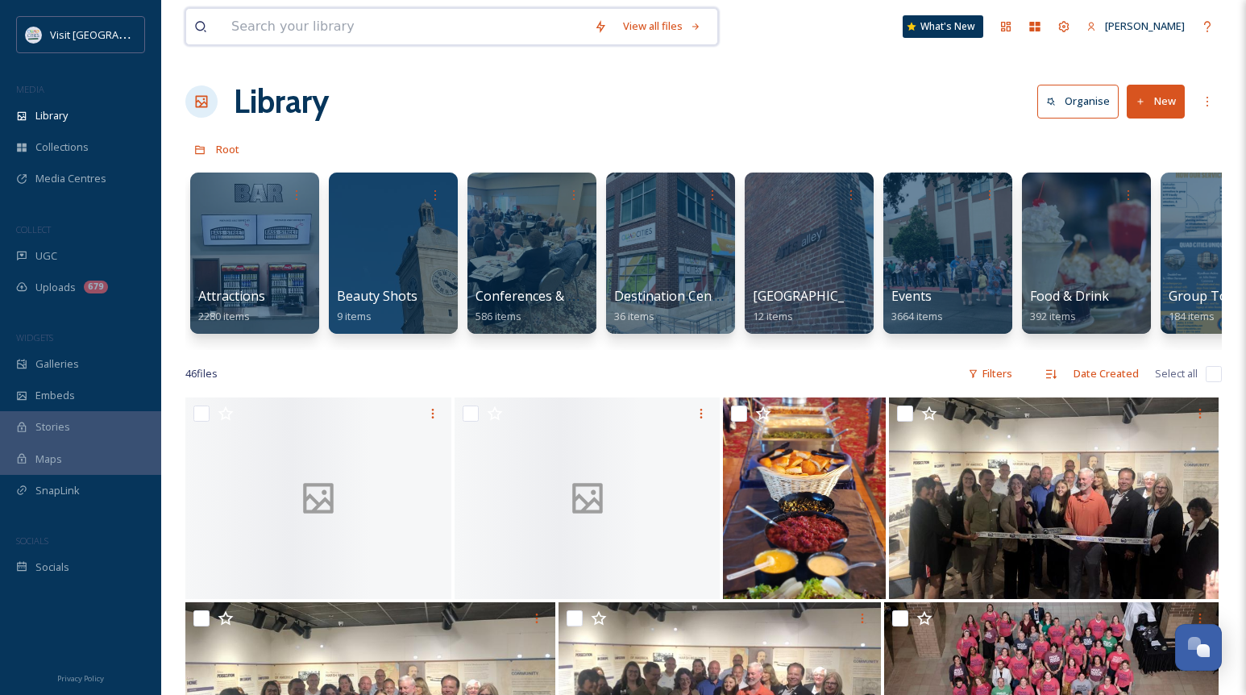
click at [402, 32] on input at bounding box center [404, 26] width 363 height 35
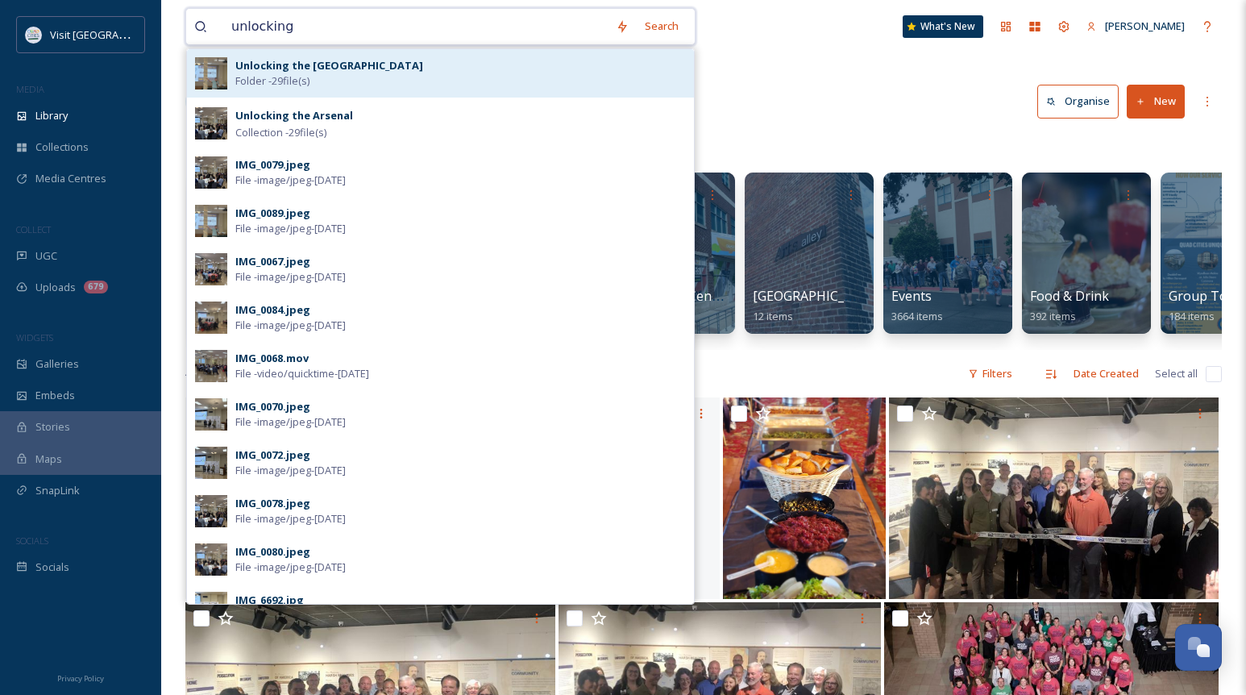
type input "unlocking"
click at [341, 63] on strong "Unlocking the [GEOGRAPHIC_DATA]" at bounding box center [329, 65] width 188 height 15
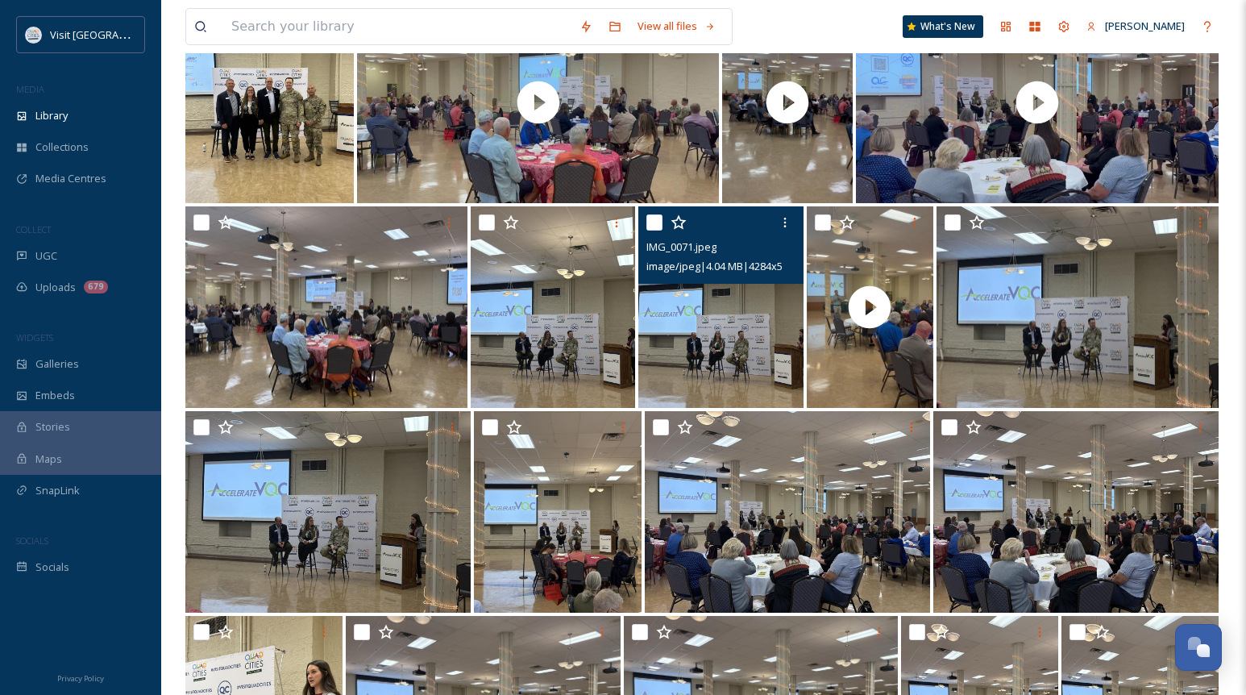
scroll to position [242, 0]
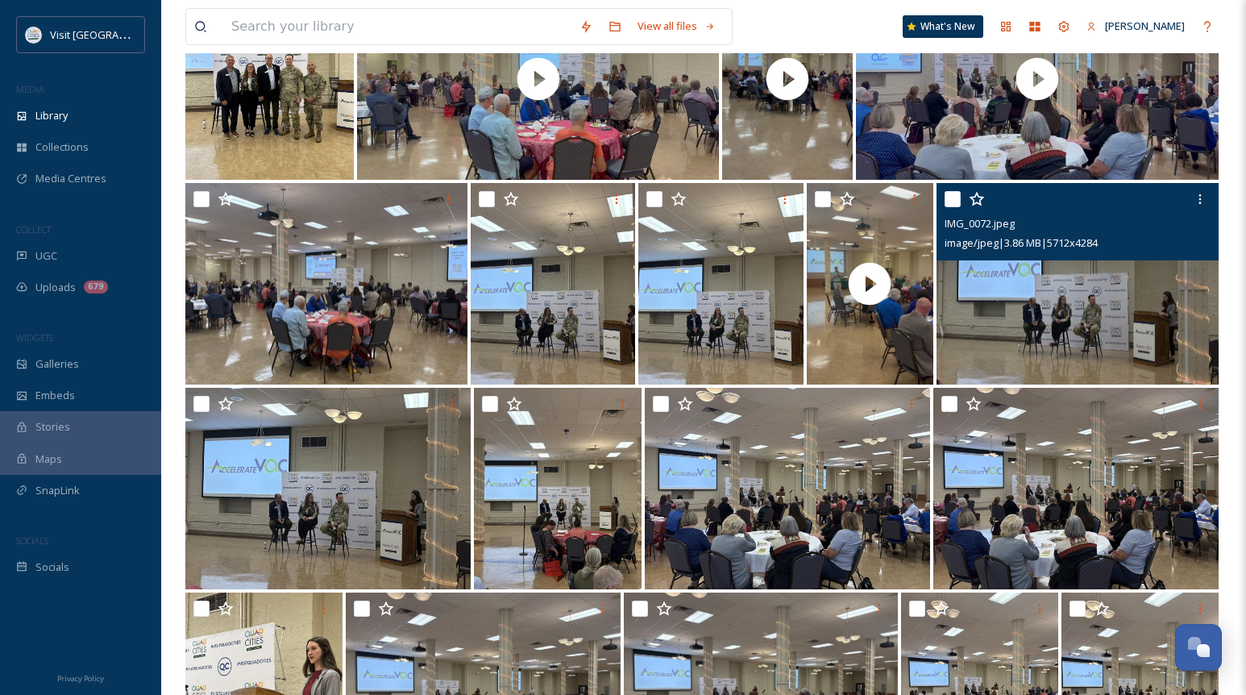
click at [1000, 315] on img at bounding box center [1077, 283] width 282 height 201
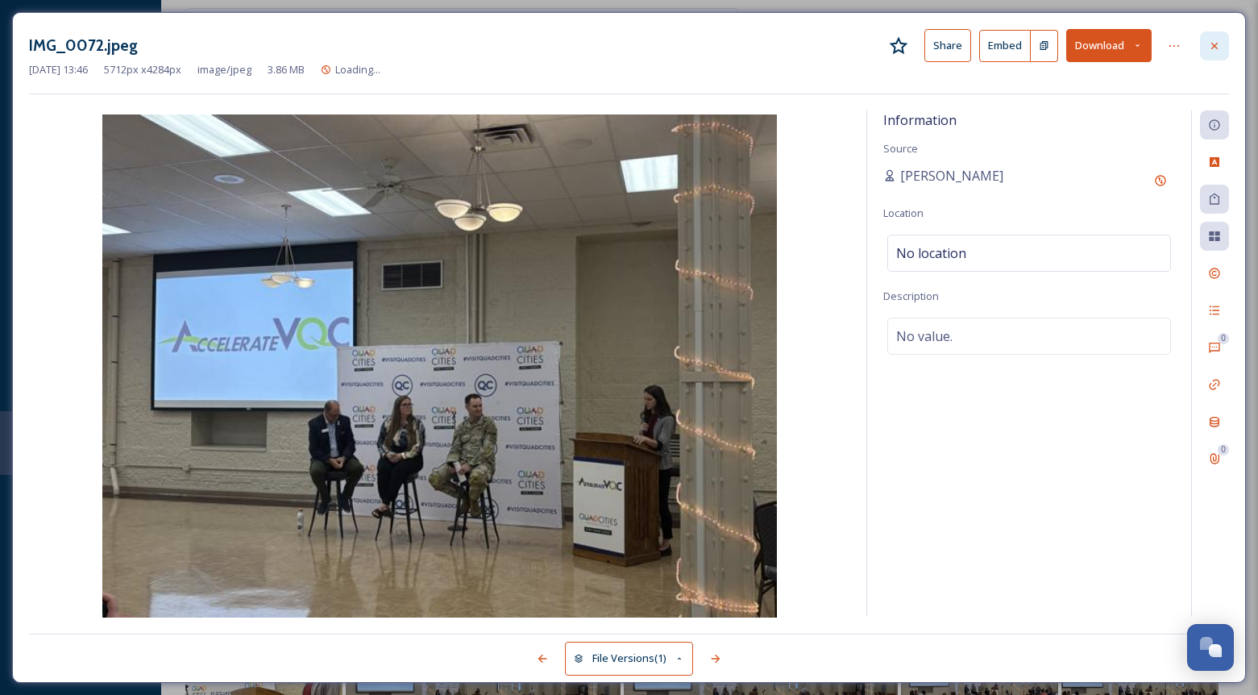
click at [1213, 44] on icon at bounding box center [1214, 45] width 6 height 6
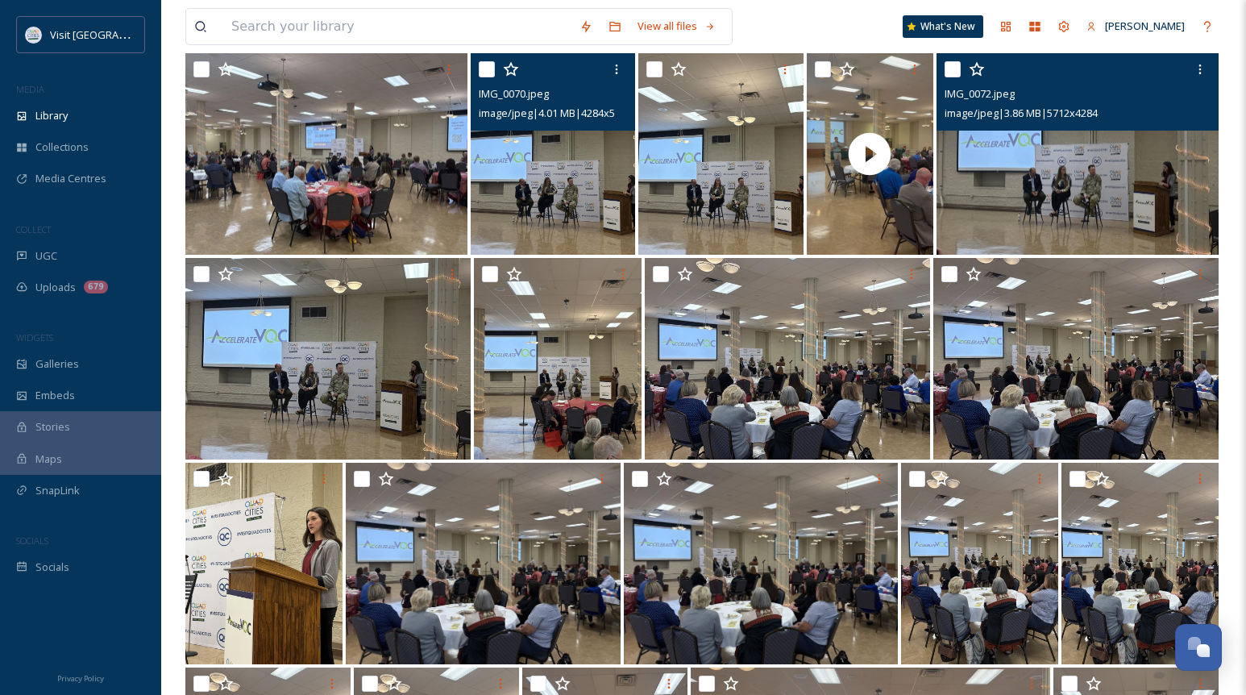
scroll to position [403, 0]
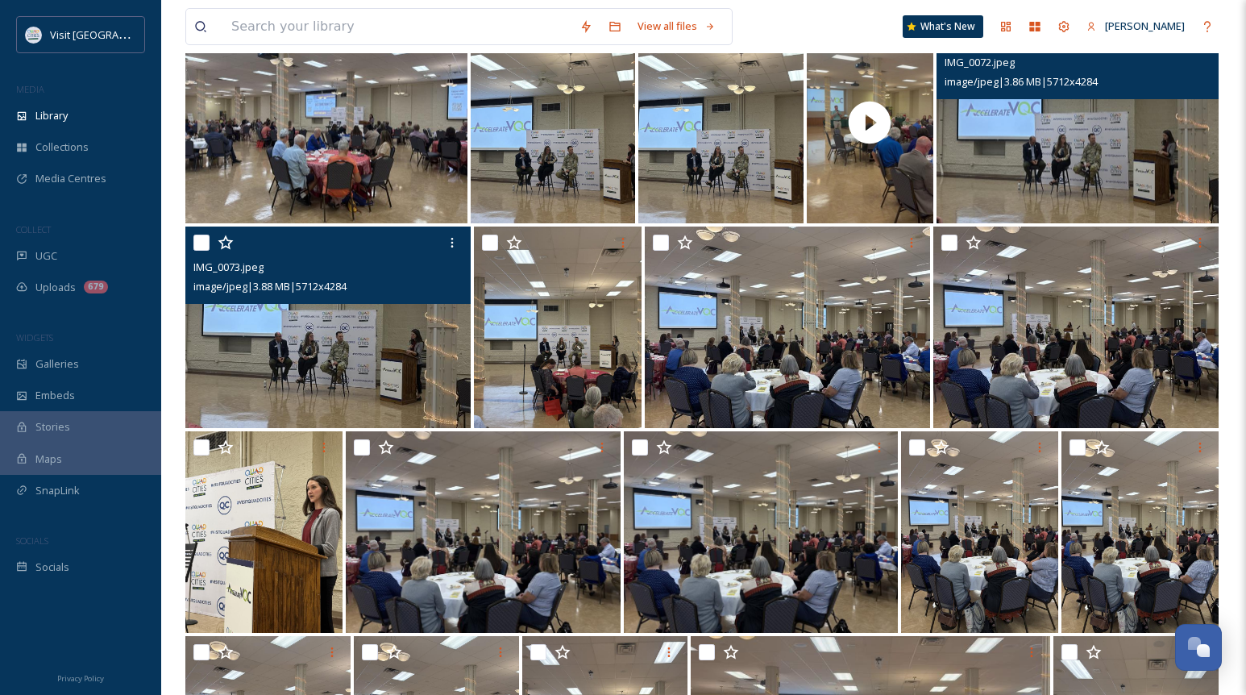
click at [320, 369] on img at bounding box center [327, 326] width 285 height 201
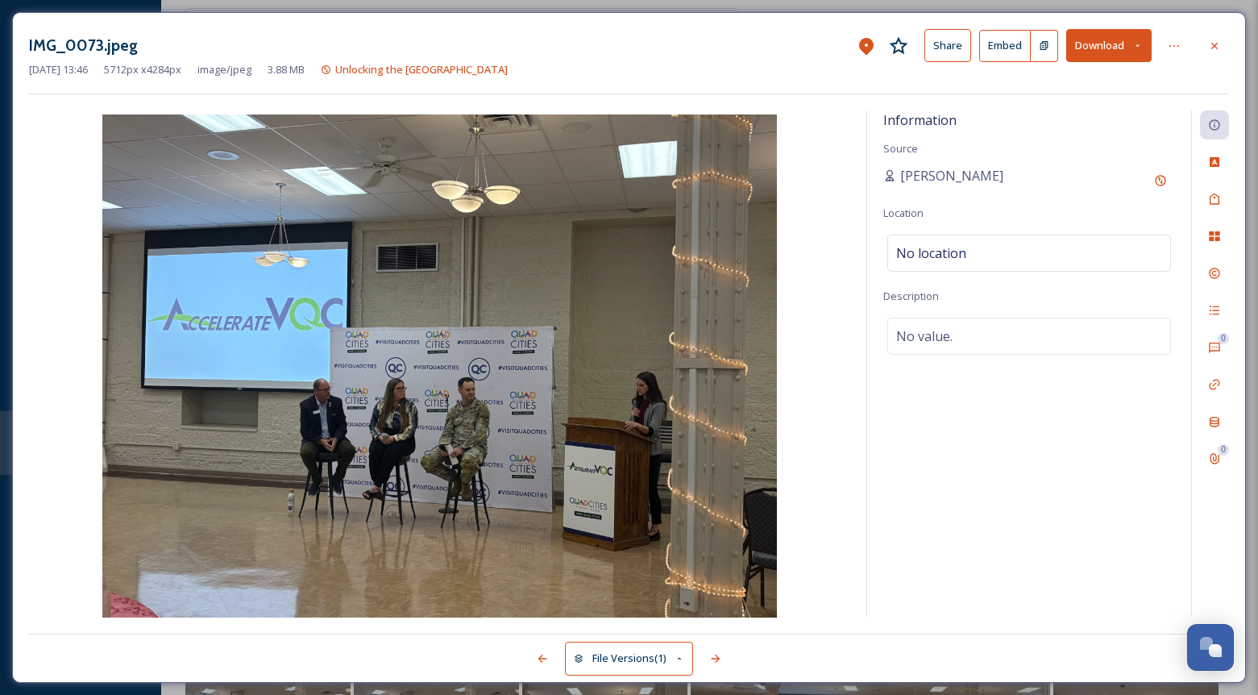
click at [1125, 42] on button "Download" at bounding box center [1108, 45] width 85 height 33
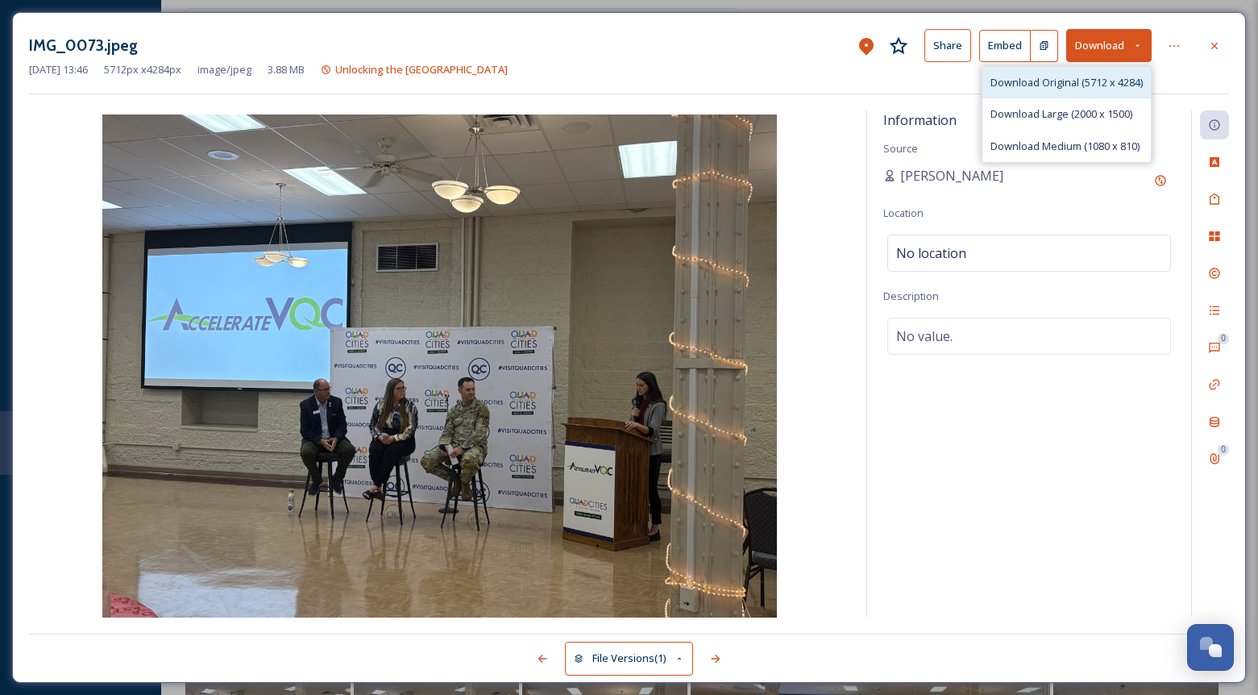
click at [1082, 77] on span "Download Original (5712 x 4284)" at bounding box center [1066, 82] width 152 height 15
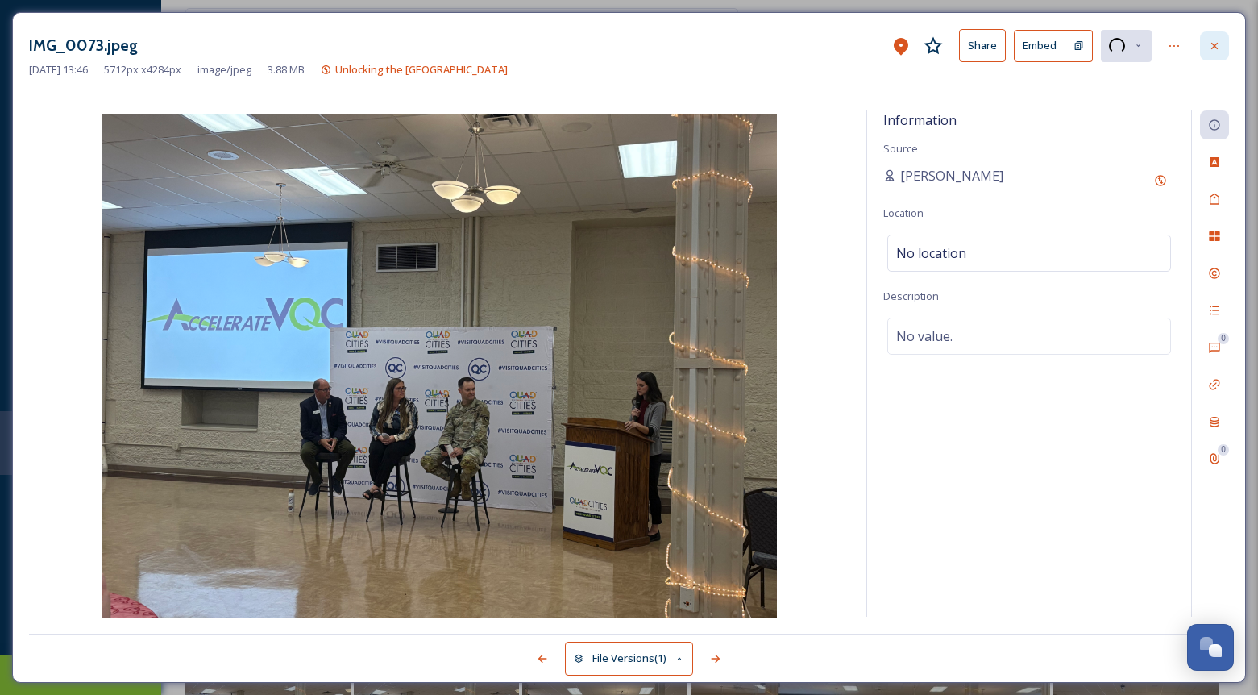
click at [1221, 43] on div at bounding box center [1214, 45] width 29 height 29
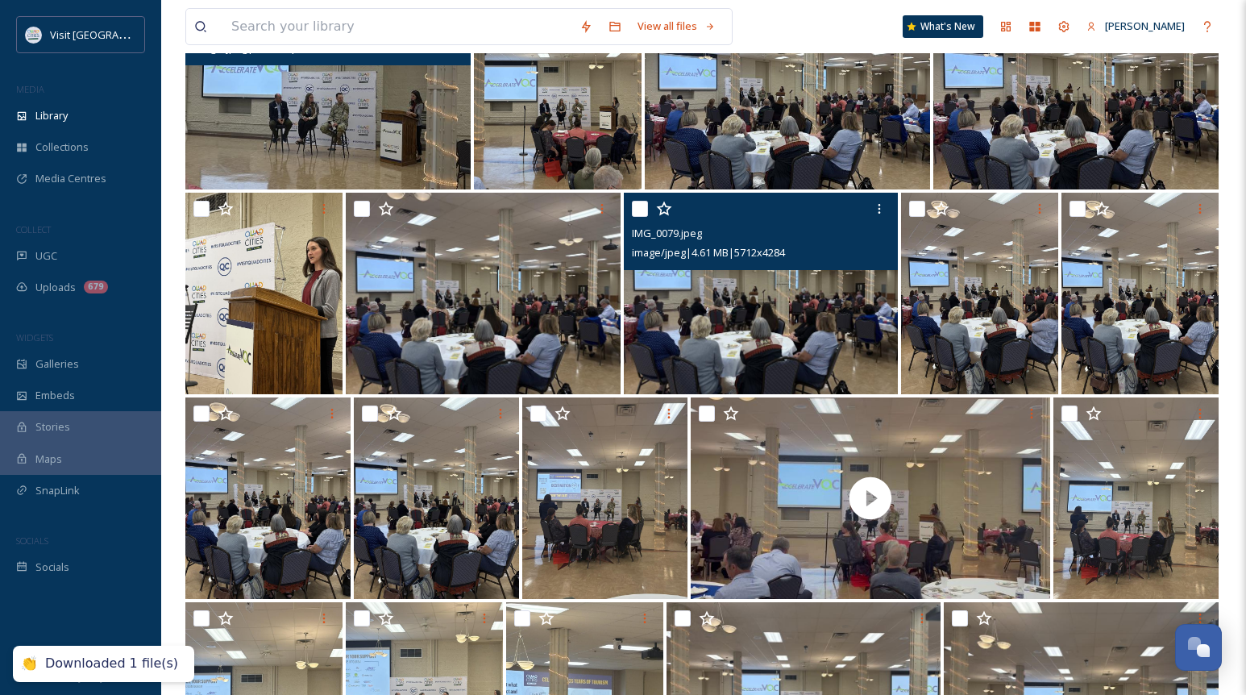
scroll to position [645, 0]
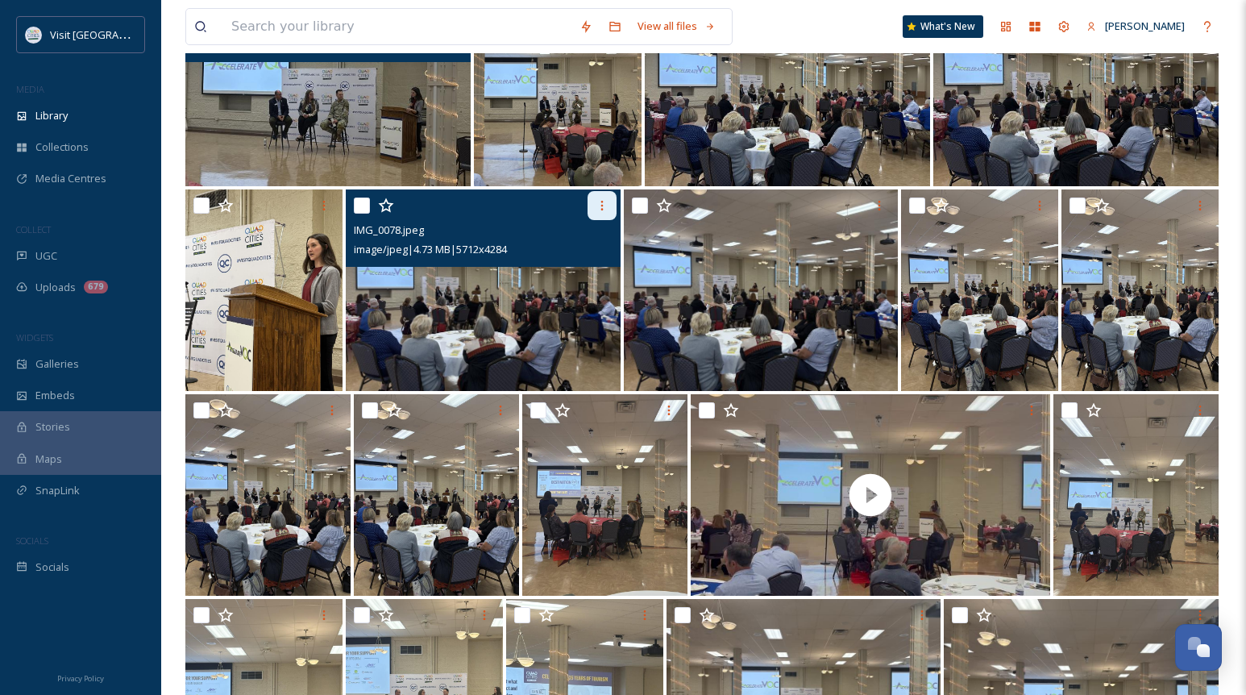
click at [600, 203] on icon at bounding box center [601, 205] width 13 height 13
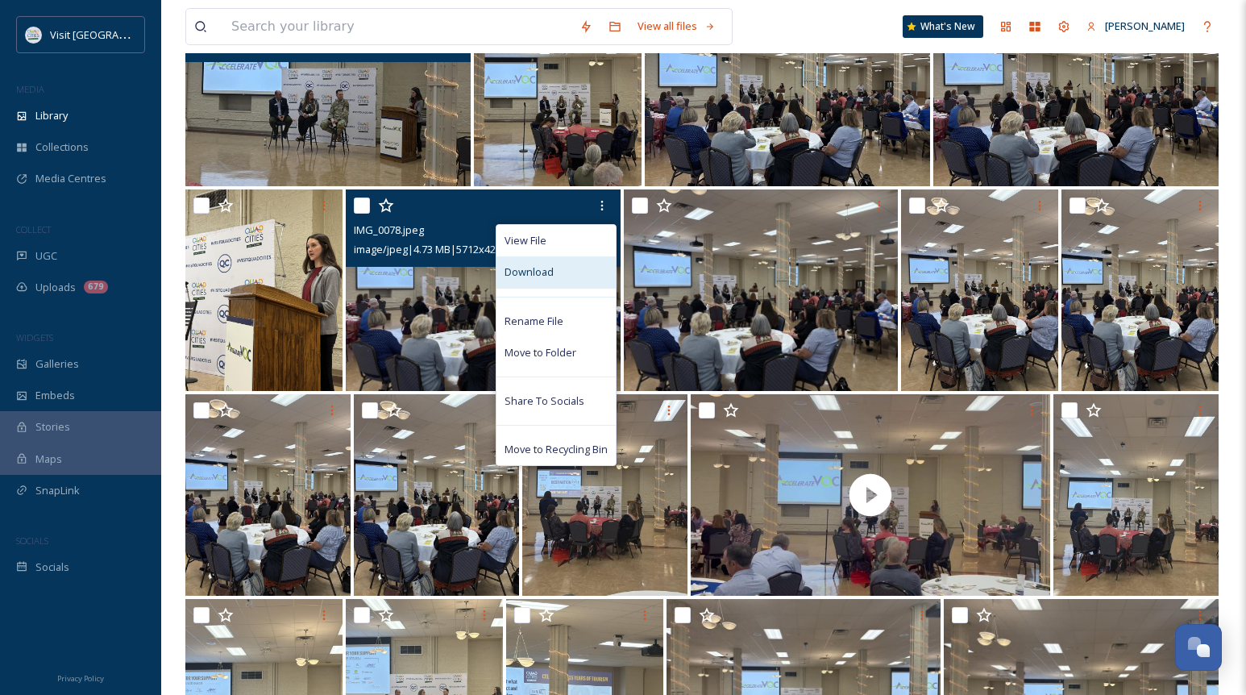
click at [574, 279] on div "Download" at bounding box center [555, 271] width 119 height 31
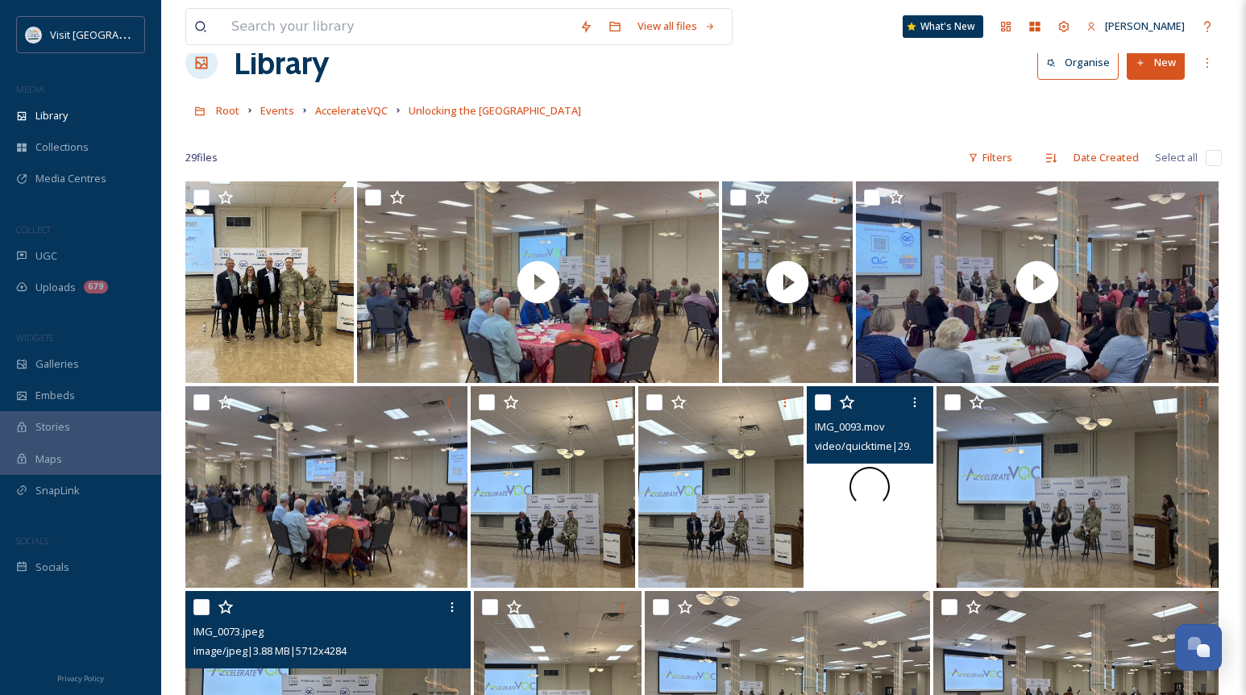
scroll to position [0, 0]
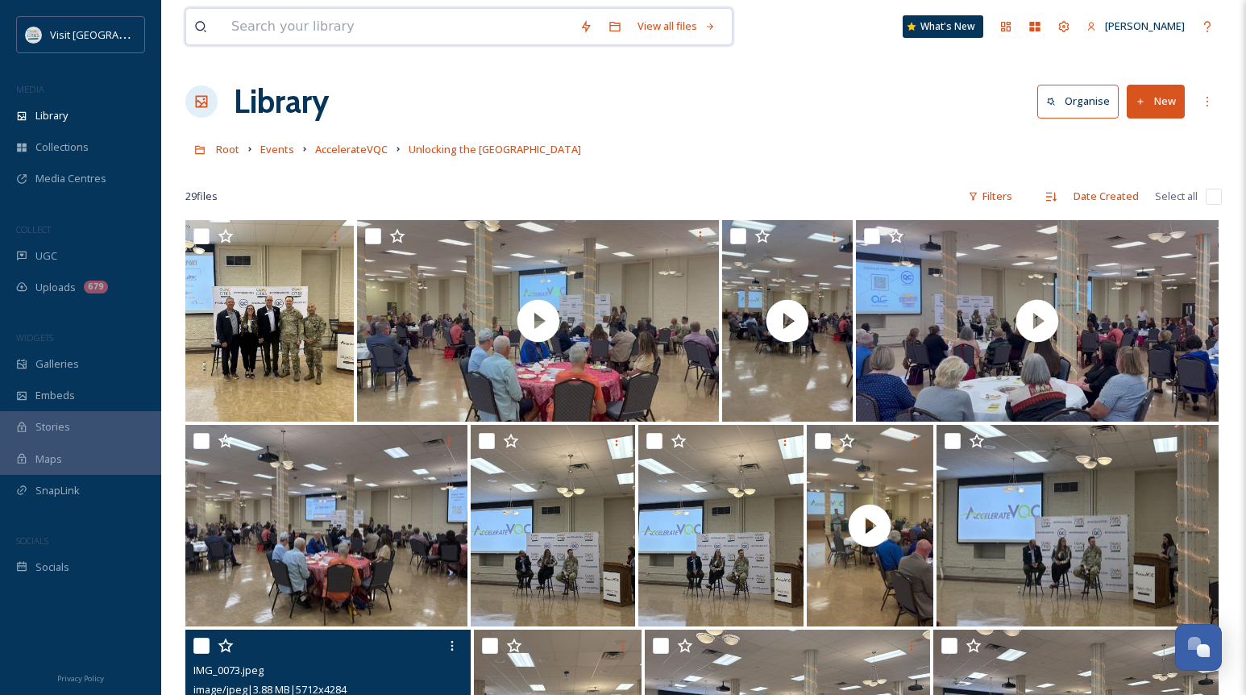
click at [288, 34] on input at bounding box center [397, 26] width 348 height 35
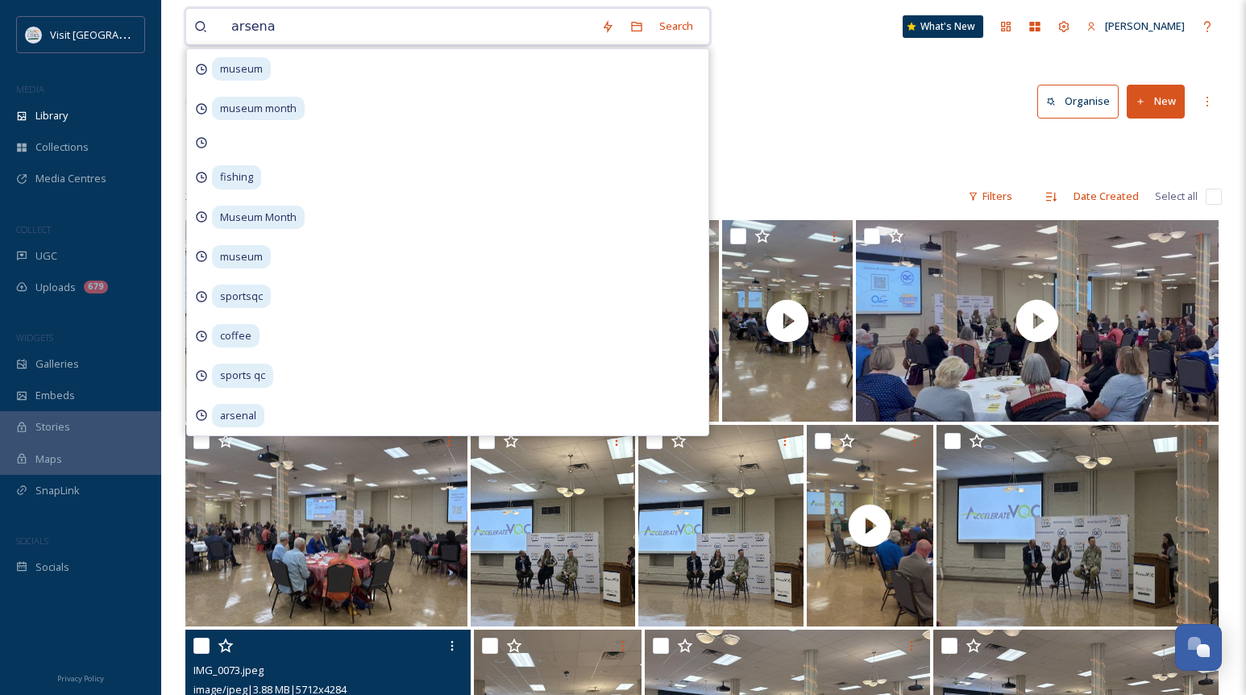
type input "arsenal"
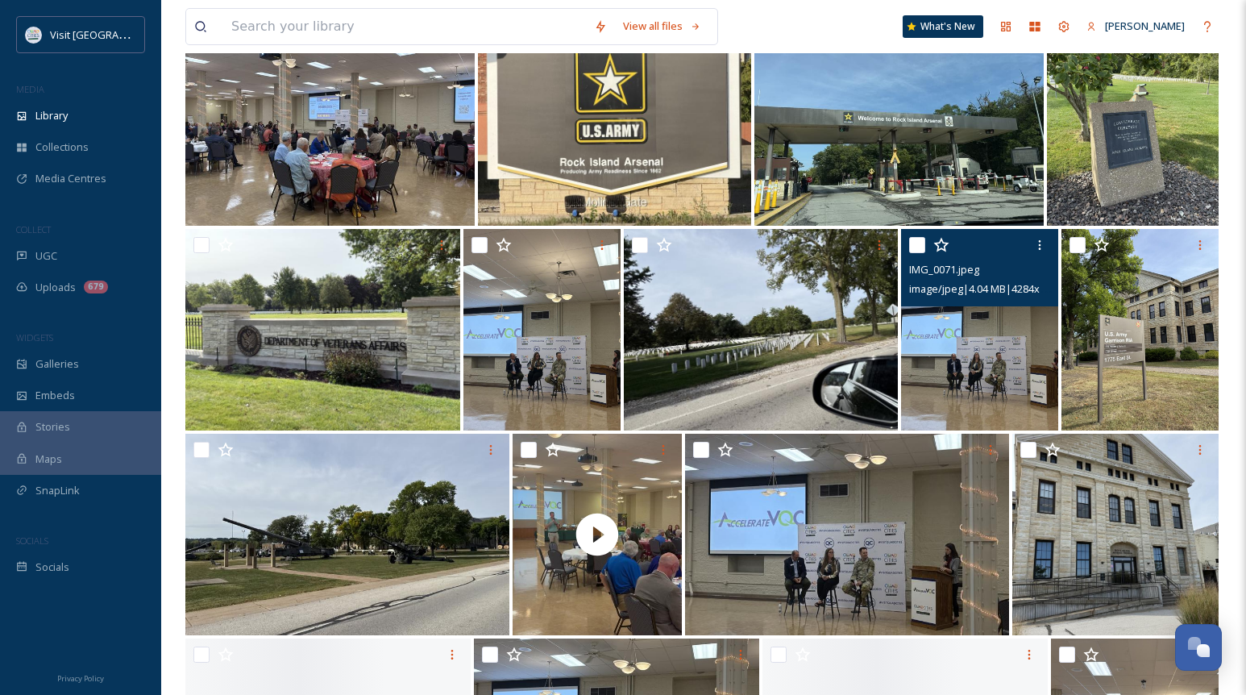
scroll to position [564, 0]
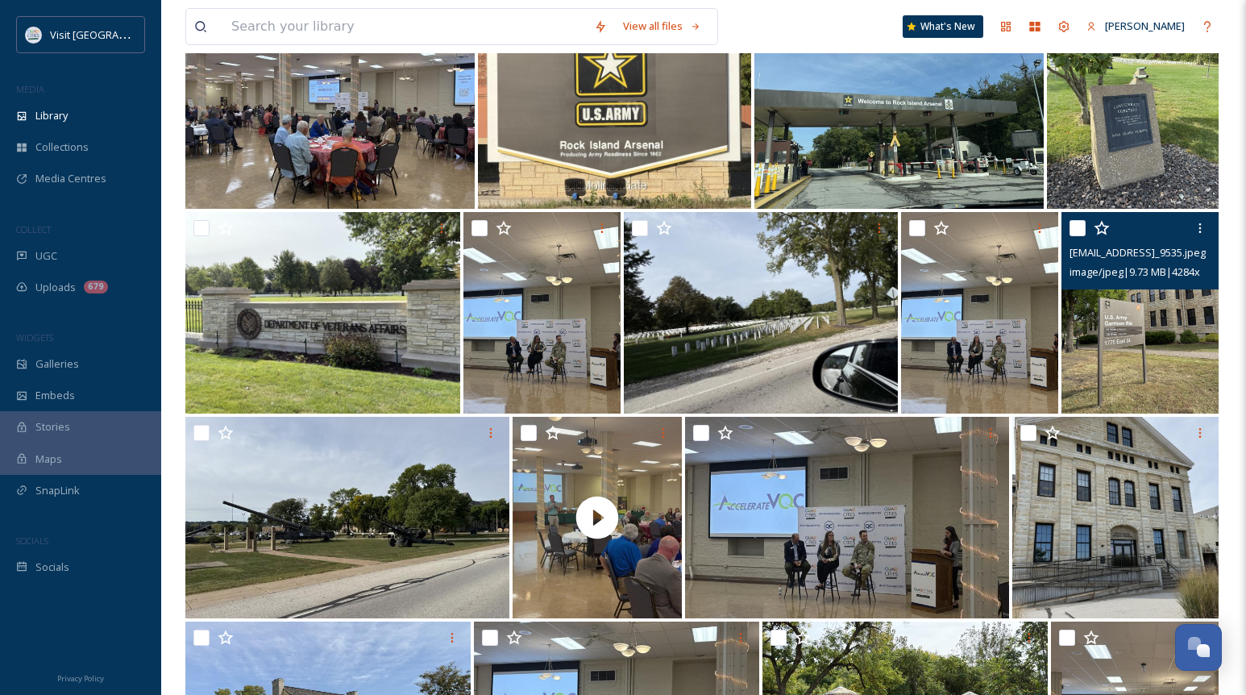
click at [1105, 357] on img at bounding box center [1139, 312] width 157 height 201
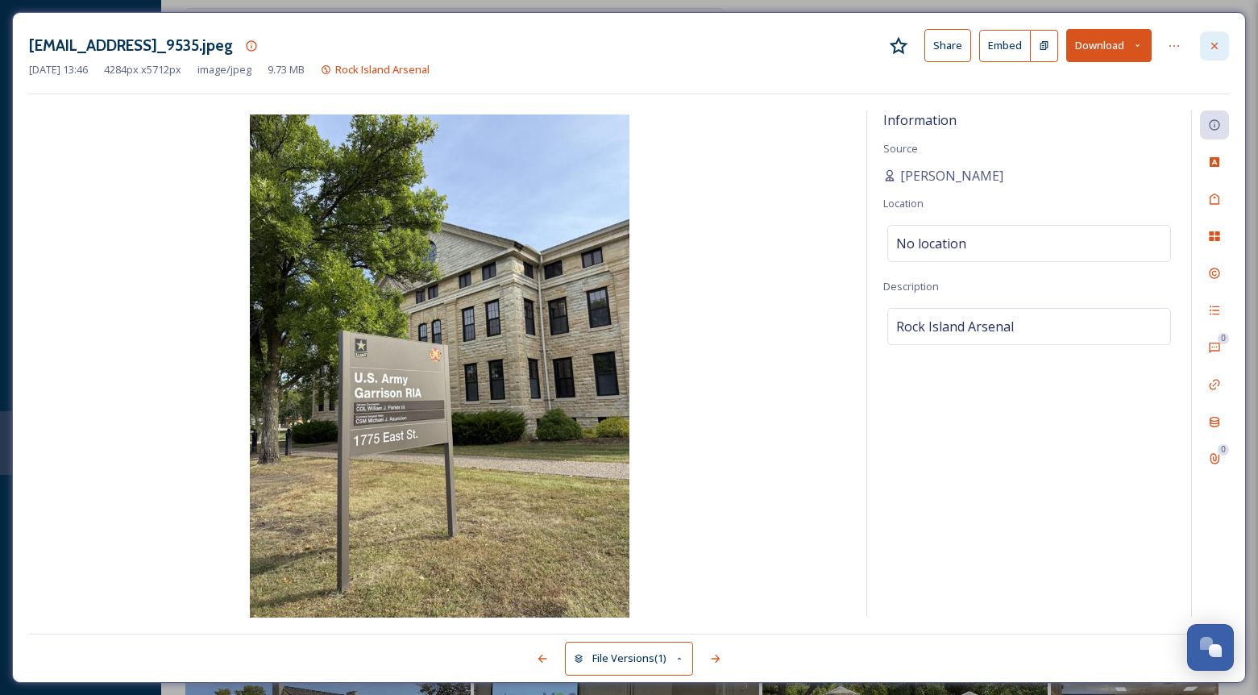
click at [1217, 43] on icon at bounding box center [1214, 45] width 13 height 13
